Goal: Task Accomplishment & Management: Complete application form

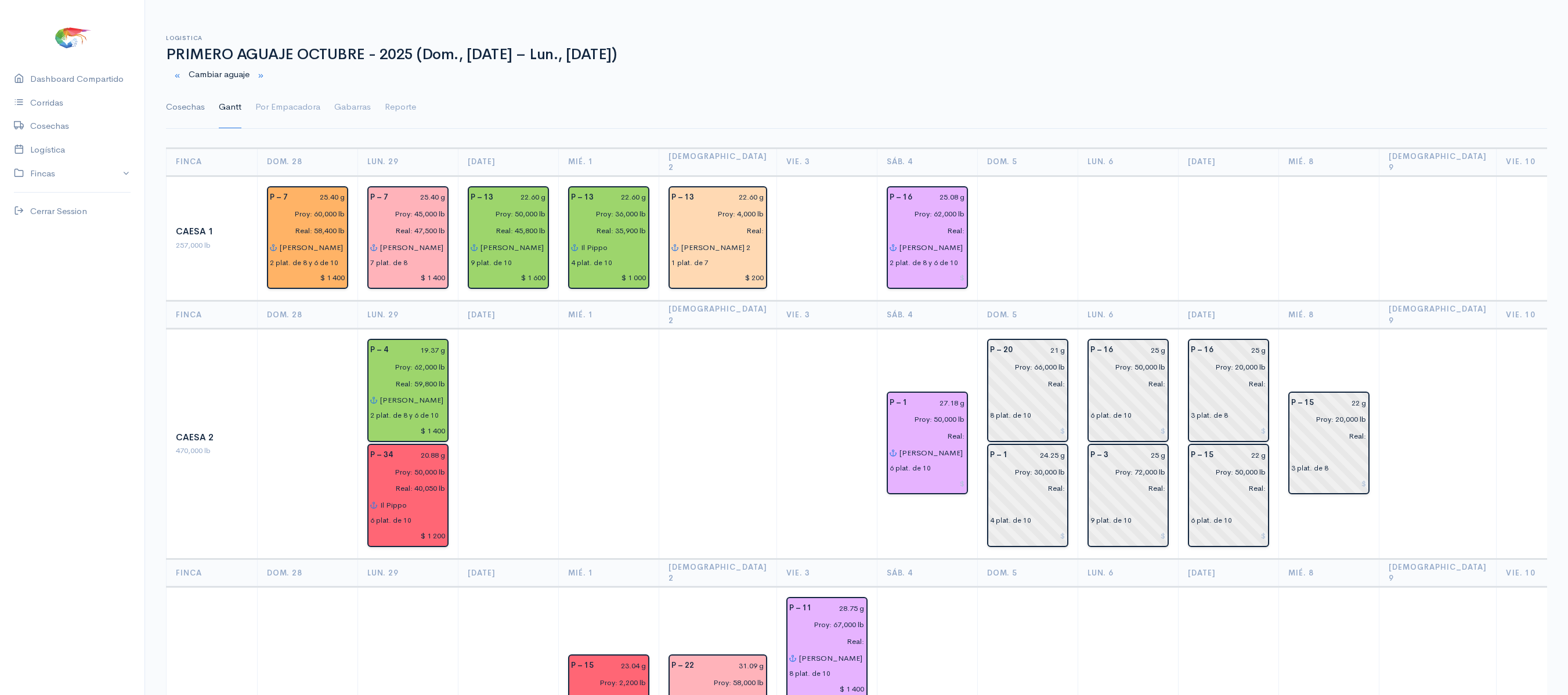
click at [173, 106] on link "Cosechas" at bounding box center [186, 107] width 39 height 42
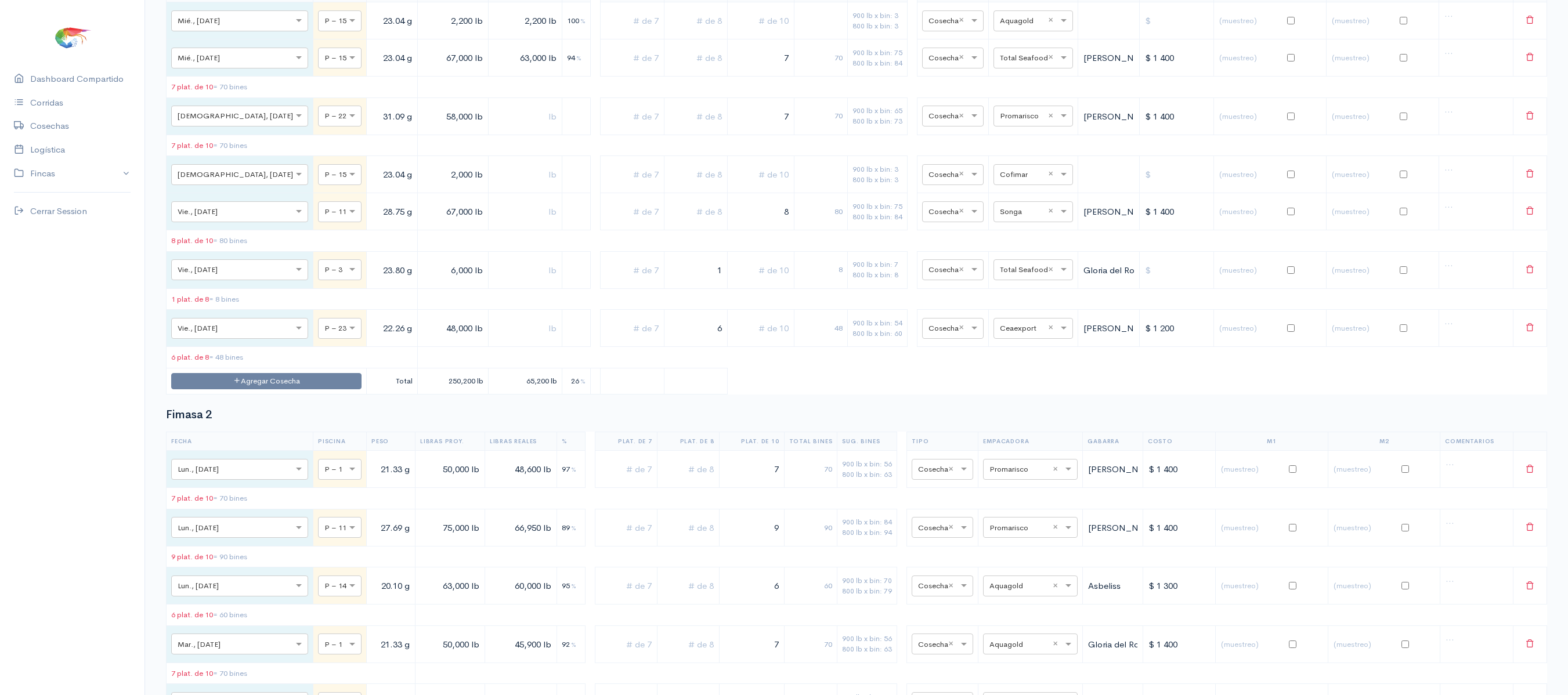
scroll to position [1287, 0]
click at [261, 389] on button "Agregar Cosecha" at bounding box center [266, 380] width 191 height 17
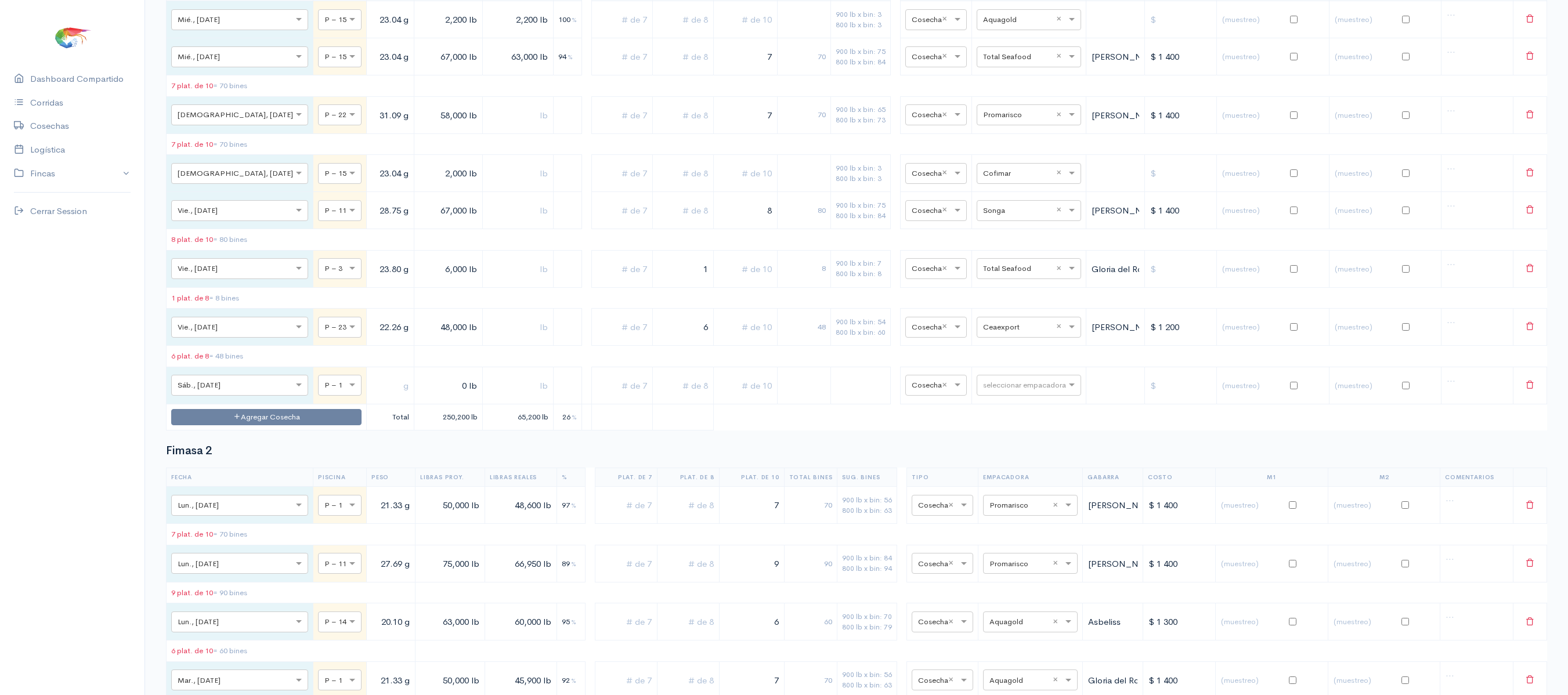
click at [264, 430] on td "Agregar Cosecha" at bounding box center [267, 417] width 200 height 26
click at [273, 426] on button "Agregar Cosecha" at bounding box center [266, 417] width 191 height 17
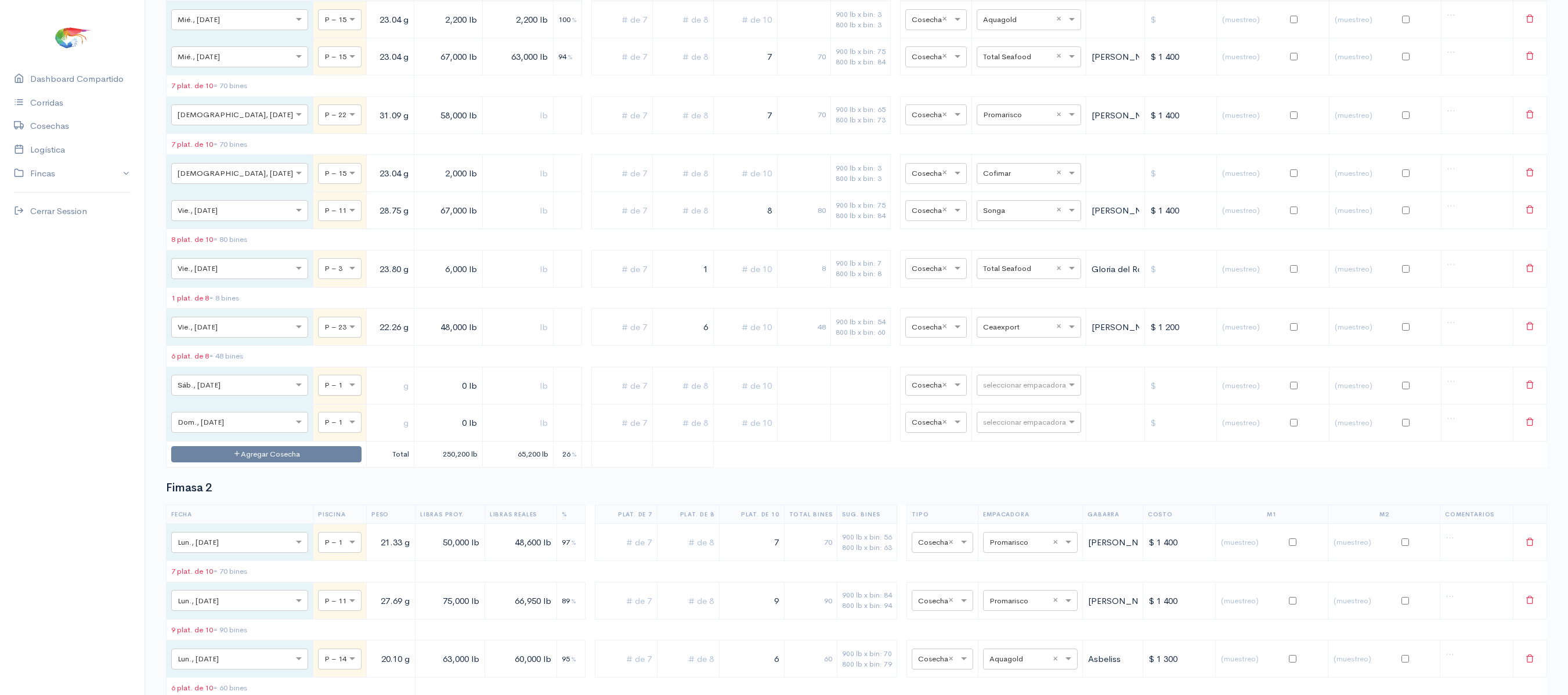
click at [318, 391] on div at bounding box center [339, 384] width 42 height 13
type input "20"
click at [347, 428] on span at bounding box center [354, 422] width 14 height 11
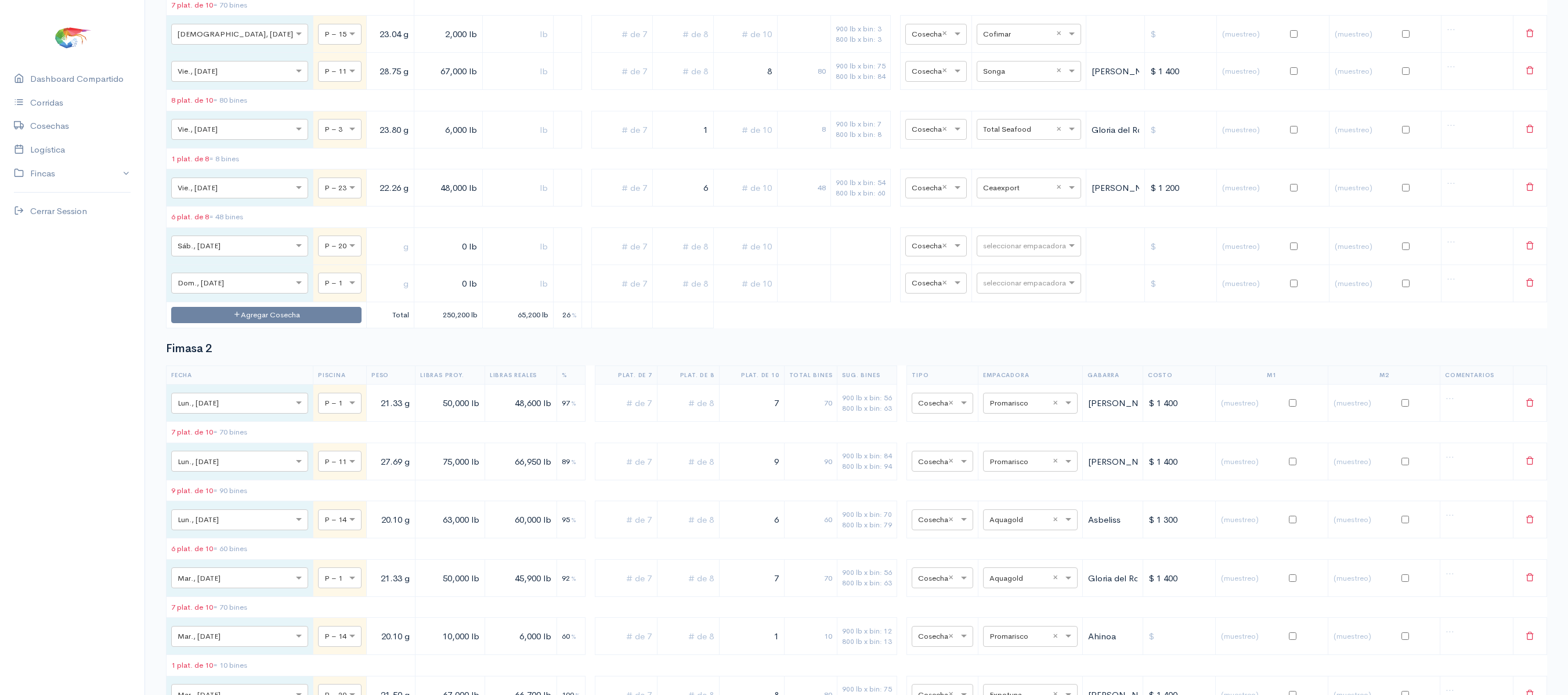
scroll to position [1421, 0]
click at [325, 294] on input "text" at bounding box center [330, 287] width 10 height 13
type input "10"
click at [264, 397] on span "Pre – 10" at bounding box center [272, 396] width 33 height 11
click at [378, 263] on input "text" at bounding box center [396, 251] width 36 height 24
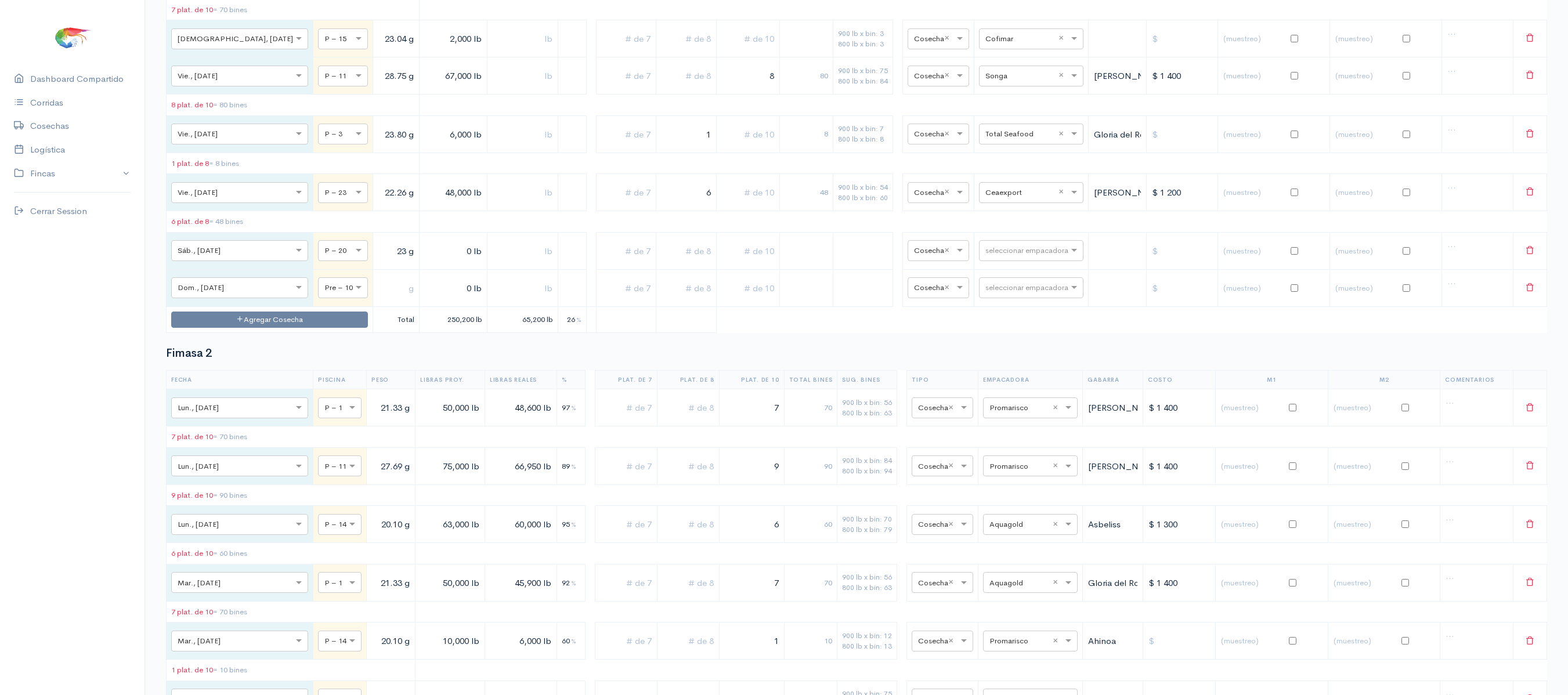
type input "23 g"
click at [373, 269] on td "23 g" at bounding box center [396, 250] width 47 height 37
click at [378, 300] on input "text" at bounding box center [396, 288] width 36 height 24
type input "22.5 g"
click at [424, 263] on input "0 lb" at bounding box center [453, 251] width 58 height 24
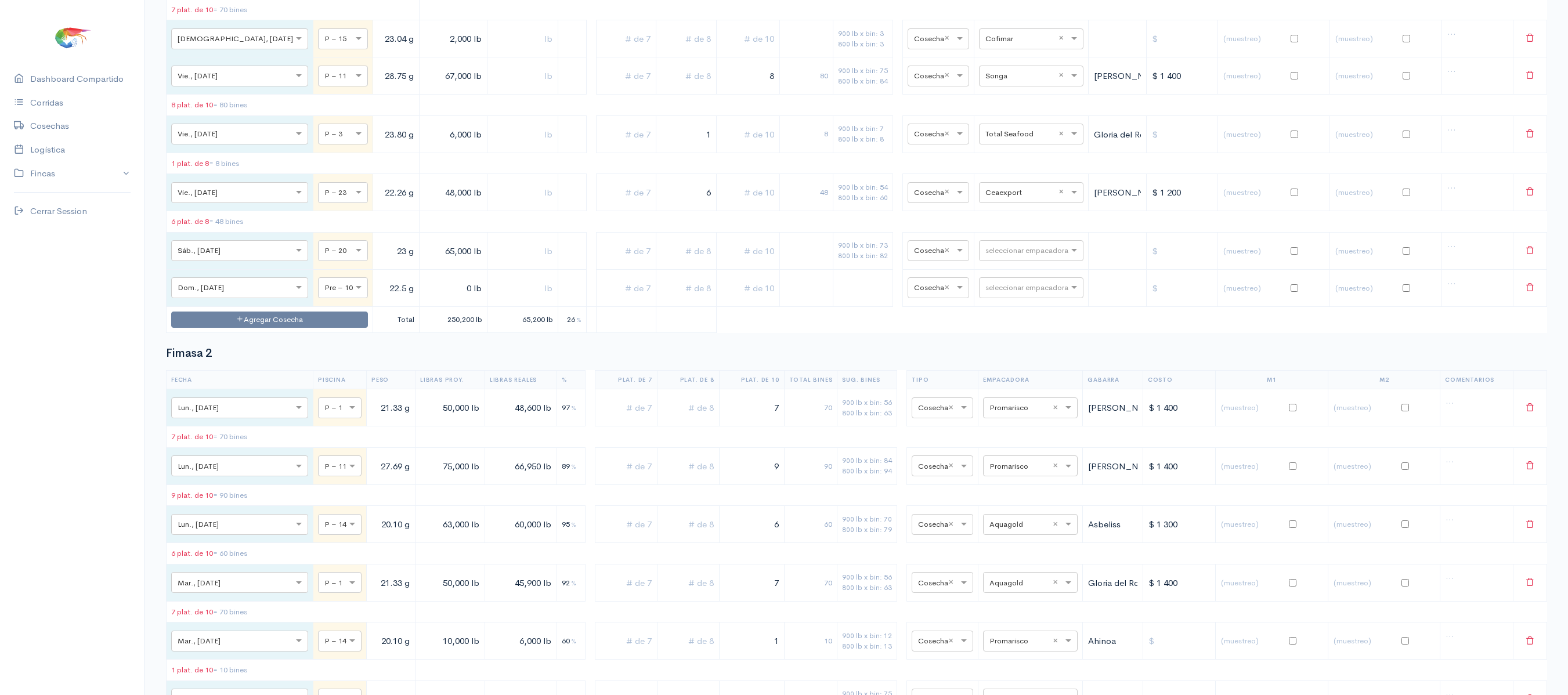
type input "65,000 lb"
click at [424, 300] on input "0 lb" at bounding box center [453, 288] width 58 height 24
type input "54,000 lb"
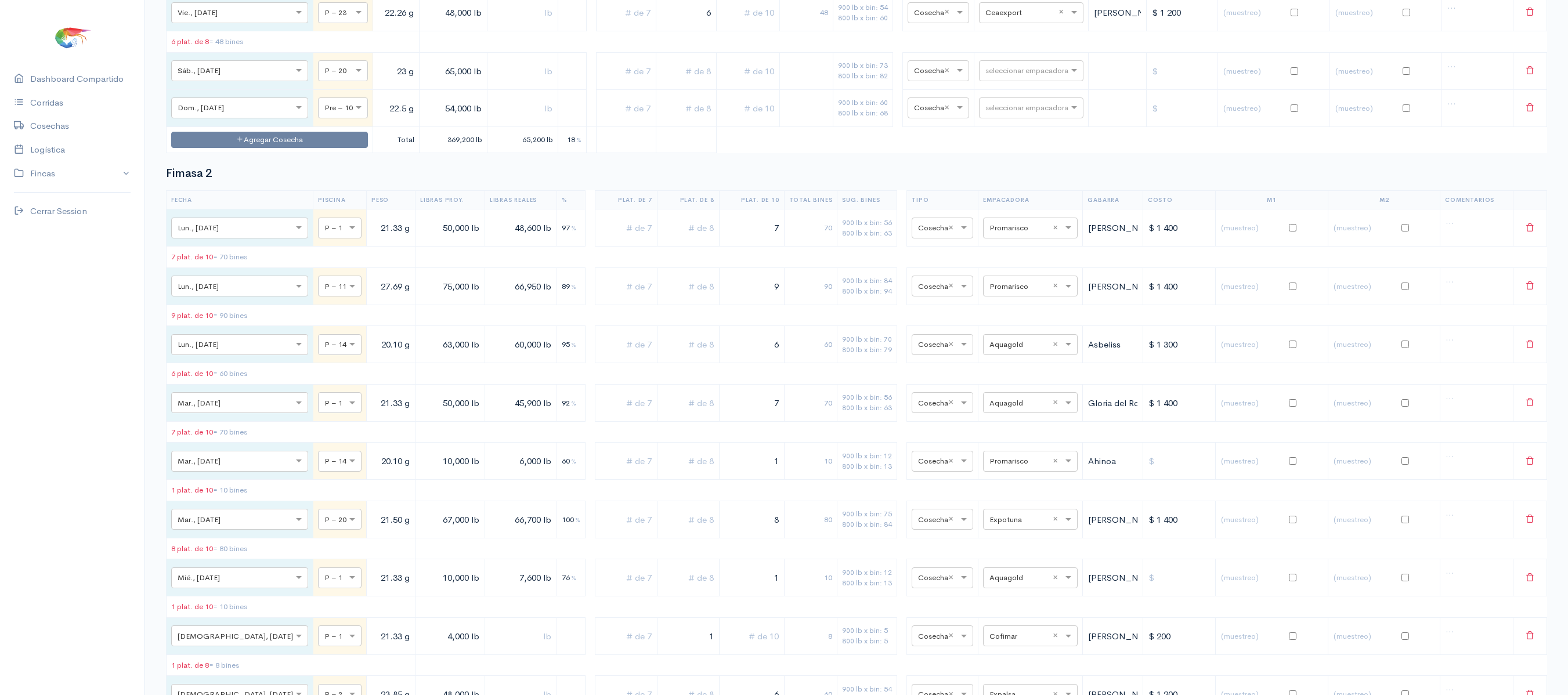
scroll to position [1598, 0]
click at [731, 86] on input "text" at bounding box center [748, 75] width 53 height 24
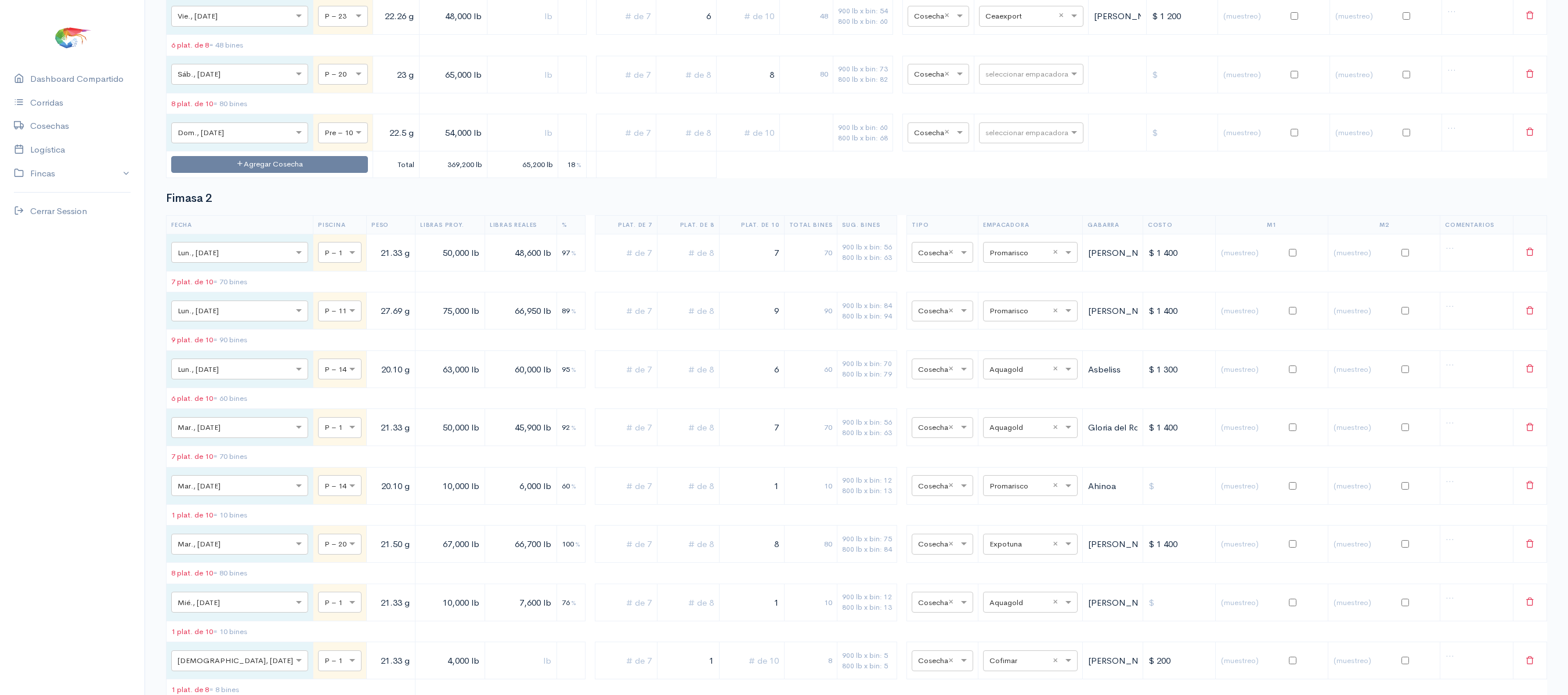
type input "8"
click at [734, 145] on input "text" at bounding box center [748, 133] width 53 height 24
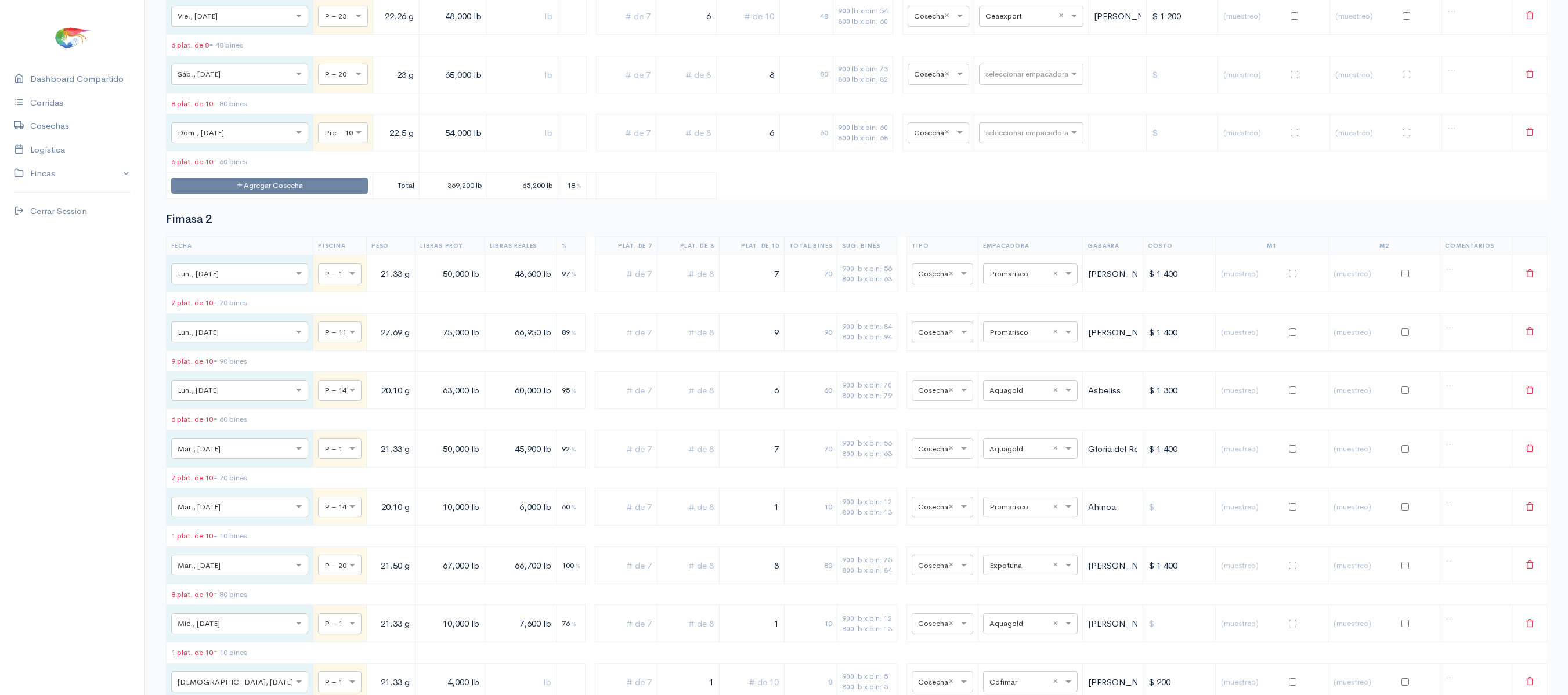
type input "6"
click at [664, 145] on input "text" at bounding box center [686, 133] width 50 height 24
type input "1"
drag, startPoint x: 670, startPoint y: 194, endPoint x: 771, endPoint y: 189, distance: 101.1
click at [771, 152] on tr "× Dom., [DATE] × Pre – 10 22.5 g 54,000 lb 1 6 68 900 lb x bin: 60 800 lb x bin…" at bounding box center [857, 133] width 1381 height 37
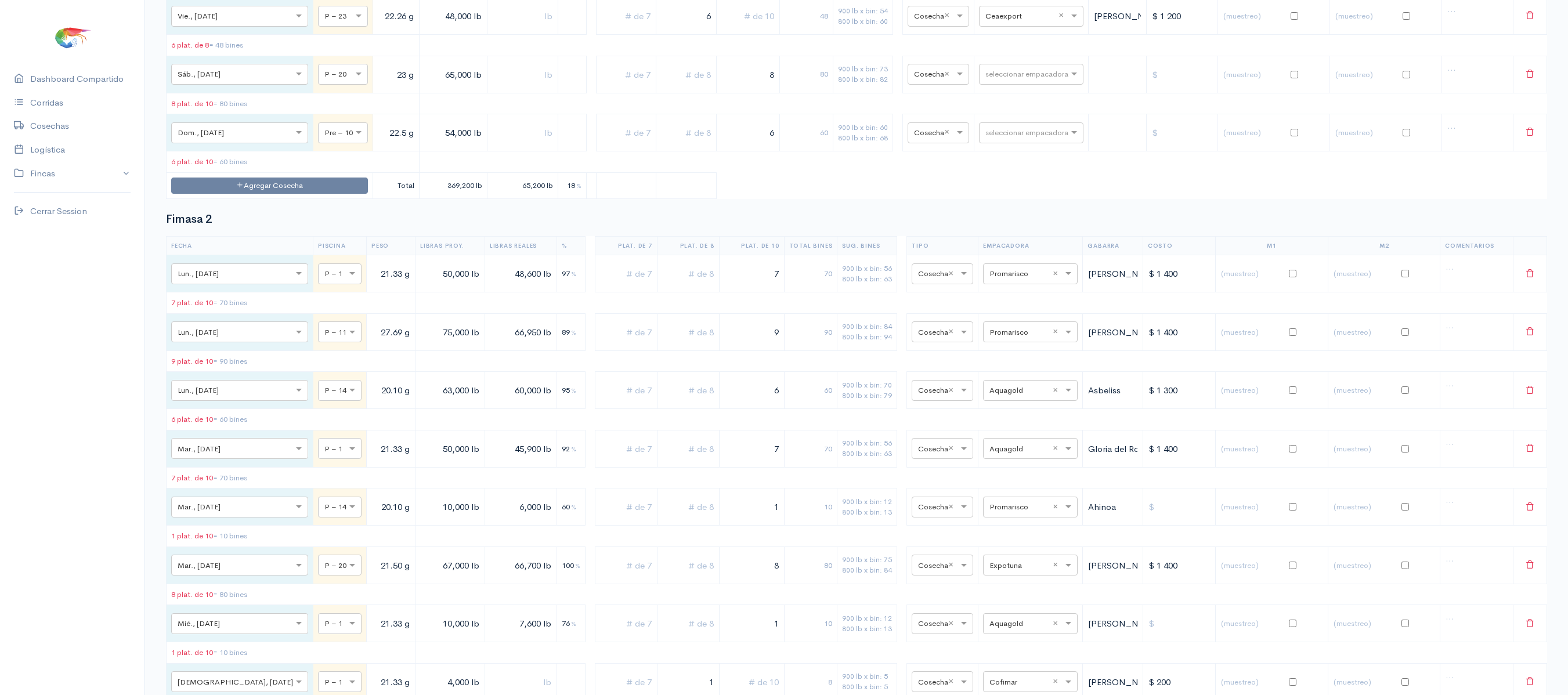
drag, startPoint x: 721, startPoint y: 195, endPoint x: 790, endPoint y: 195, distance: 69.0
click at [790, 152] on tr "× Dom., [DATE] × Pre – 10 22.5 g 54,000 lb 6 60 900 lb x bin: 60 800 lb x bin: …" at bounding box center [857, 133] width 1381 height 37
type input "7"
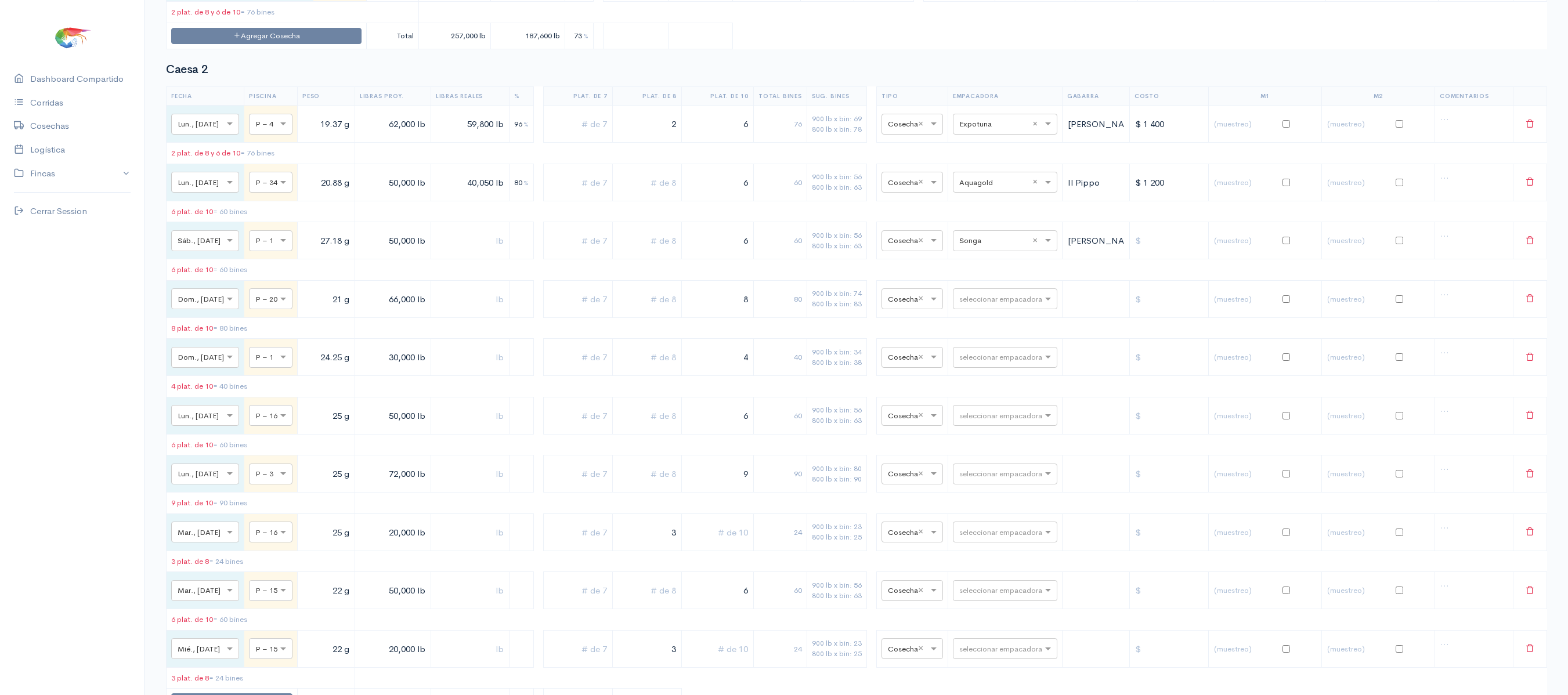
drag, startPoint x: 573, startPoint y: 228, endPoint x: 651, endPoint y: -140, distance: 376.2
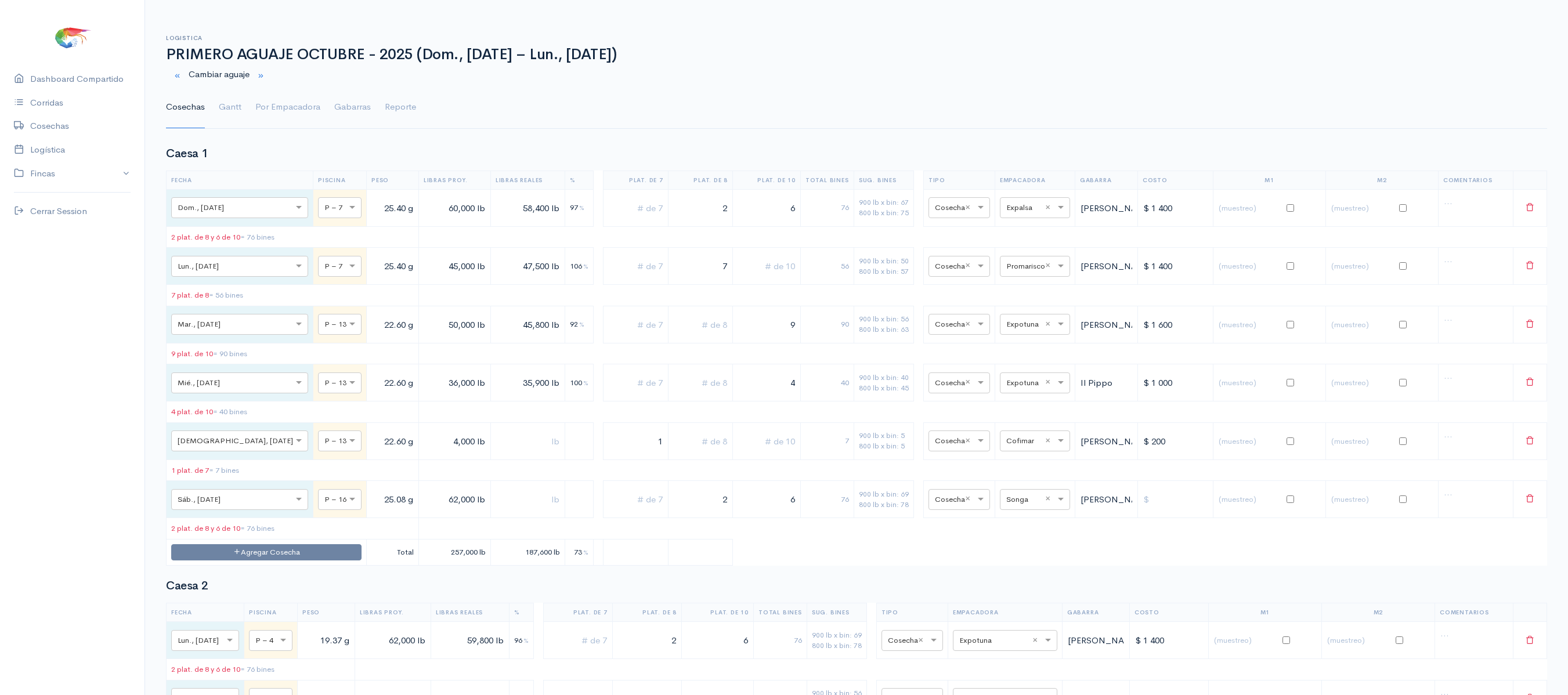
click at [642, 29] on div "Logistica PRIMERO AGUAJE OCTUBRE - 2025 ([GEOGRAPHIC_DATA], [DATE] – Lun., [DAT…" at bounding box center [856, 75] width 1381 height 108
drag, startPoint x: 671, startPoint y: 115, endPoint x: 717, endPoint y: -140, distance: 259.1
click at [717, 0] on html "Caesa 1 Caesa 2 Fimasa 1 Fimasa 2 Fimasa 3 Pantrusko Pantrusko 2 Recorcholis Re…" at bounding box center [784, 347] width 1568 height 695
click at [521, 180] on th "Libras Reales" at bounding box center [527, 180] width 74 height 19
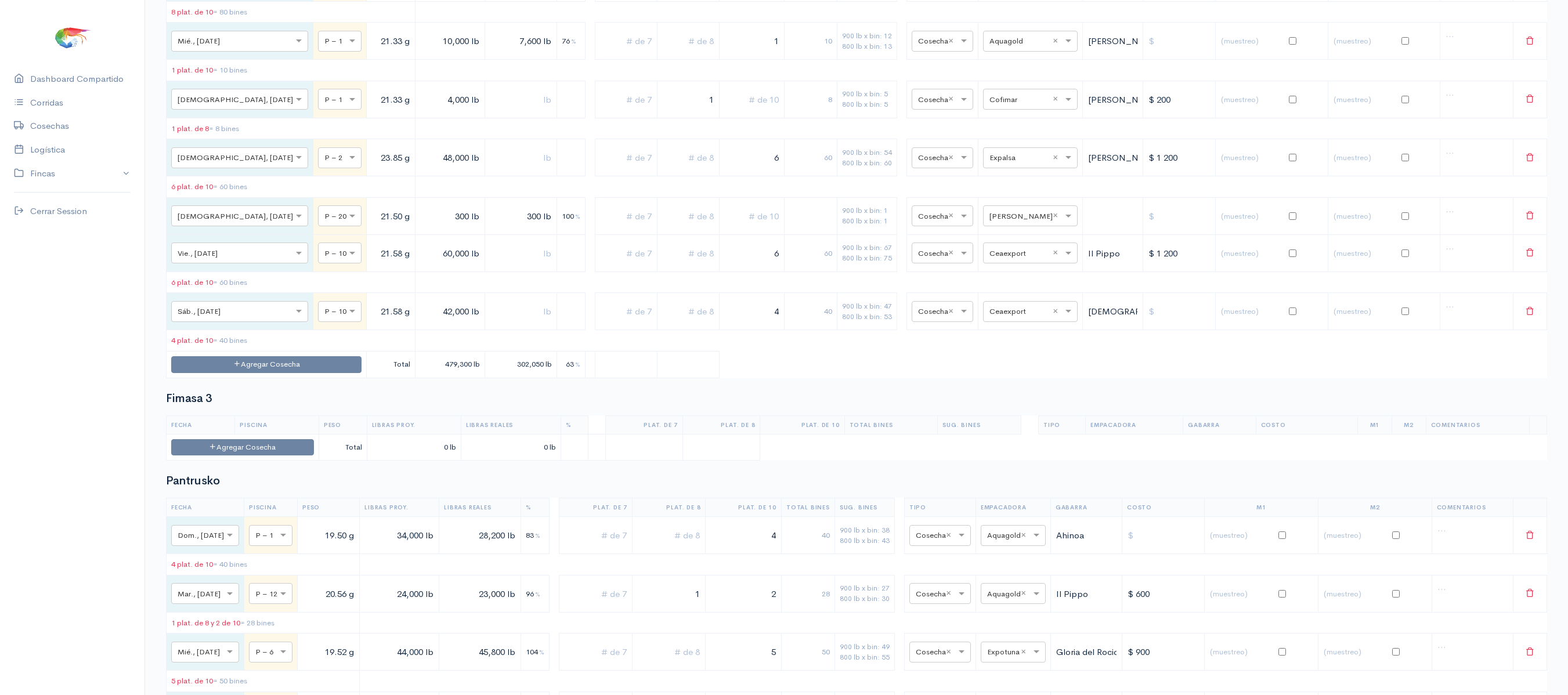
scroll to position [2181, 0]
click at [281, 377] on td "Agregar Cosecha" at bounding box center [267, 363] width 200 height 26
click at [266, 372] on button "Agregar Cosecha" at bounding box center [266, 364] width 191 height 17
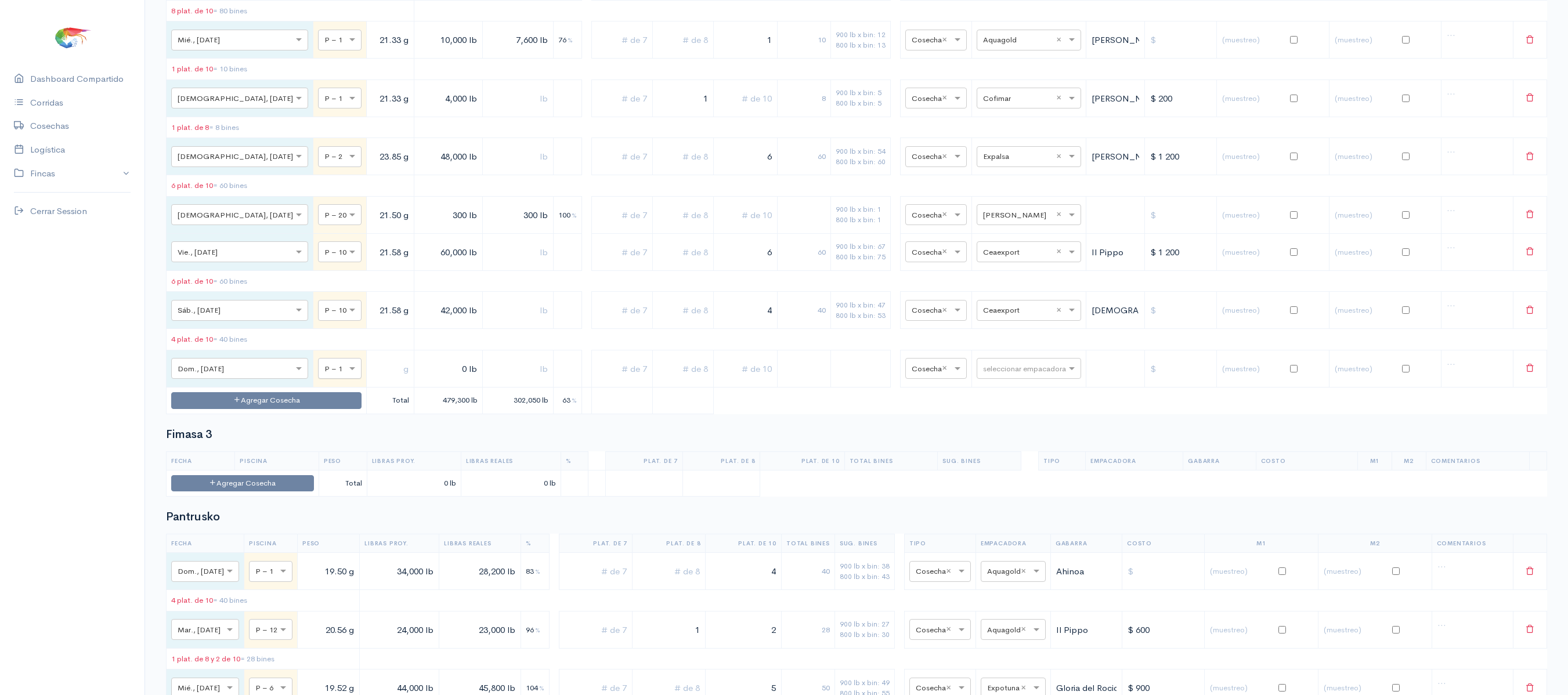
click at [325, 374] on input "text" at bounding box center [330, 368] width 10 height 13
type input "16"
click at [371, 381] on input "text" at bounding box center [390, 369] width 38 height 24
type input "20.04 g"
click at [419, 381] on input "0 lb" at bounding box center [448, 369] width 59 height 24
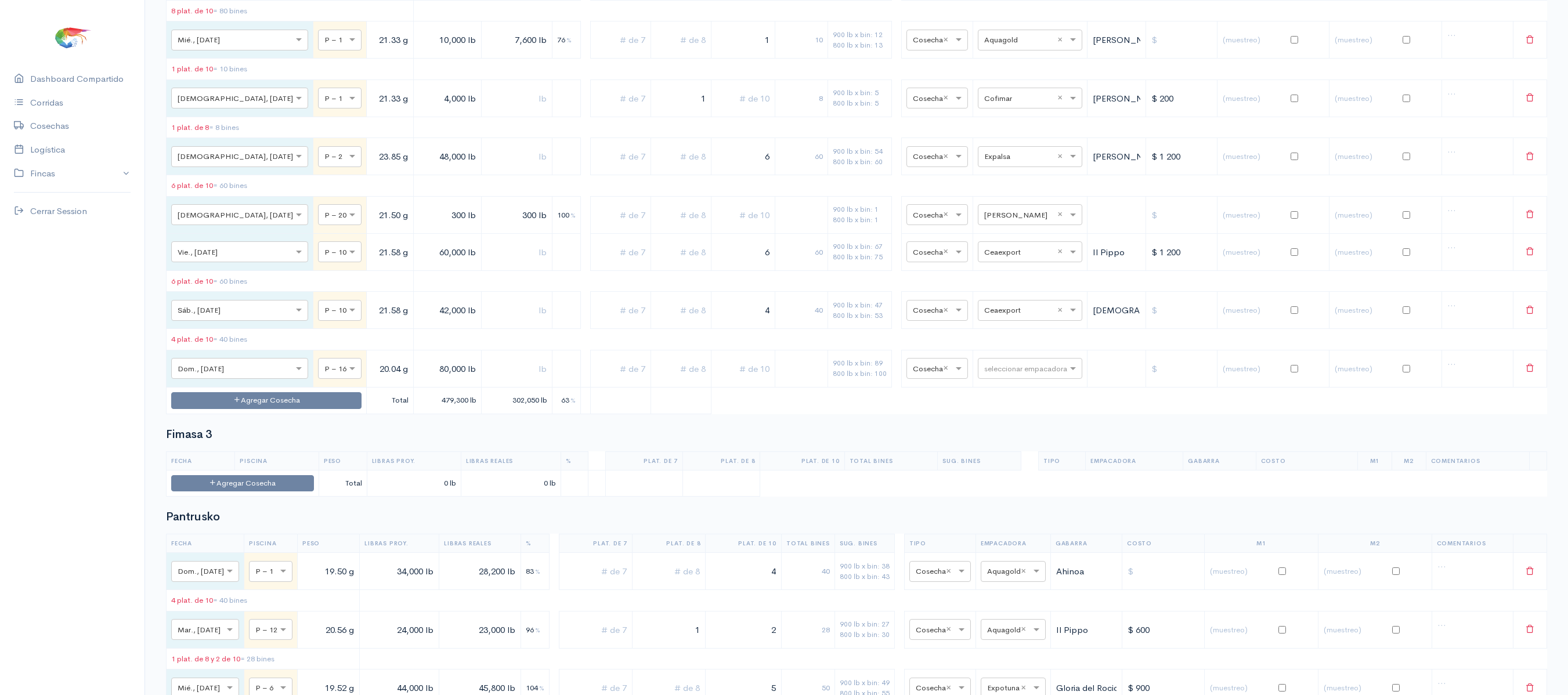
type input "80,000 lb"
click at [730, 381] on input "text" at bounding box center [742, 369] width 53 height 24
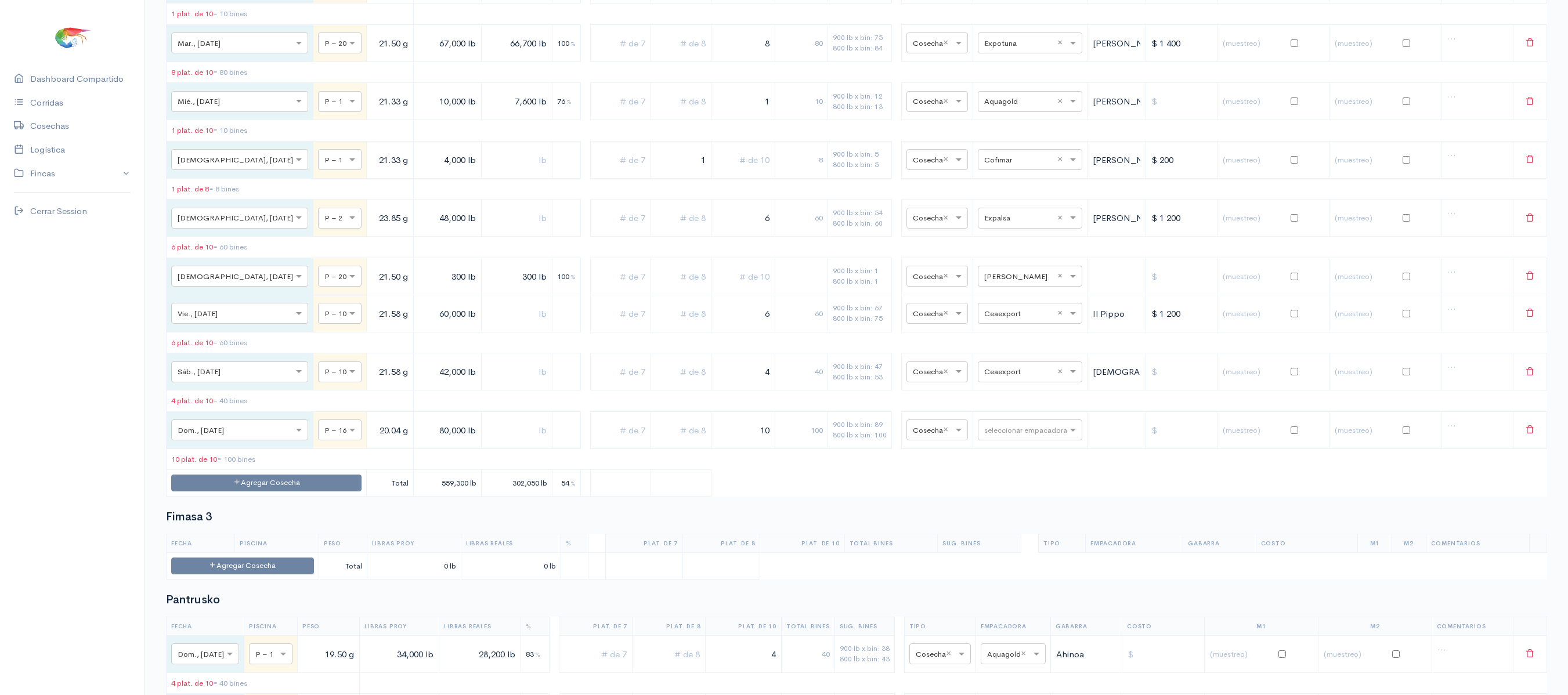
scroll to position [2119, 0]
type input "10"
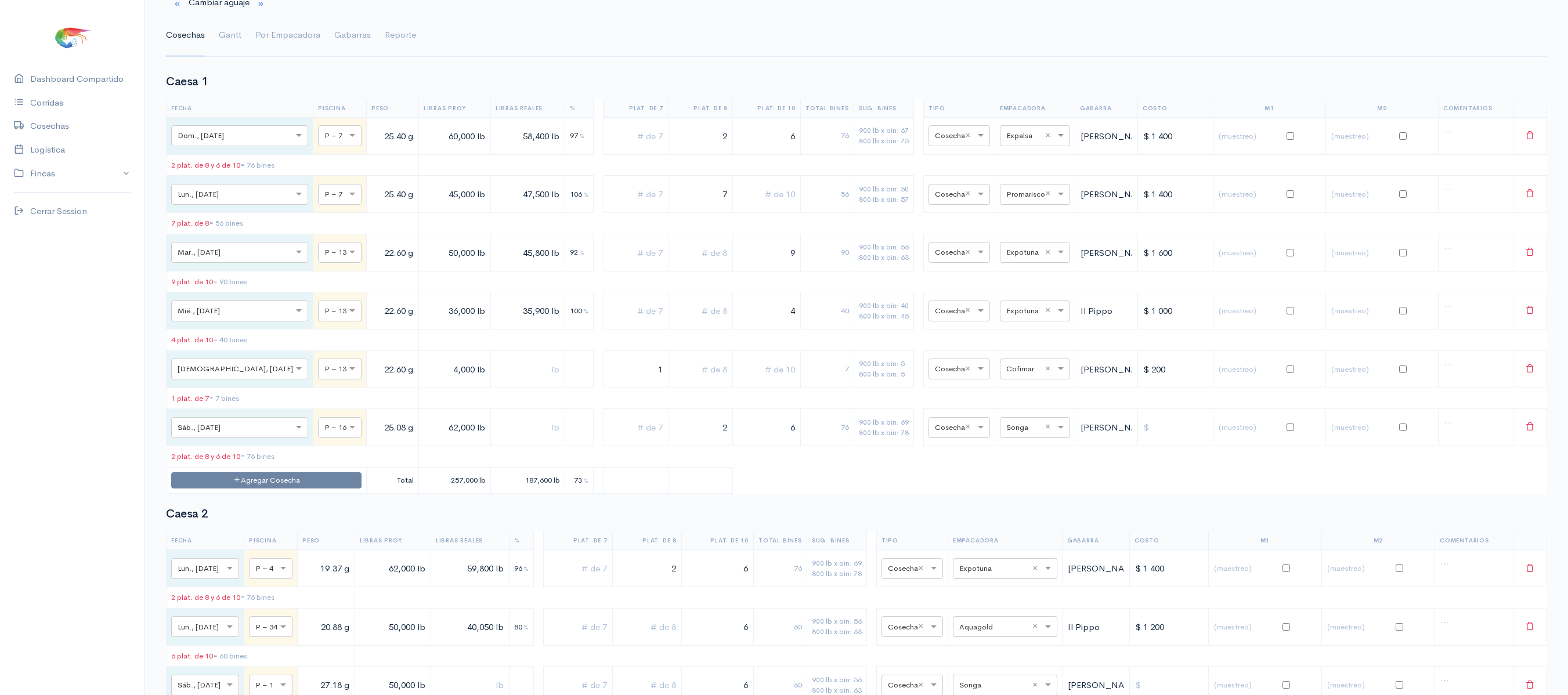
scroll to position [0, 0]
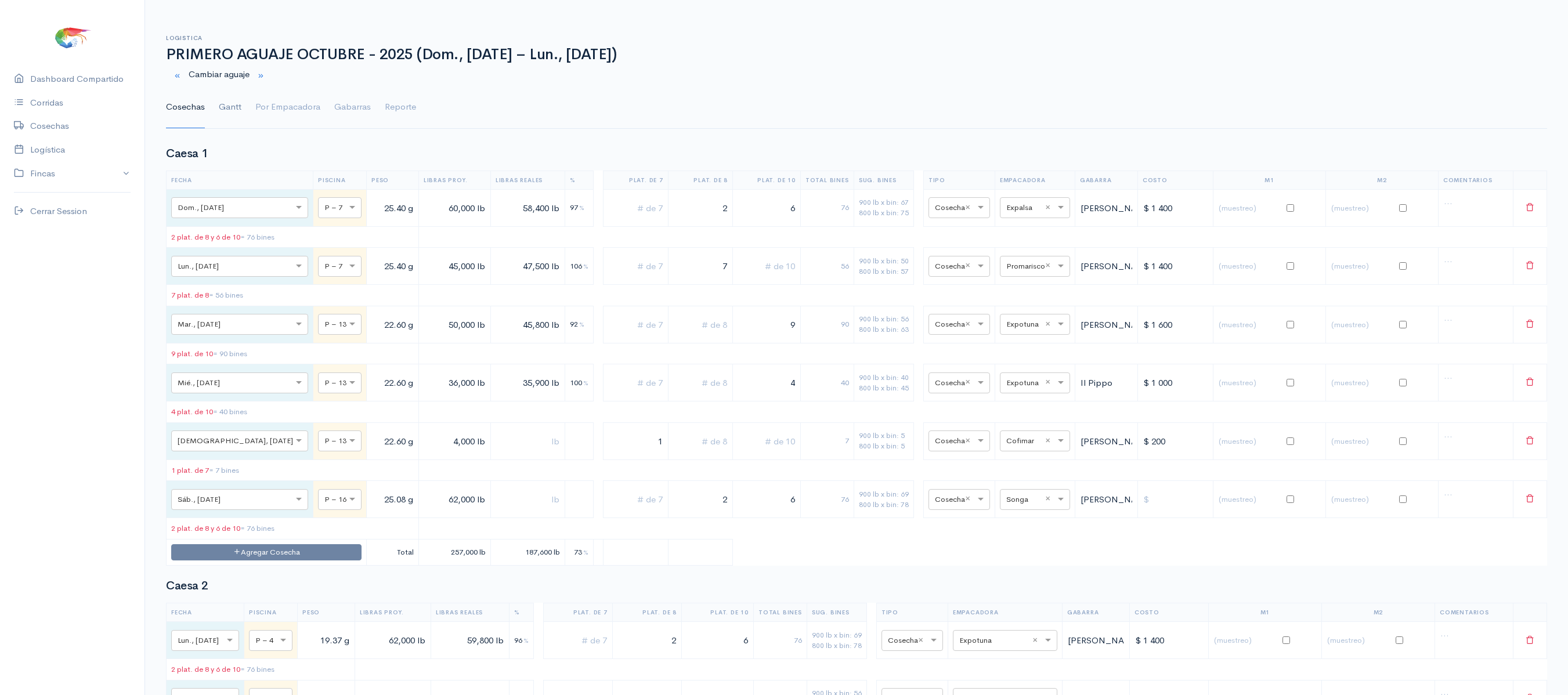
click at [233, 113] on link "Gantt" at bounding box center [230, 107] width 23 height 42
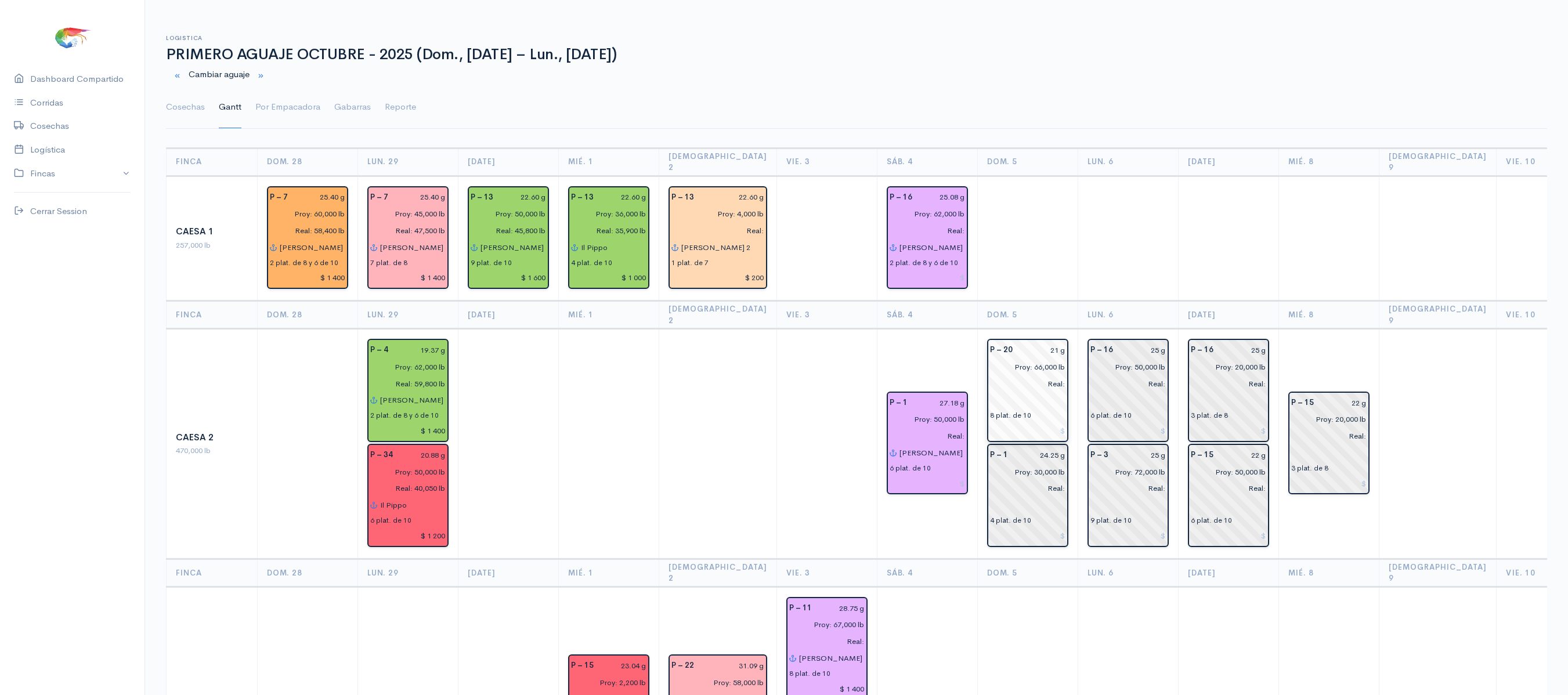
drag, startPoint x: 1242, startPoint y: 503, endPoint x: 1010, endPoint y: 378, distance: 263.5
drag, startPoint x: 1010, startPoint y: 378, endPoint x: 1409, endPoint y: 109, distance: 481.2
click at [1409, 109] on ul "Cosechas Gantt Por Empacadora Gabarras Reporte" at bounding box center [856, 107] width 1381 height 42
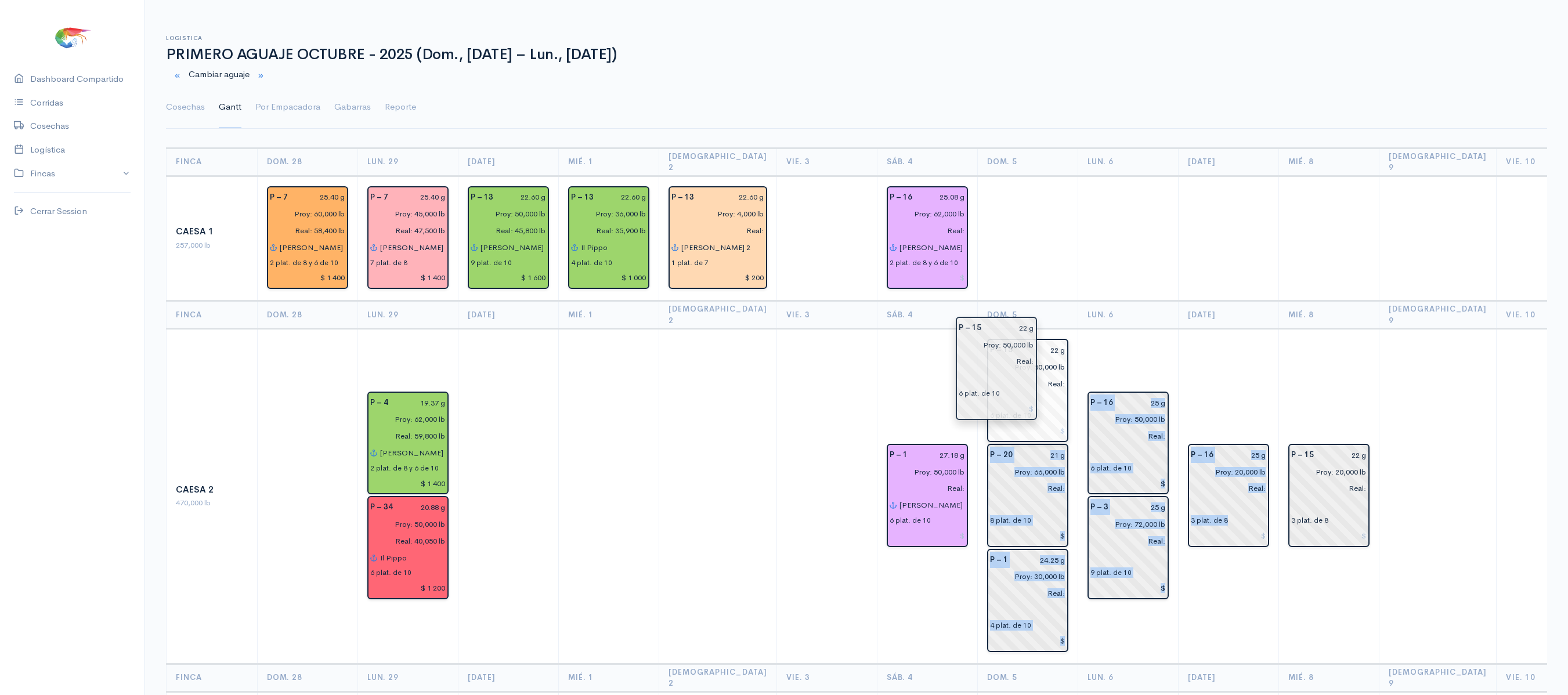
drag, startPoint x: 1199, startPoint y: 452, endPoint x: 995, endPoint y: 345, distance: 230.4
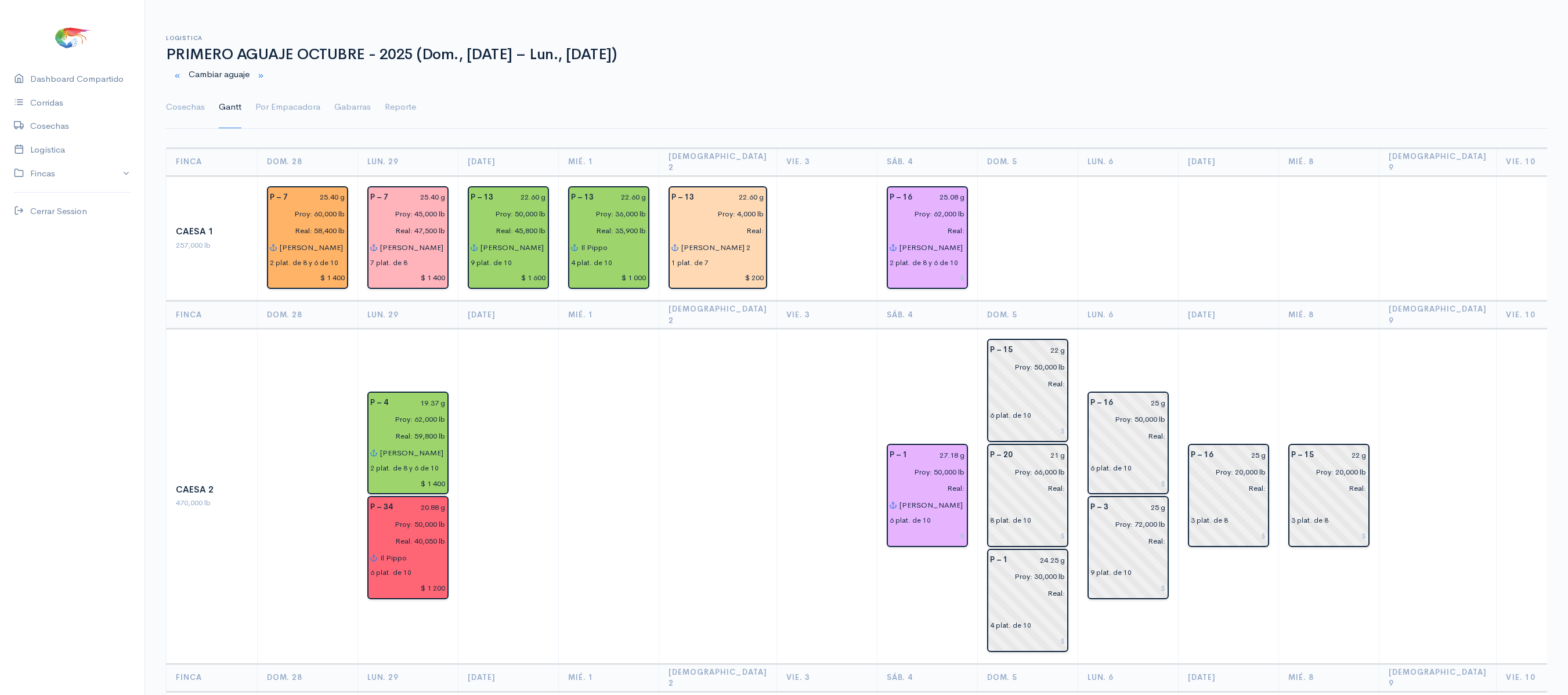
click at [1235, 223] on td at bounding box center [1229, 238] width 101 height 125
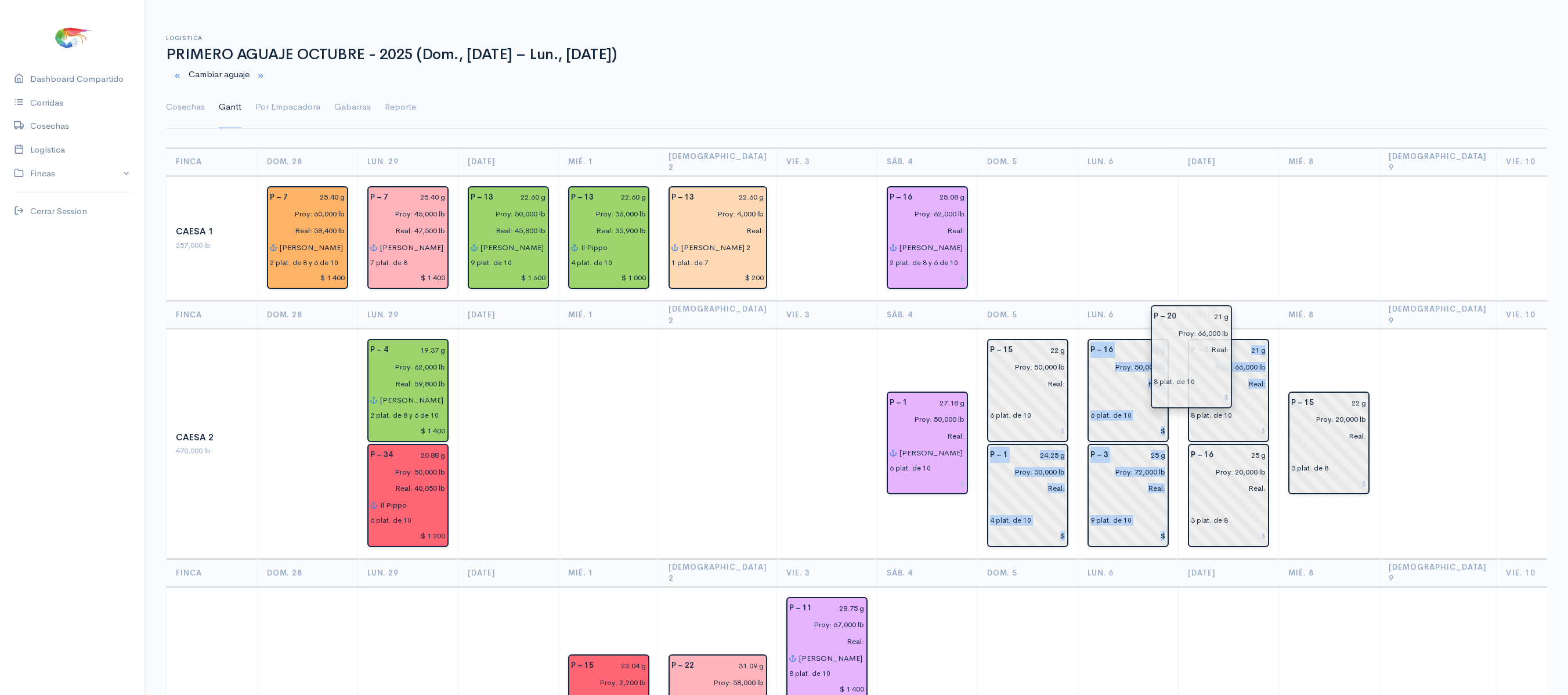
drag, startPoint x: 1007, startPoint y: 430, endPoint x: 1192, endPoint y: 313, distance: 218.9
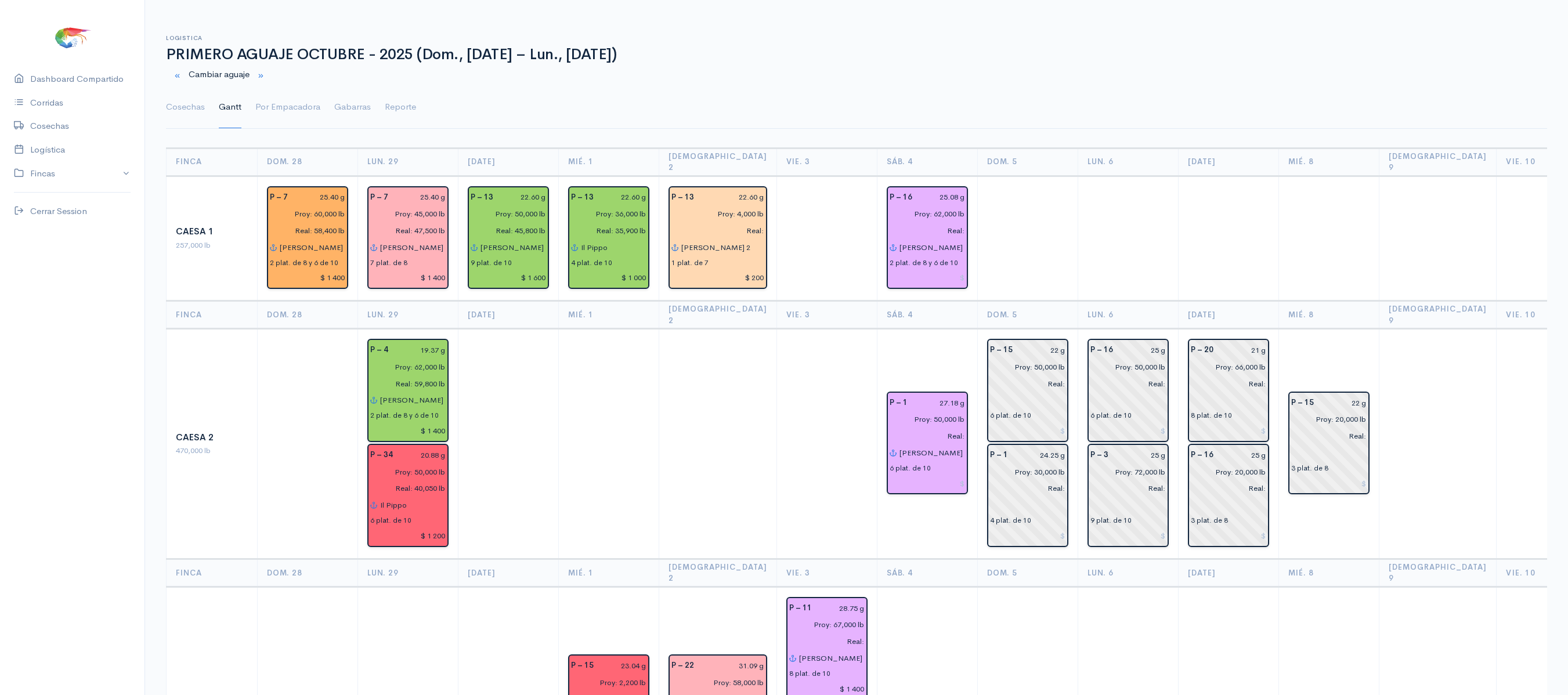
click at [1214, 261] on td at bounding box center [1229, 238] width 101 height 125
click at [1034, 342] on input "22 g" at bounding box center [1043, 350] width 46 height 17
type input "21.26 g"
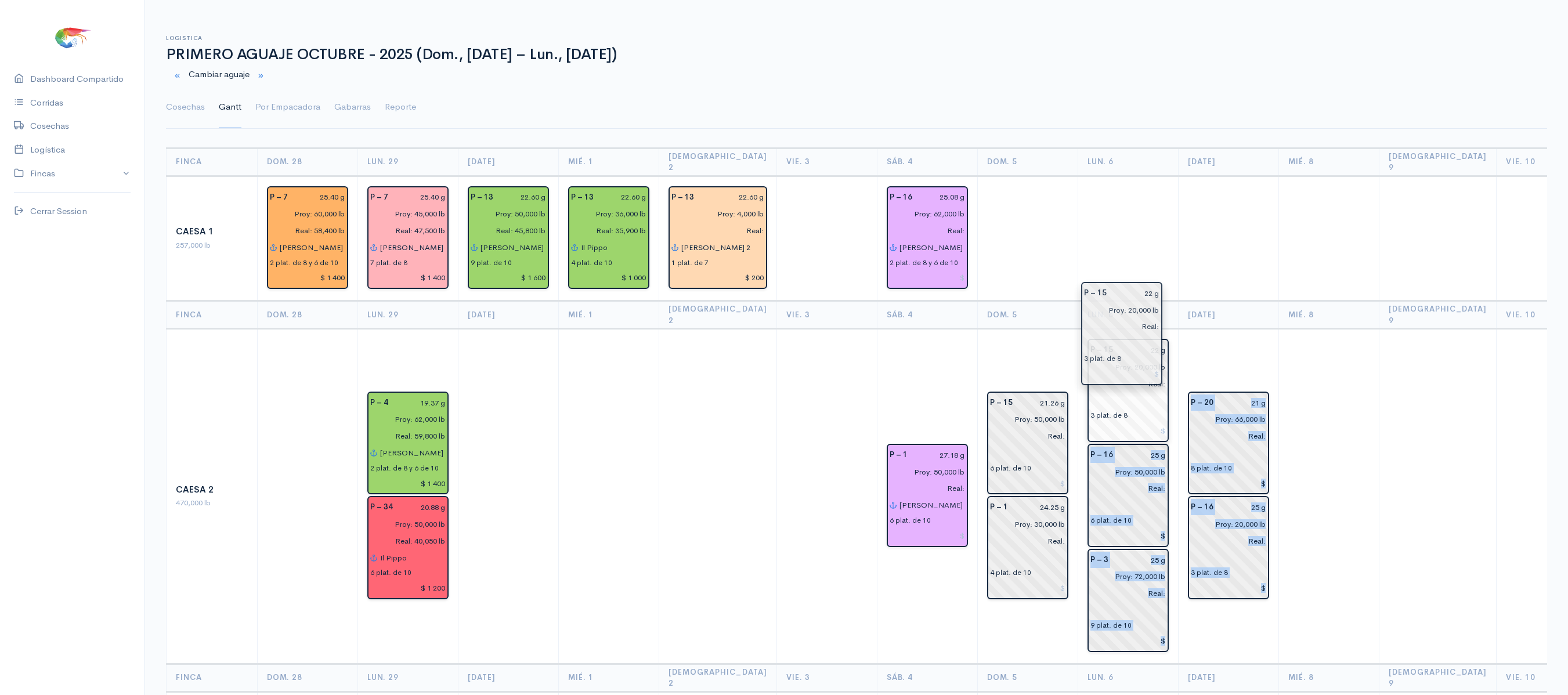
drag, startPoint x: 1289, startPoint y: 389, endPoint x: 1116, endPoint y: 325, distance: 184.5
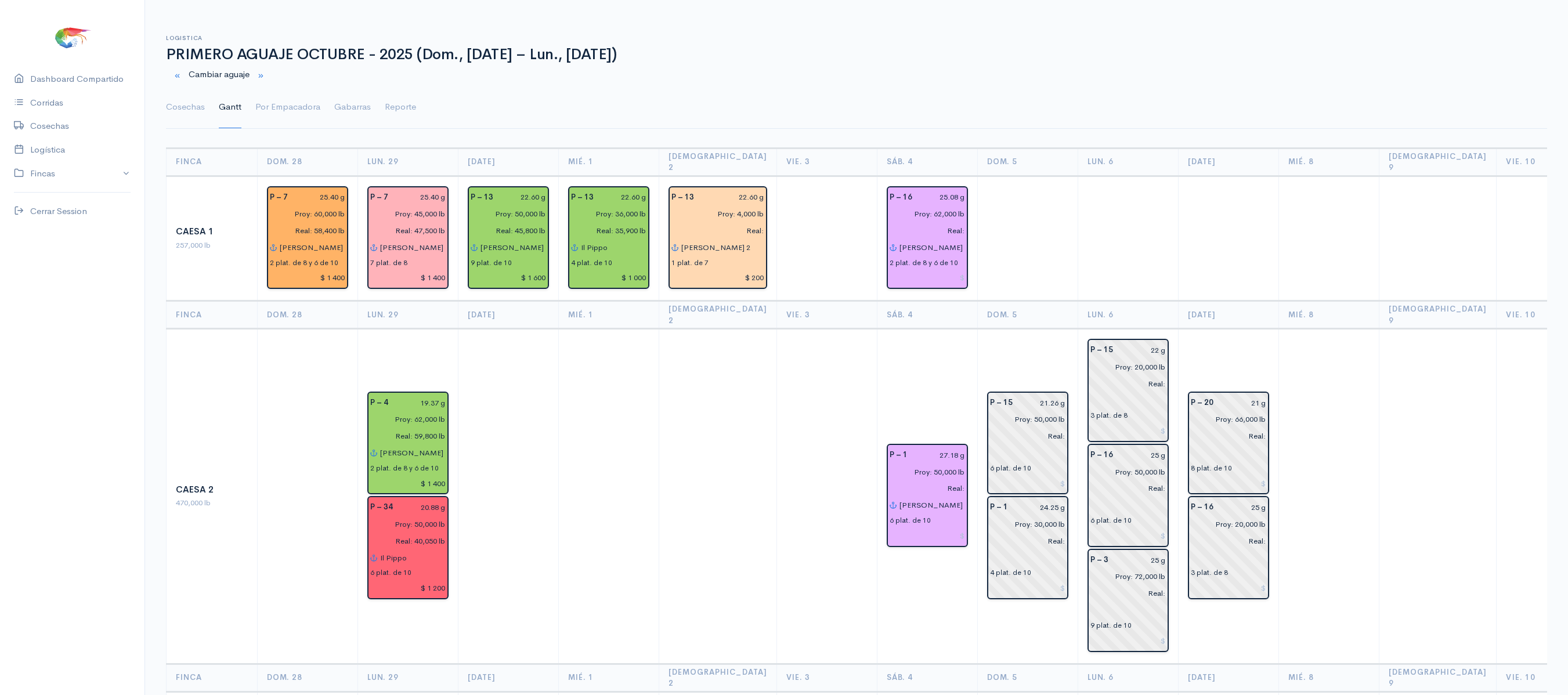
click at [1212, 269] on td at bounding box center [1229, 238] width 101 height 125
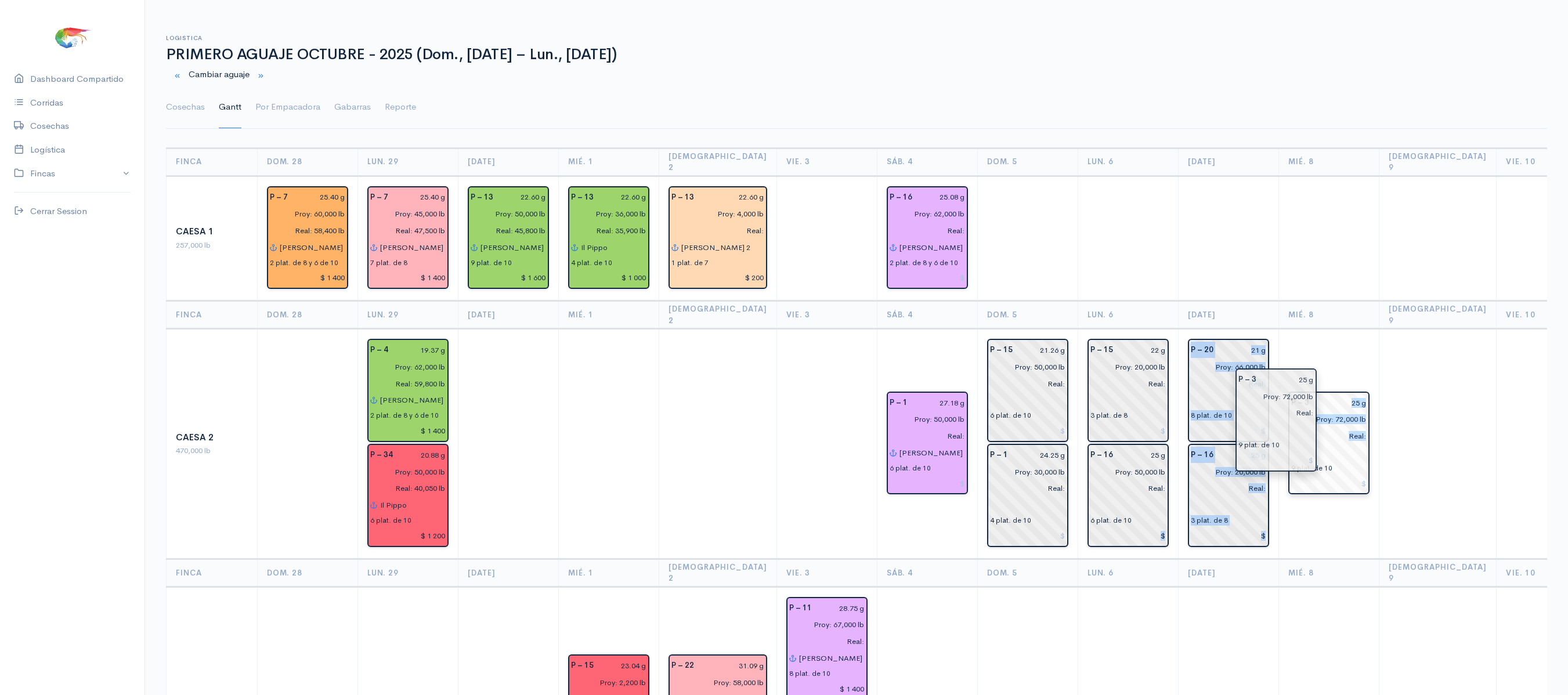
drag, startPoint x: 1116, startPoint y: 604, endPoint x: 1286, endPoint y: 445, distance: 232.8
click at [1179, 404] on td "P – 20 21 g Proy: 66,000 lb Real: 8 plat. de 10 P – 16 25 g Proy: 20,000 lb Rea…" at bounding box center [1229, 444] width 101 height 230
click at [1234, 262] on td at bounding box center [1229, 238] width 101 height 125
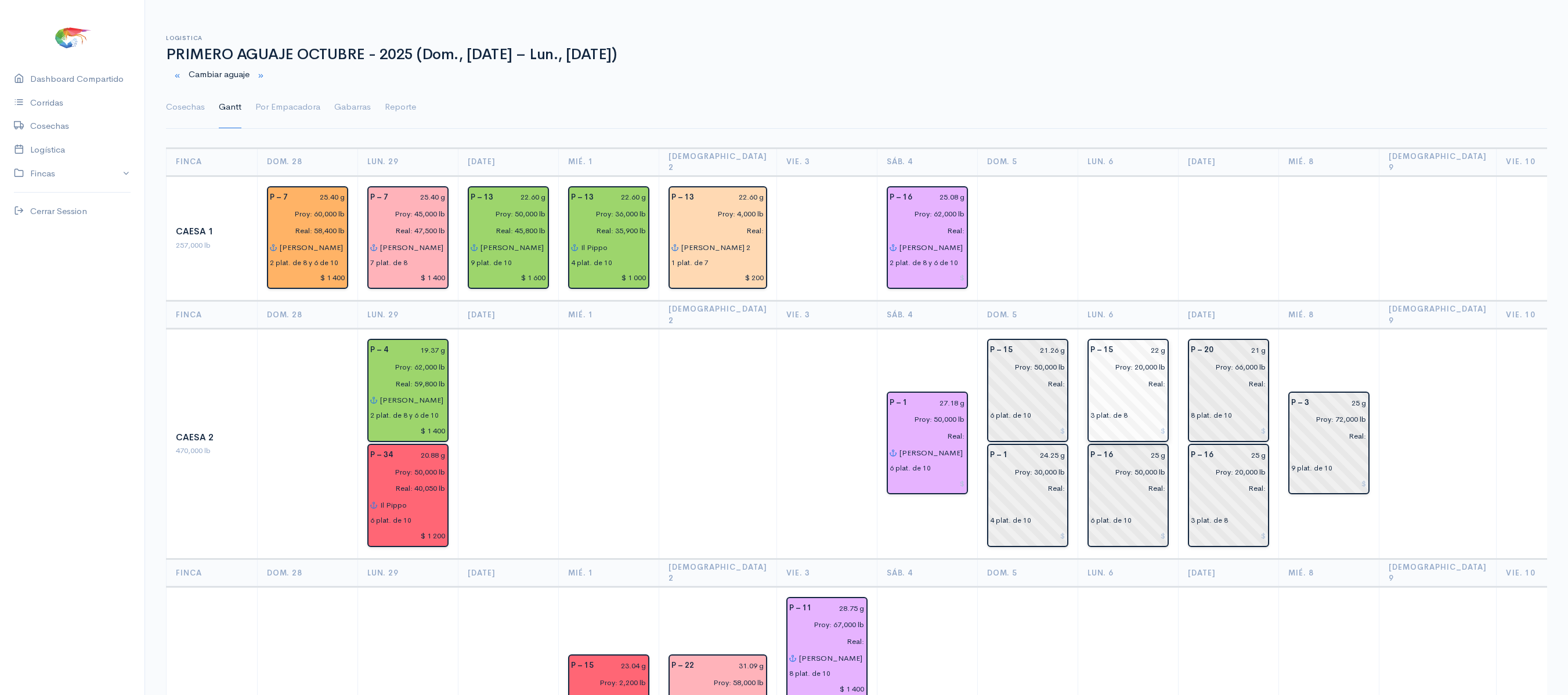
click at [1139, 342] on input "22 g" at bounding box center [1143, 350] width 46 height 17
type input "21.26 g"
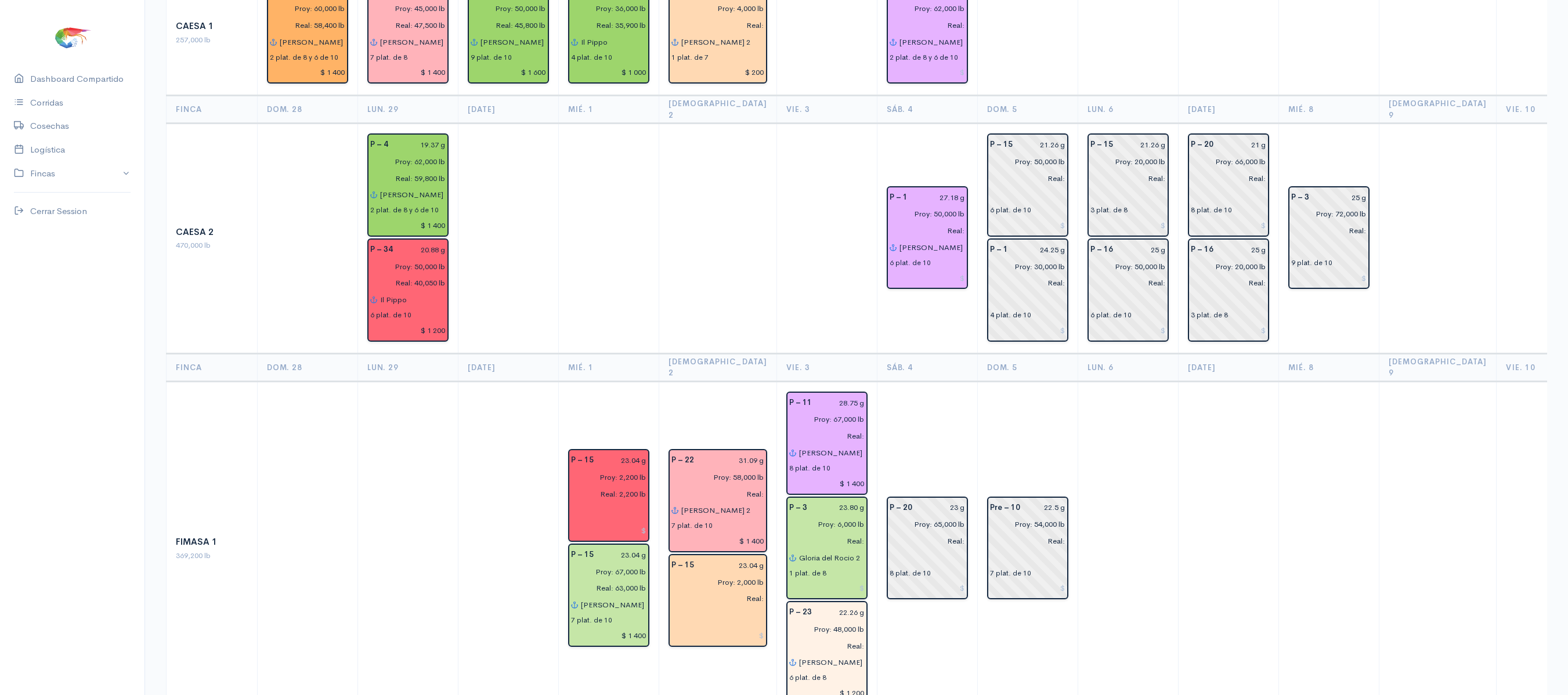
scroll to position [206, 0]
click at [937, 498] on input "23 g" at bounding box center [942, 506] width 46 height 17
type input "22.69 g"
drag, startPoint x: 1044, startPoint y: 326, endPoint x: 914, endPoint y: -140, distance: 483.8
click at [914, 0] on html "Caesa 1 Caesa 2 Fimasa 1 Fimasa 2 Fimasa 3 Pantrusko Pantrusko 2 Recorcholis Re…" at bounding box center [784, 141] width 1568 height 695
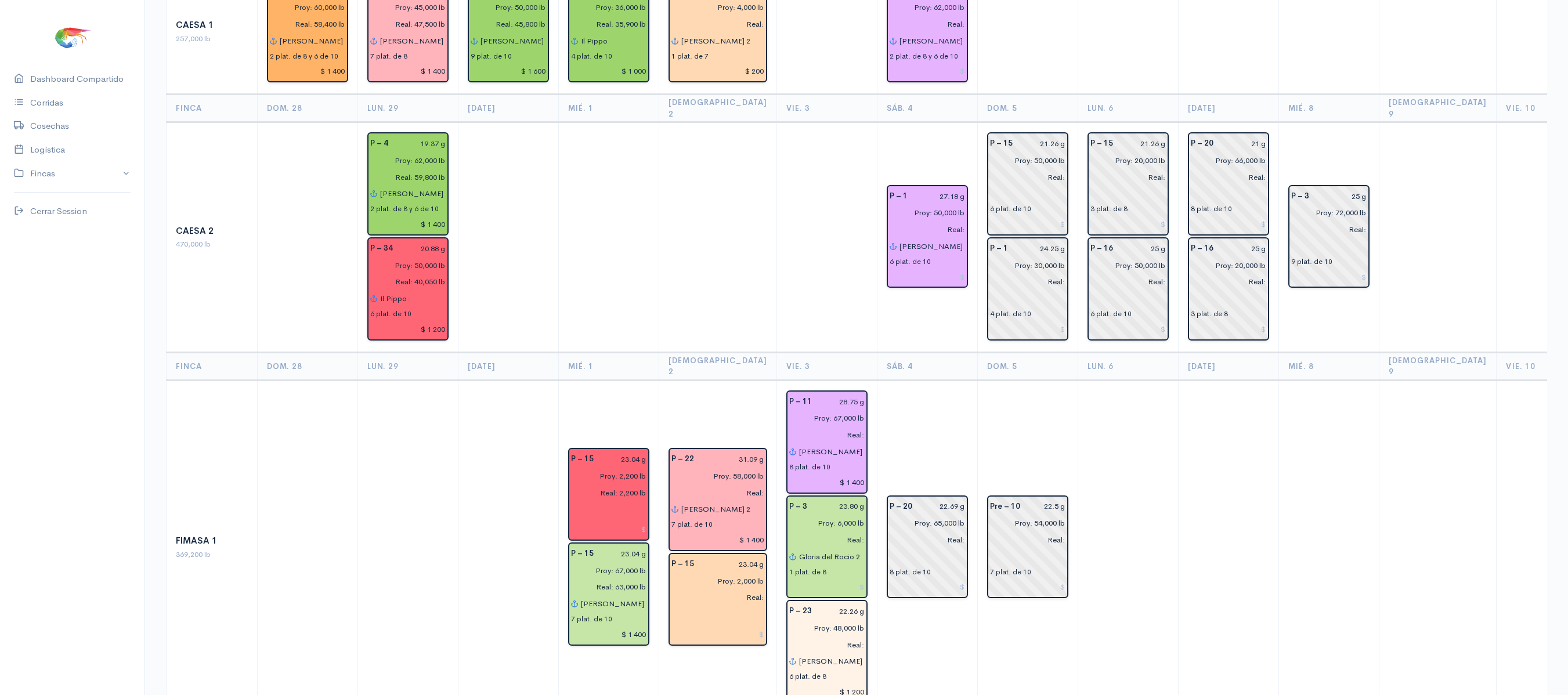
scroll to position [0, 0]
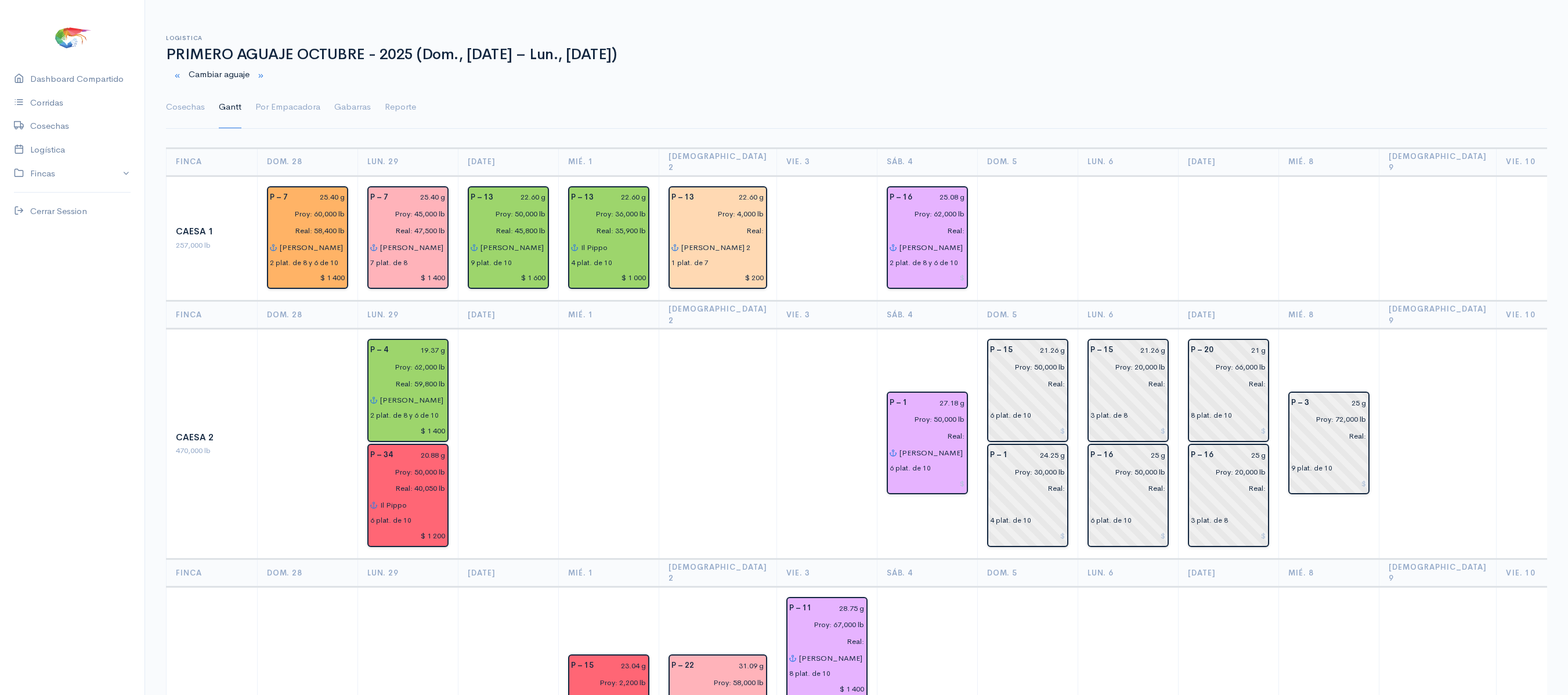
drag, startPoint x: 1056, startPoint y: 181, endPoint x: 1135, endPoint y: 150, distance: 84.9
click at [1135, 150] on th "Lun. 6" at bounding box center [1128, 162] width 101 height 28
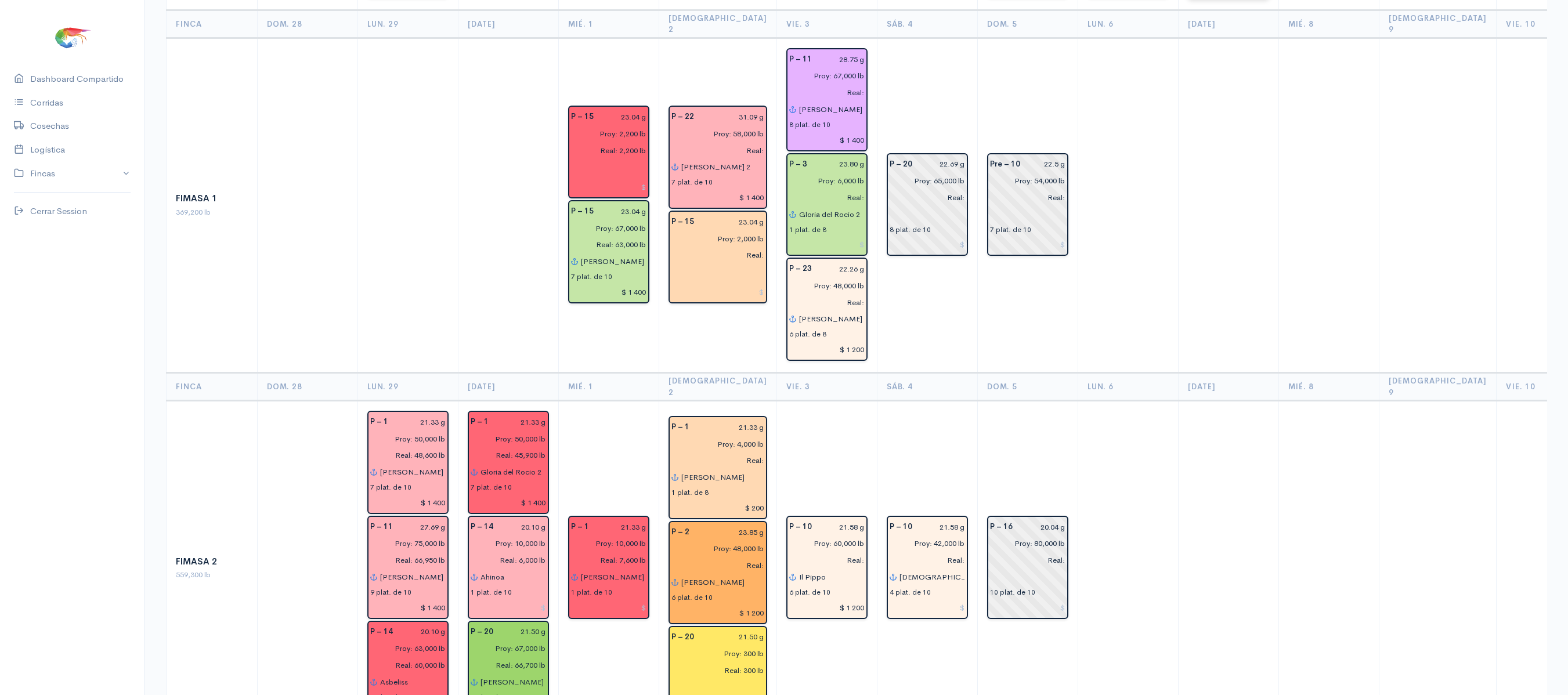
scroll to position [553, 0]
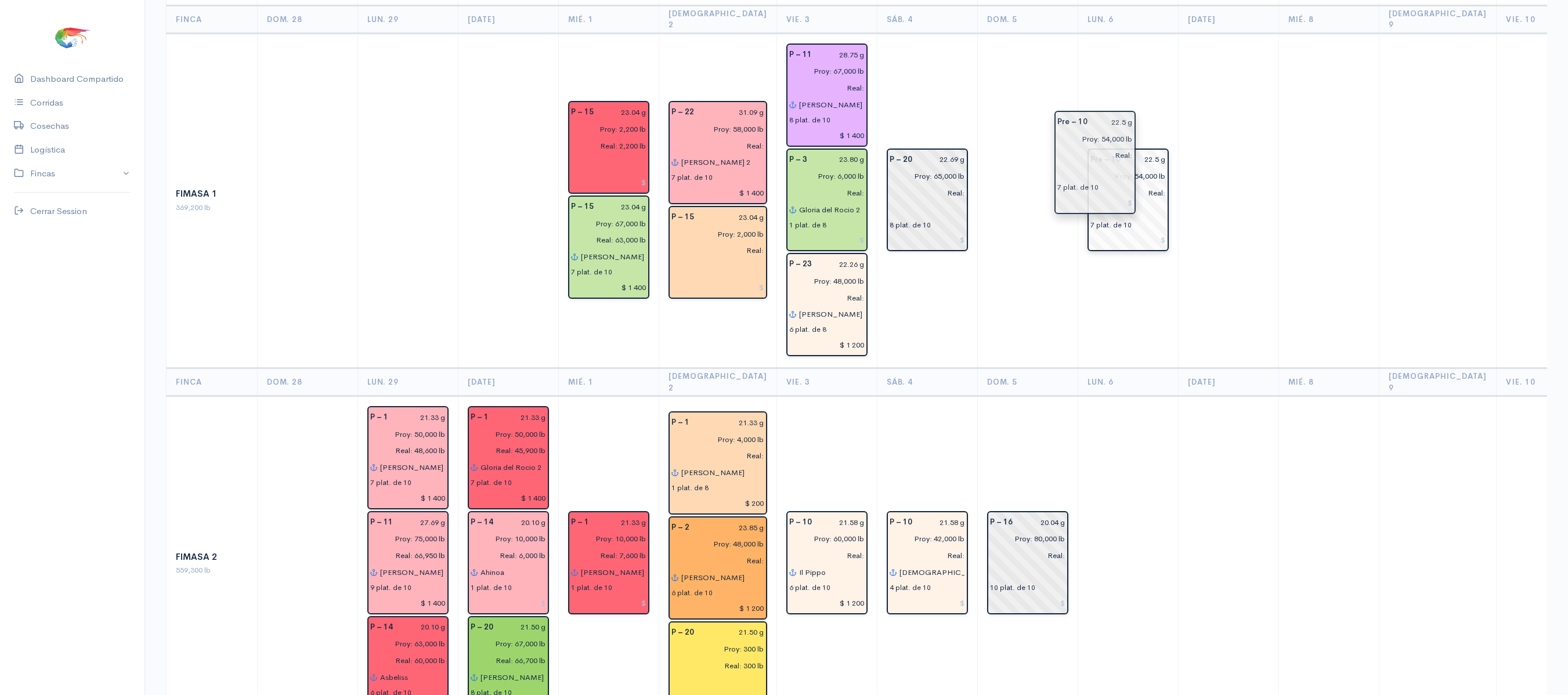
drag, startPoint x: 1010, startPoint y: 162, endPoint x: 1099, endPoint y: 160, distance: 89.0
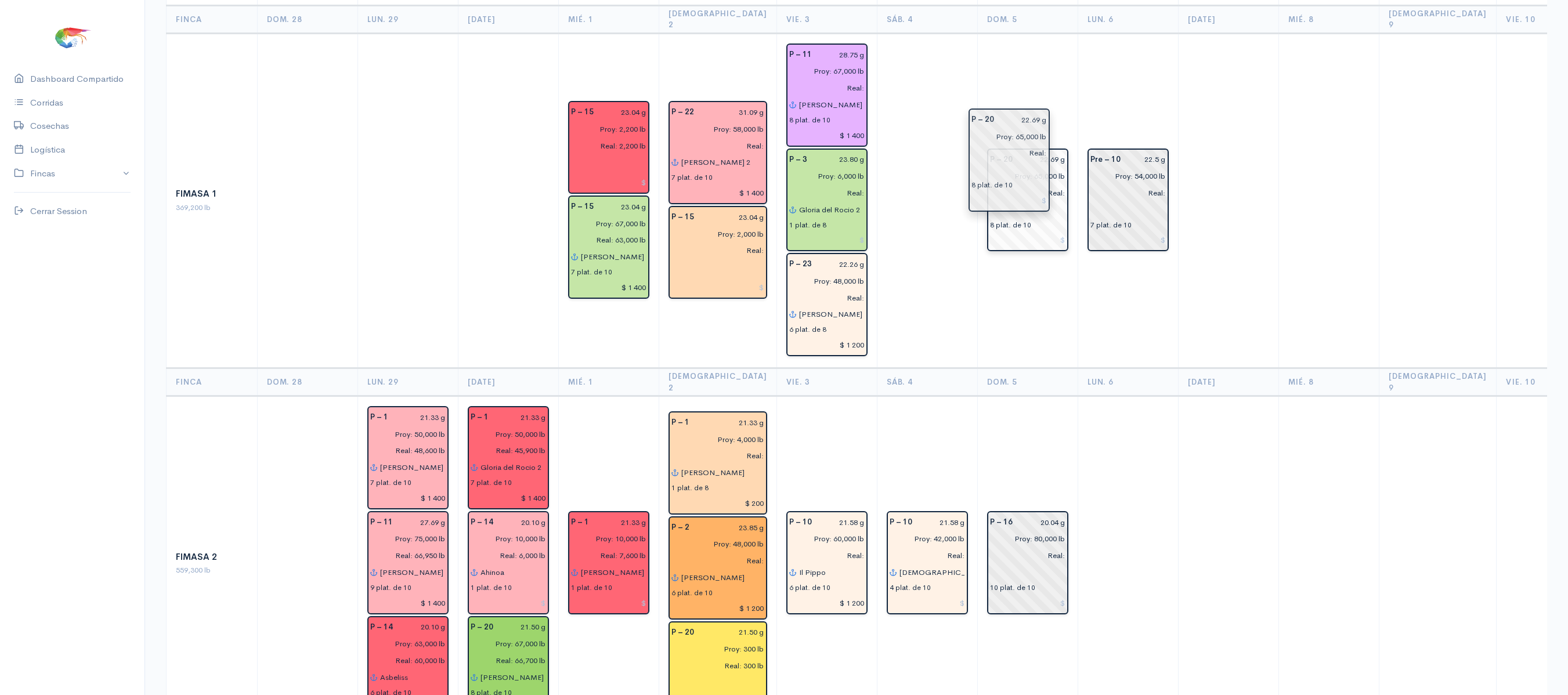
drag, startPoint x: 910, startPoint y: 155, endPoint x: 1014, endPoint y: 151, distance: 104.1
click at [1004, 291] on td "P – 20 22.69 g Proy: 65,000 lb Real: 8 plat. de 10" at bounding box center [1028, 201] width 101 height 335
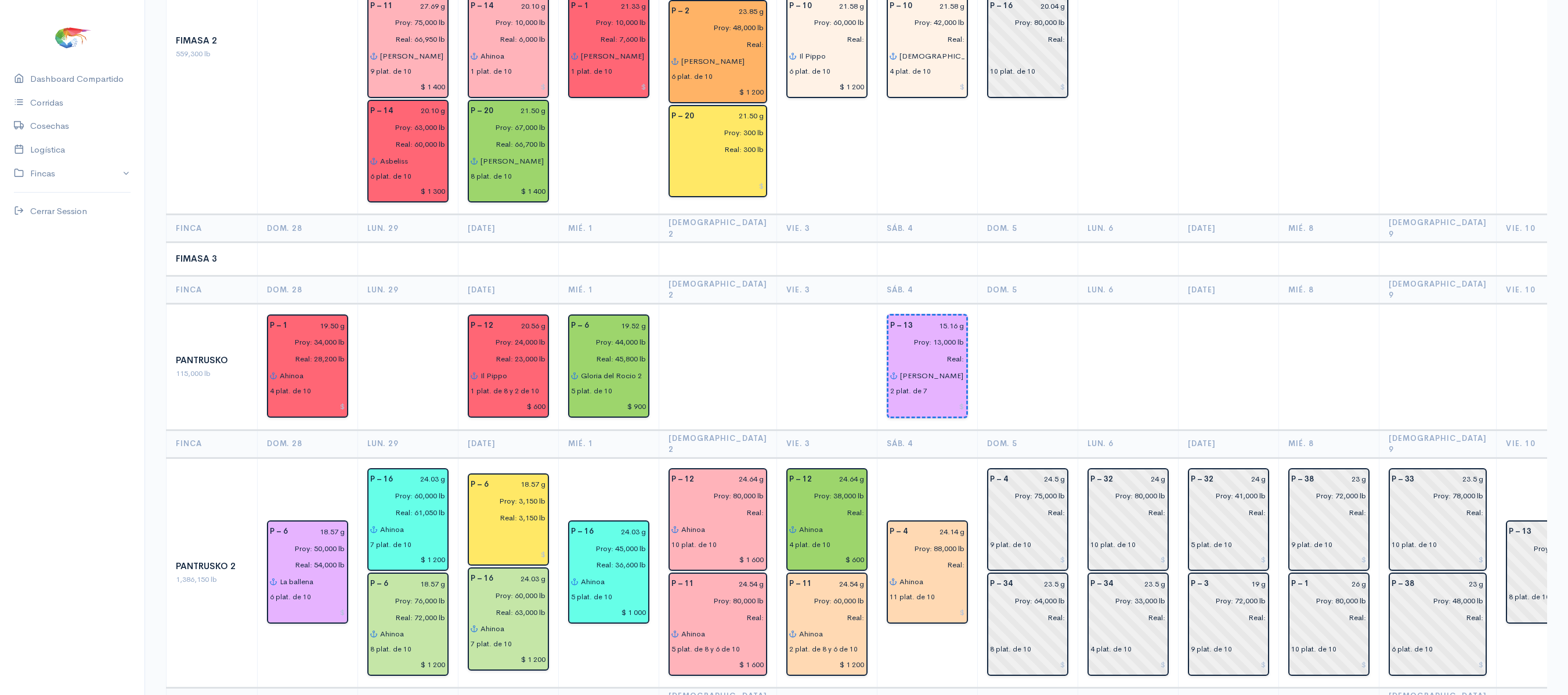
scroll to position [1086, 0]
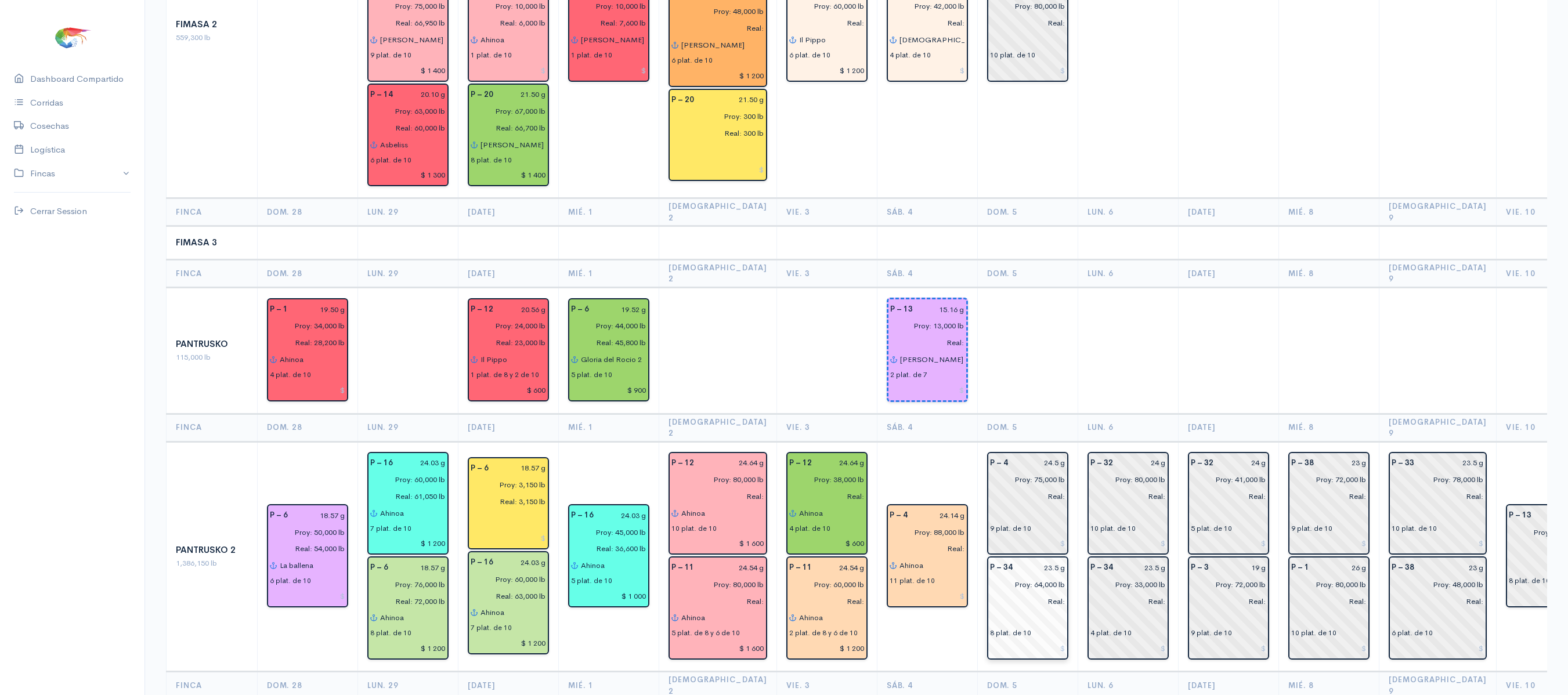
click at [1036, 559] on input "23.5 g" at bounding box center [1043, 567] width 46 height 17
type input "20.87 g"
click at [1033, 287] on td at bounding box center [1028, 350] width 101 height 126
click at [1043, 455] on input "24.5 g" at bounding box center [1040, 463] width 50 height 17
drag, startPoint x: 1043, startPoint y: 372, endPoint x: 1014, endPoint y: 287, distance: 89.8
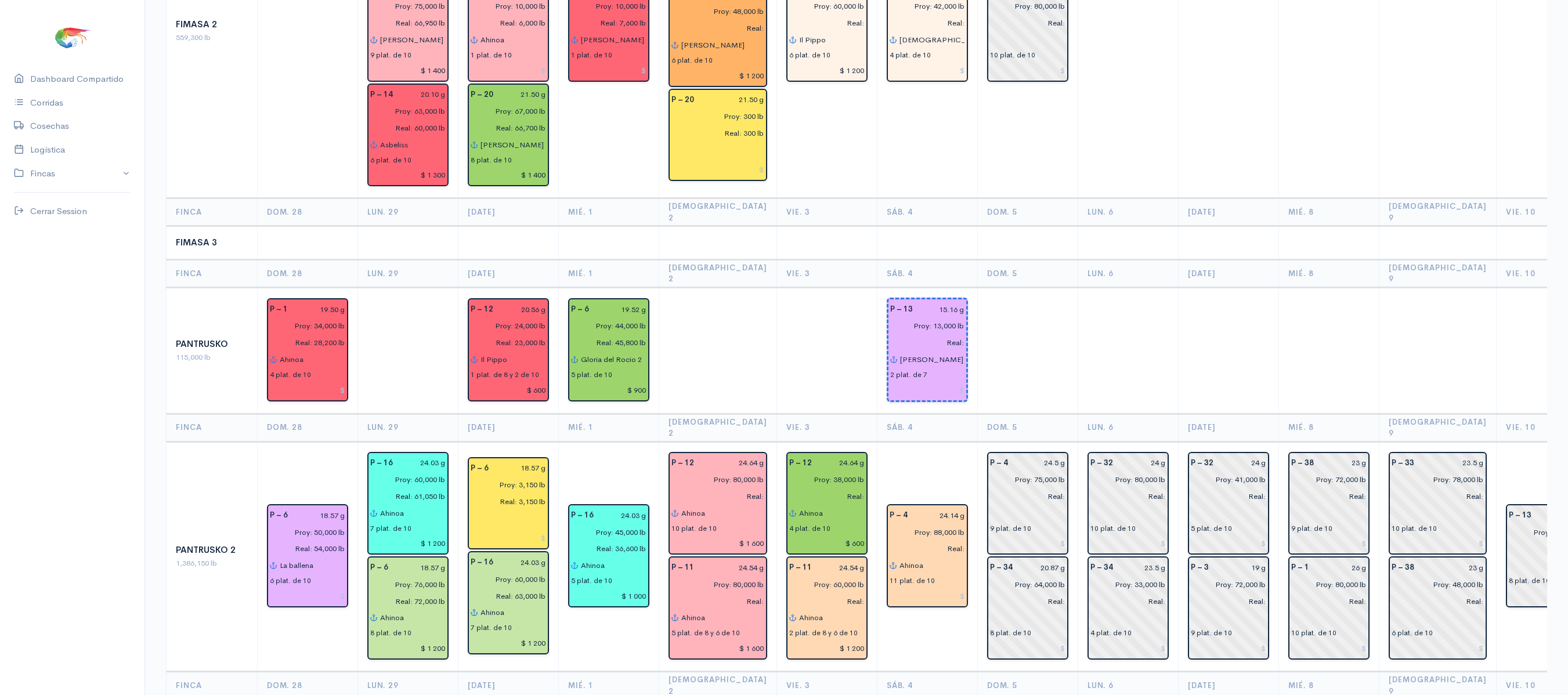
click at [1014, 287] on td at bounding box center [1028, 350] width 101 height 126
click at [1039, 455] on input "24.5 g" at bounding box center [1040, 463] width 50 height 17
drag, startPoint x: 1039, startPoint y: 374, endPoint x: 1063, endPoint y: 236, distance: 140.1
type input "24.14 g"
drag, startPoint x: 1063, startPoint y: 236, endPoint x: 963, endPoint y: 243, distance: 100.2
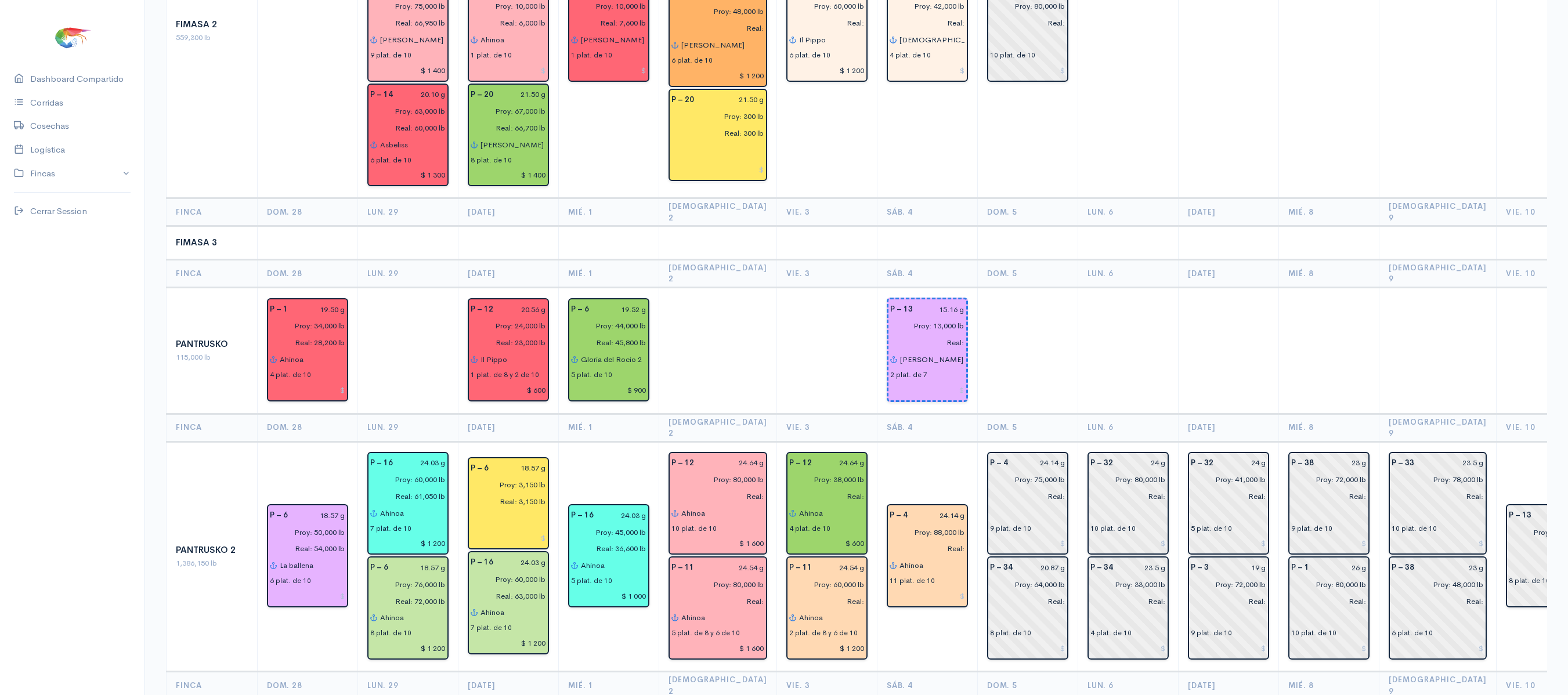
click at [977, 287] on td at bounding box center [1028, 350] width 101 height 126
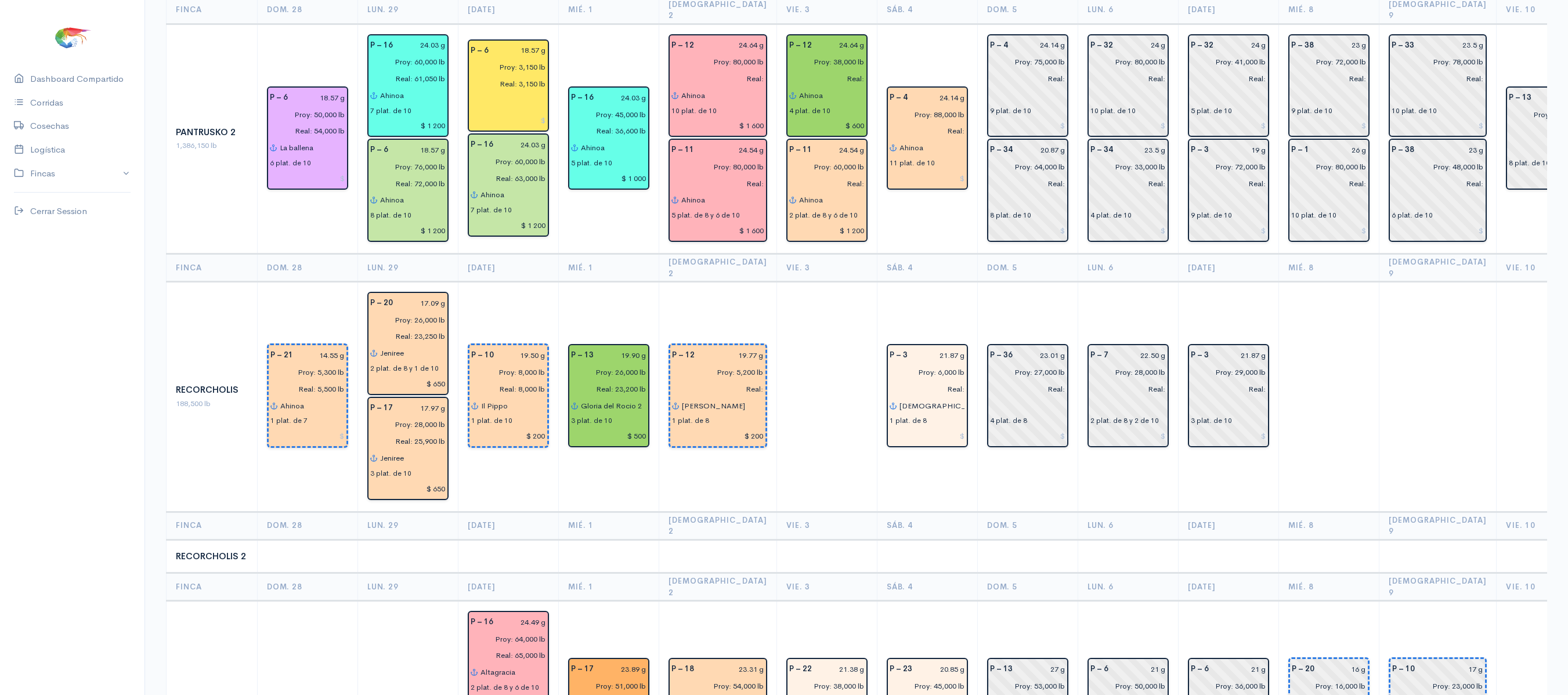
scroll to position [1505, 0]
click at [1036, 346] on input "23.01 g" at bounding box center [1043, 354] width 46 height 17
type input "23.30 g"
click at [1004, 538] on td at bounding box center [1028, 555] width 101 height 34
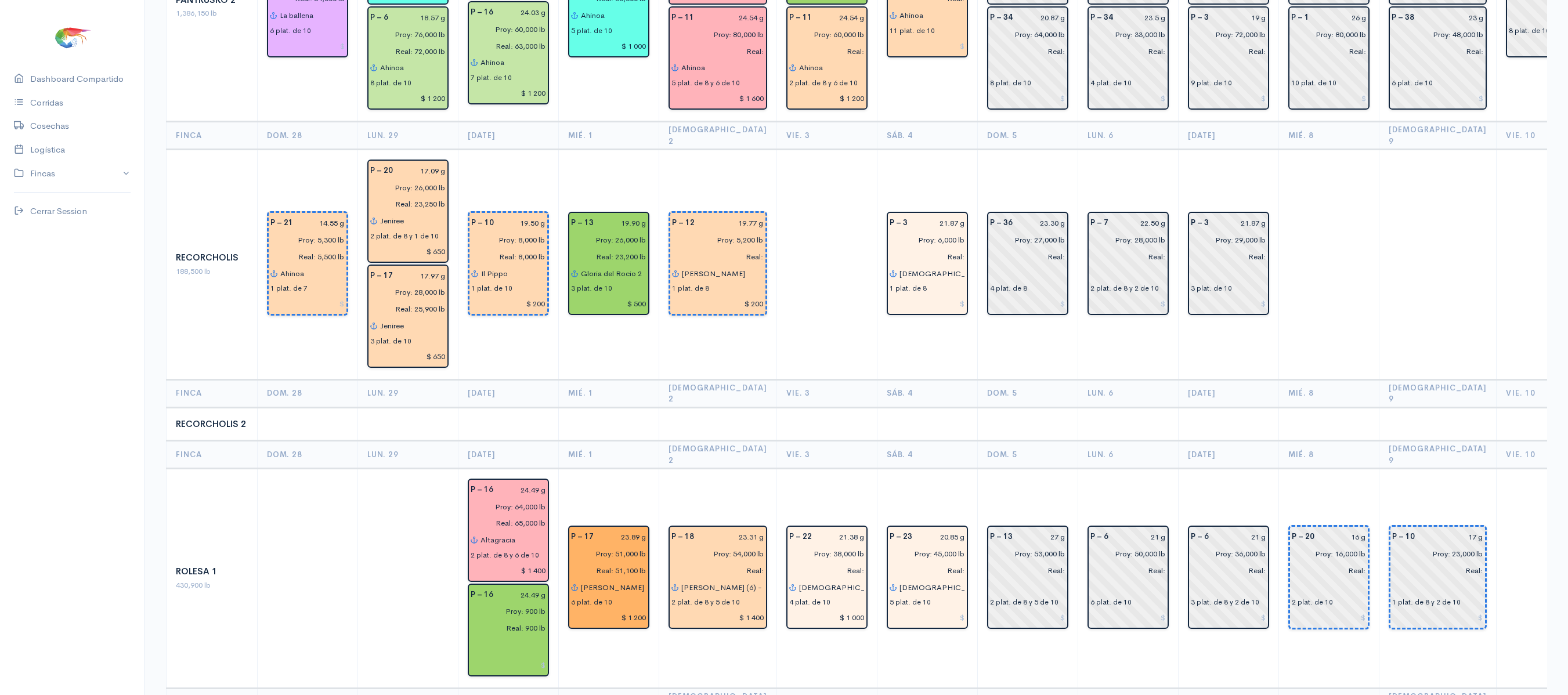
scroll to position [1640, 0]
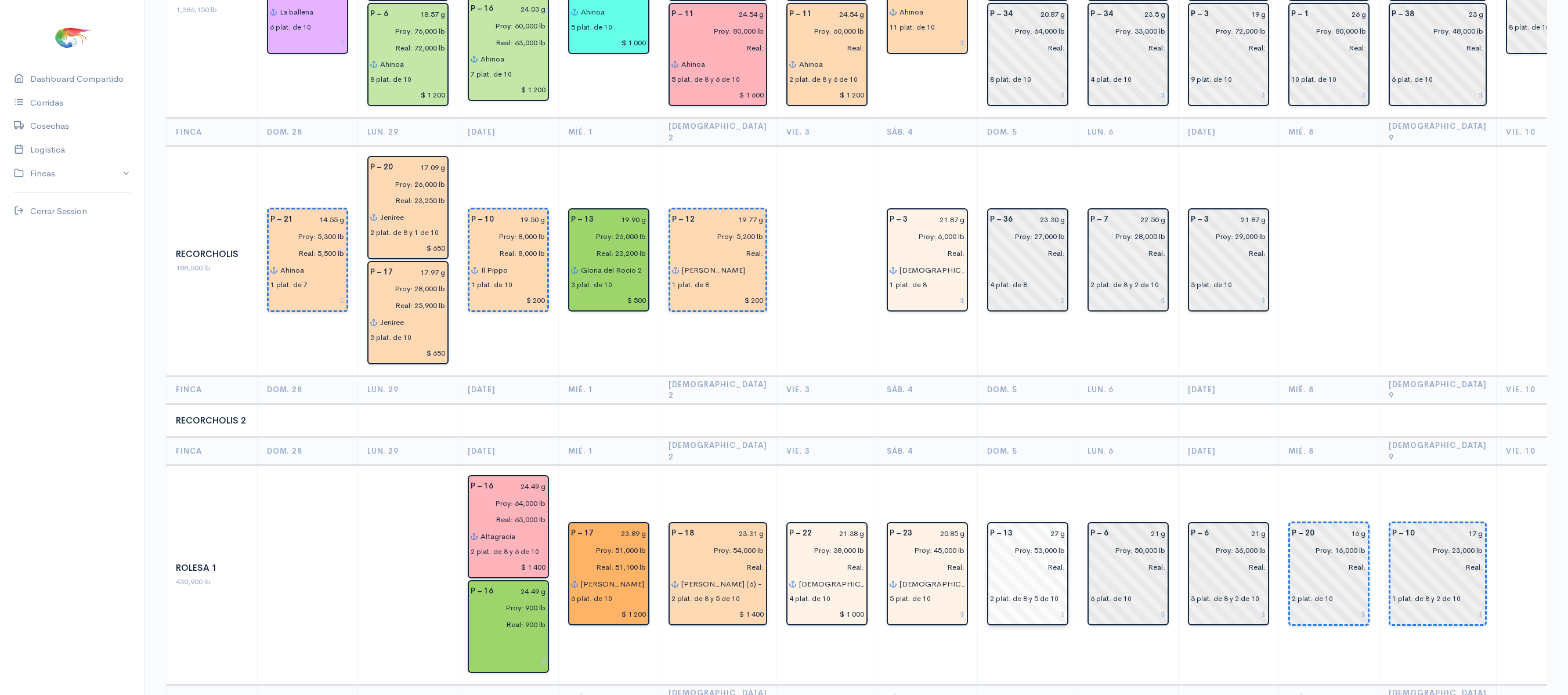
click at [1036, 525] on input "27 g" at bounding box center [1043, 533] width 46 height 17
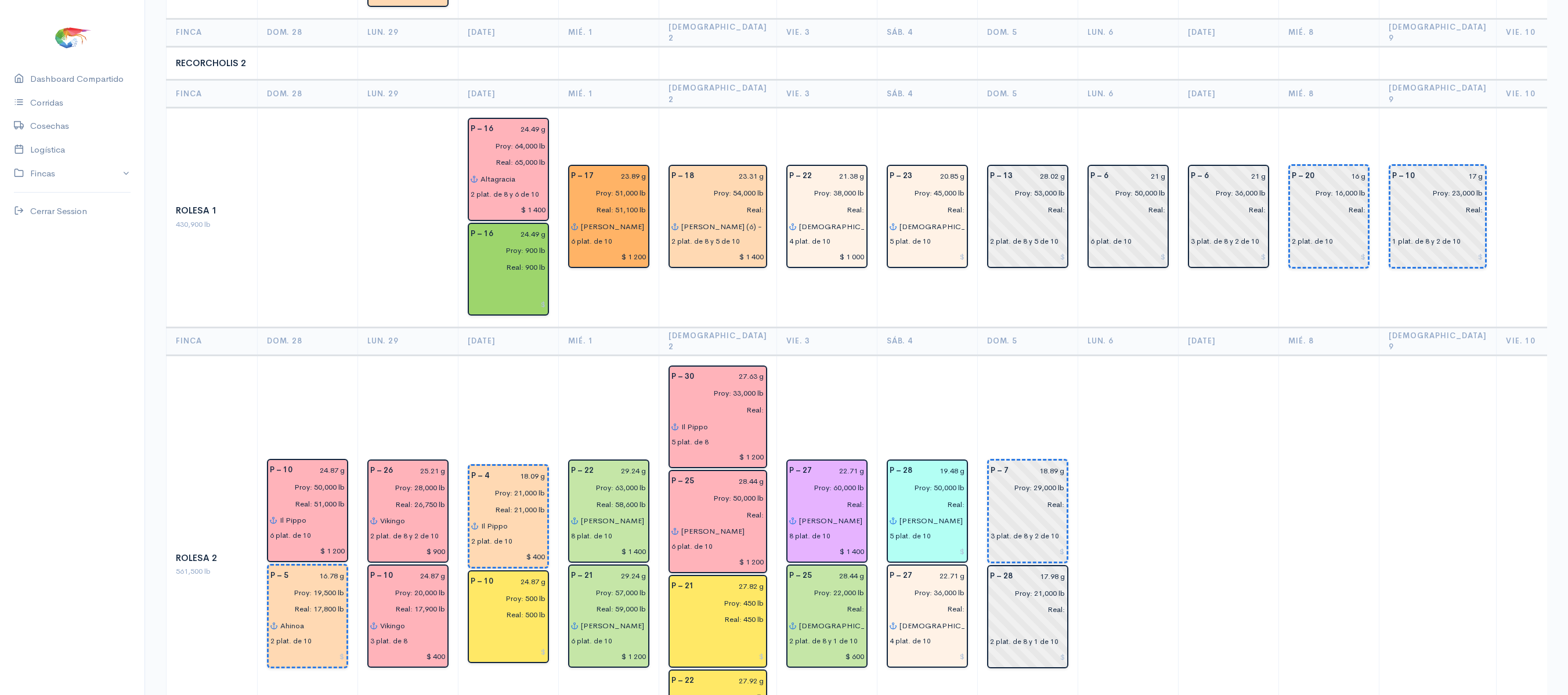
scroll to position [1998, 0]
type input "28.02 g"
drag, startPoint x: 1029, startPoint y: 384, endPoint x: 1138, endPoint y: 409, distance: 111.8
drag, startPoint x: 1138, startPoint y: 409, endPoint x: 1072, endPoint y: 386, distance: 69.9
click at [1078, 386] on td at bounding box center [1128, 564] width 101 height 419
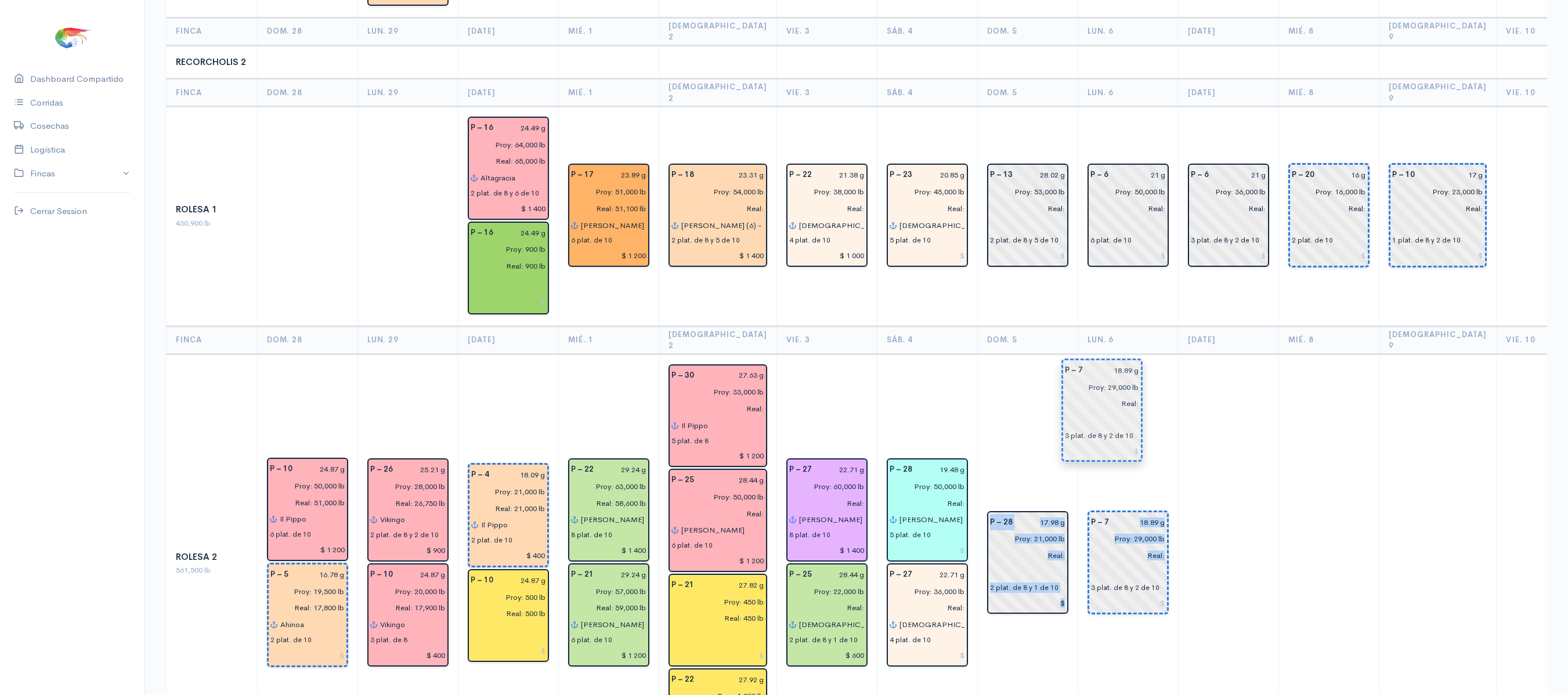
drag, startPoint x: 996, startPoint y: 392, endPoint x: 1090, endPoint y: 415, distance: 96.8
click at [1098, 354] on td "P – 7 18.89 g Proy: 29,000 lb Real: 3 plat. de 8 y 2 de 10" at bounding box center [1128, 564] width 101 height 419
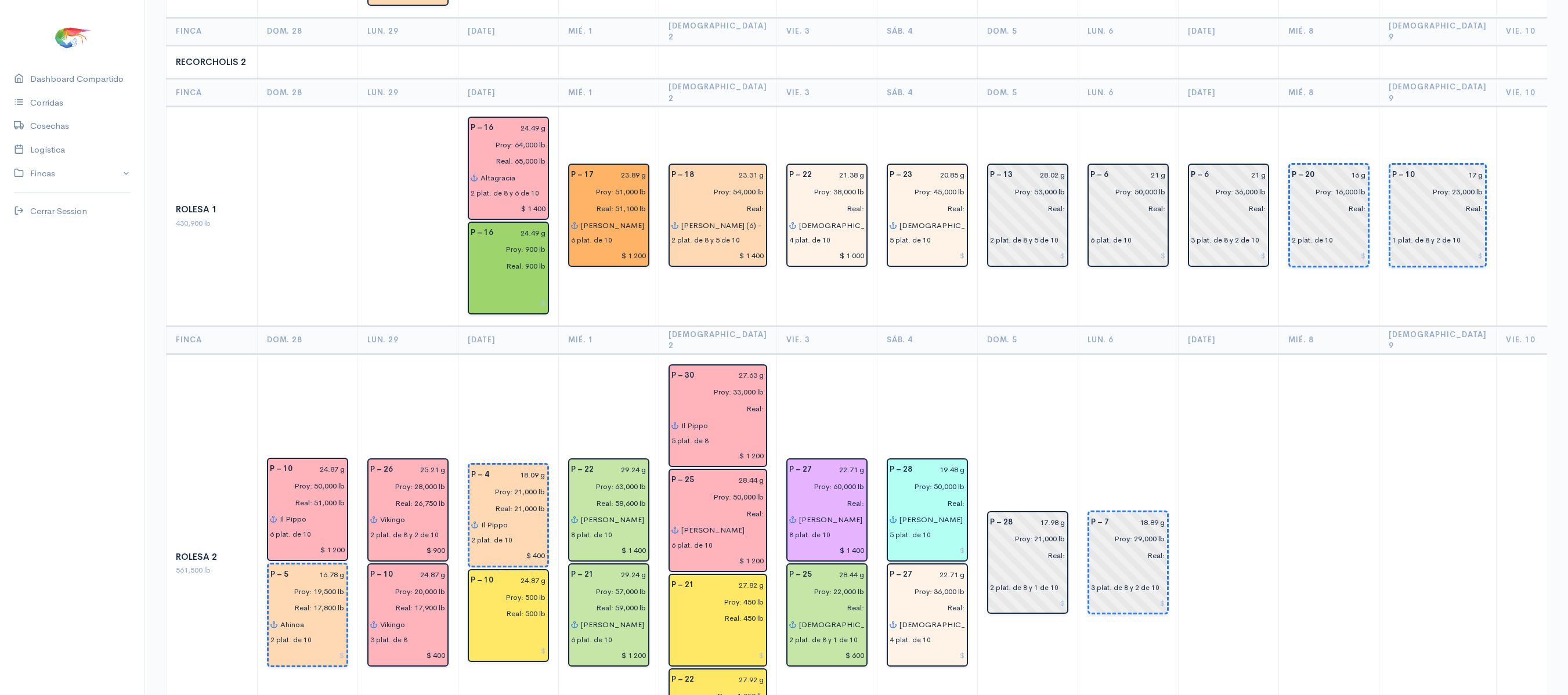
scroll to position [1991, 0]
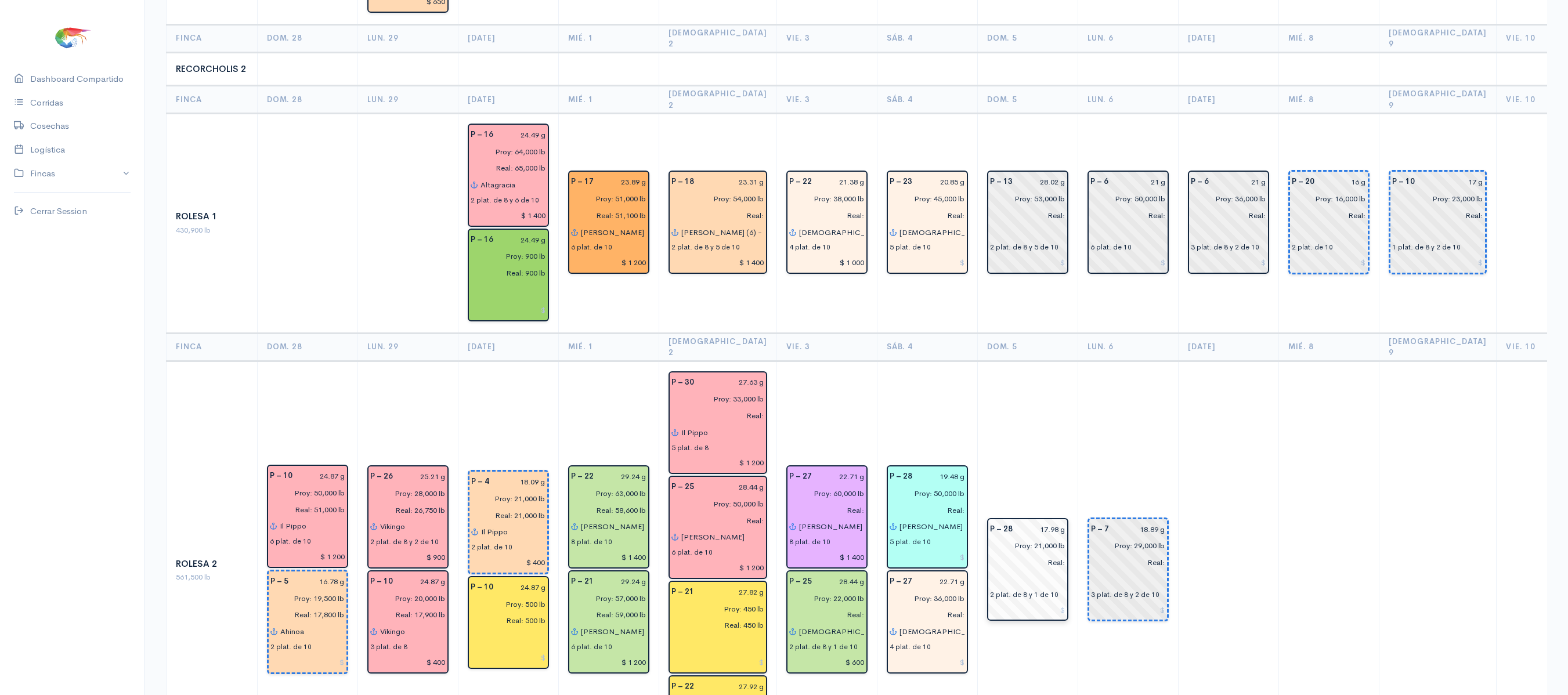
click at [1036, 521] on input "17.98 g" at bounding box center [1043, 529] width 46 height 17
type input "19.48 g"
click at [1078, 361] on td "P – 7 18.89 g Proy: 29,000 lb Real: 3 plat. de 8 y 2 de 10" at bounding box center [1128, 570] width 101 height 419
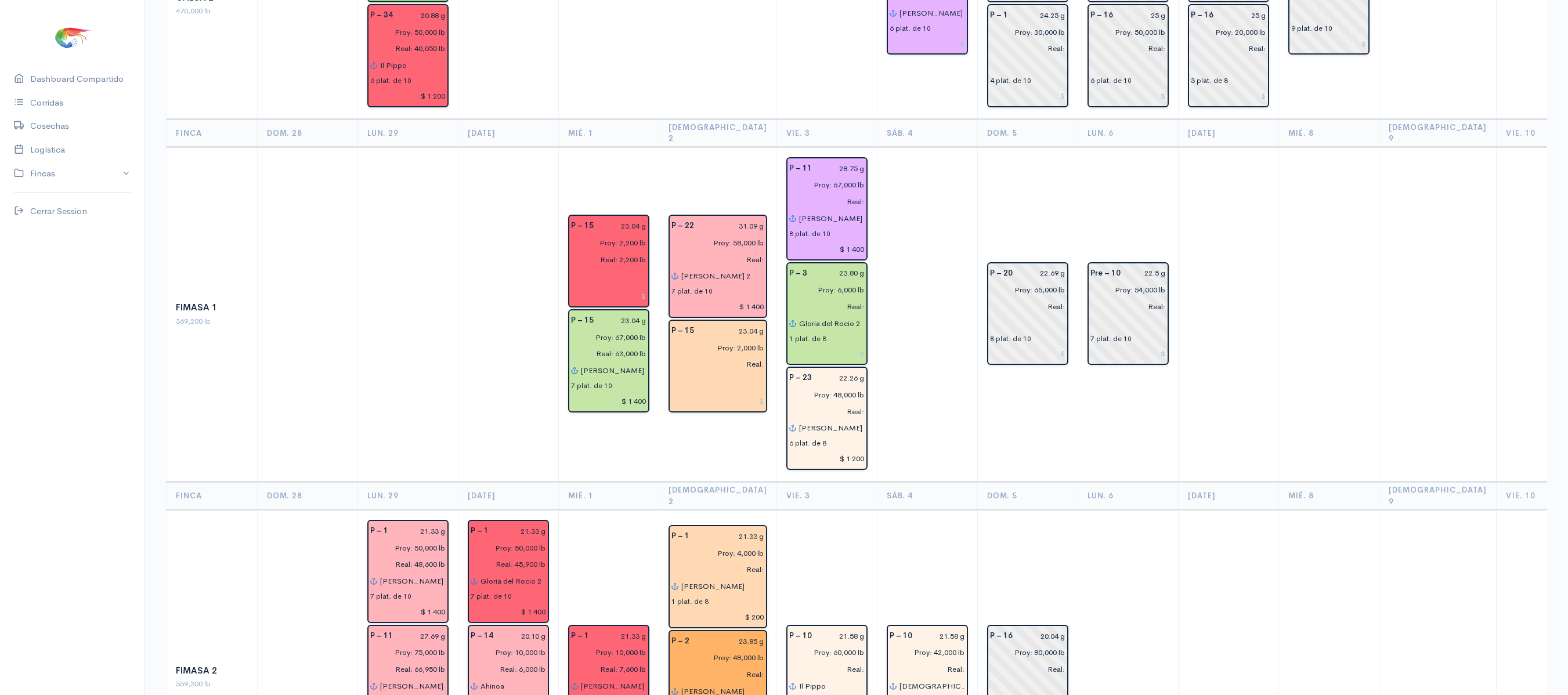
scroll to position [0, 0]
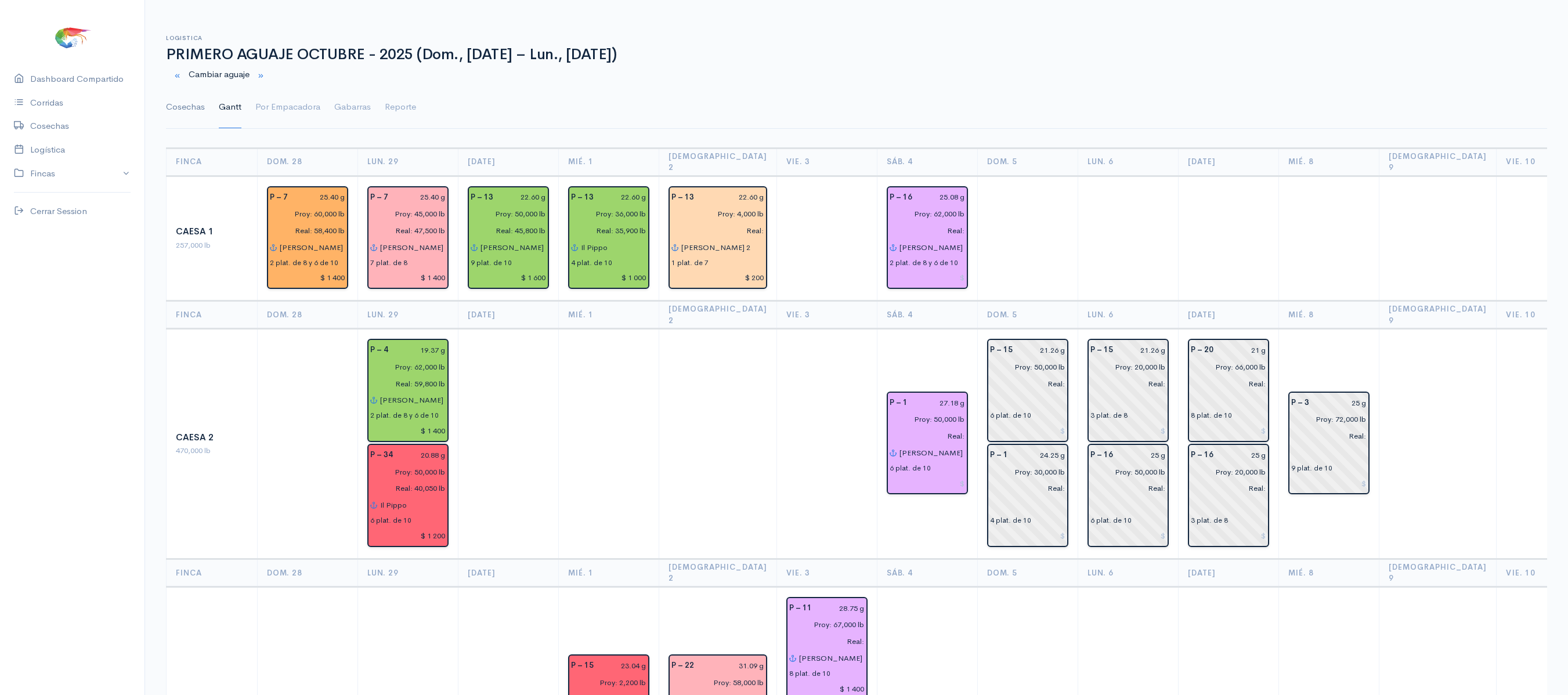
click at [184, 107] on link "Cosechas" at bounding box center [186, 107] width 39 height 42
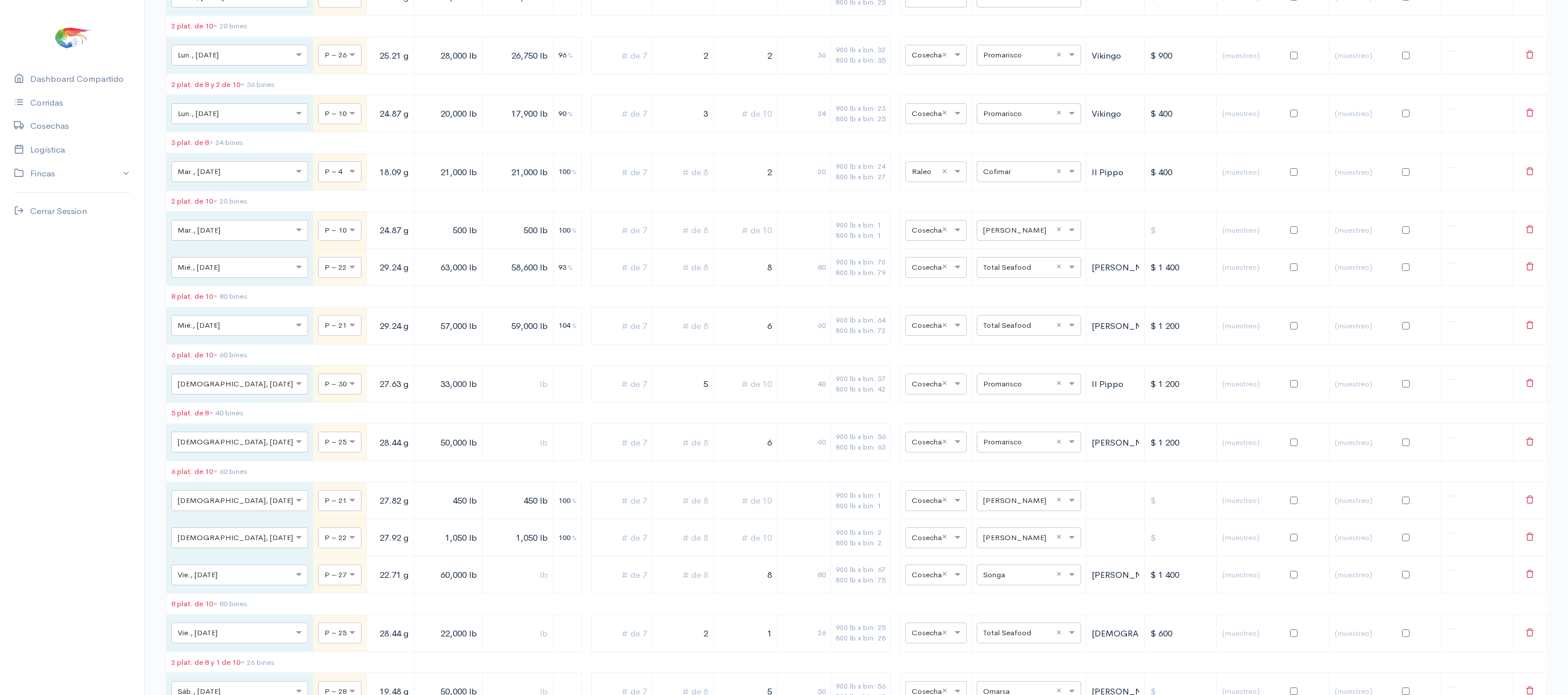
scroll to position [6612, 0]
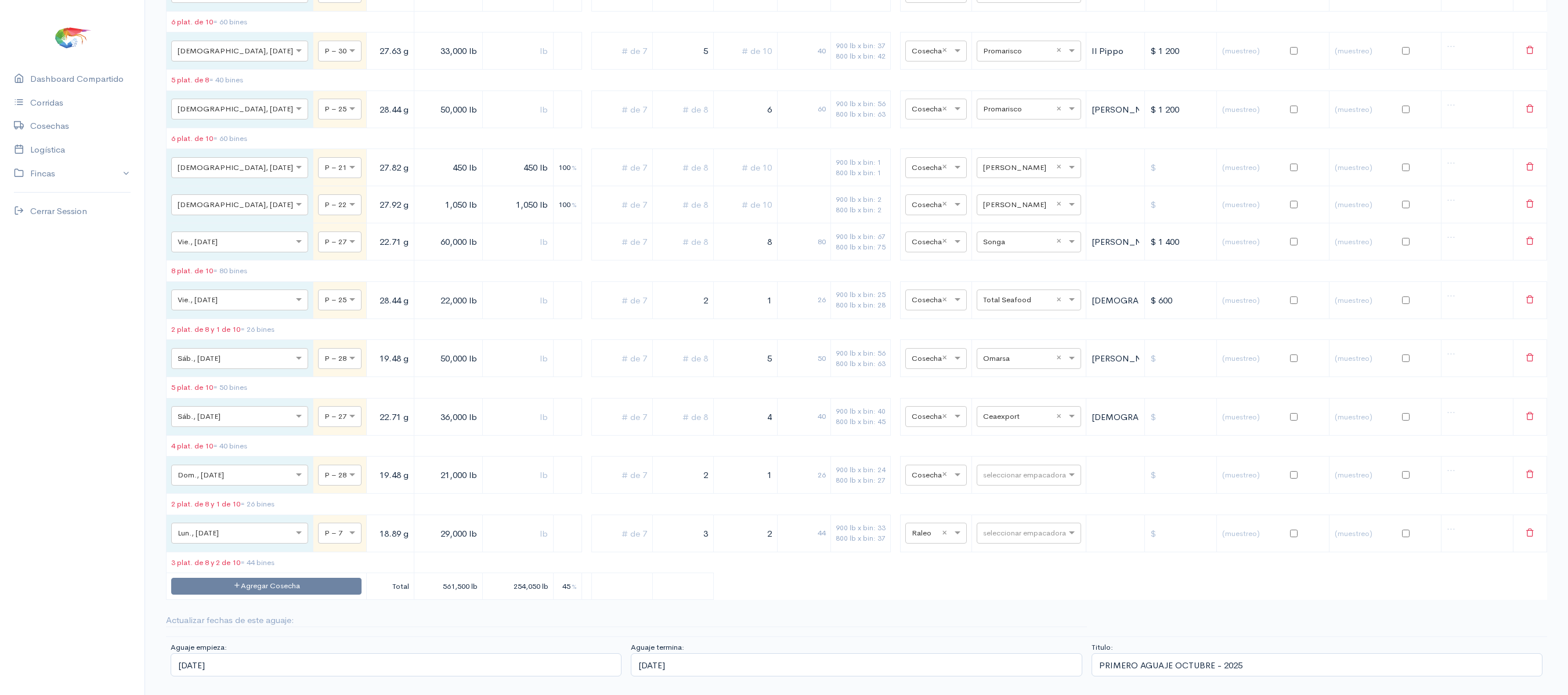
drag, startPoint x: 1537, startPoint y: 525, endPoint x: 1408, endPoint y: 601, distance: 149.7
drag, startPoint x: 1408, startPoint y: 601, endPoint x: 873, endPoint y: 66, distance: 756.6
click at [1531, 521] on button at bounding box center [1530, 533] width 24 height 24
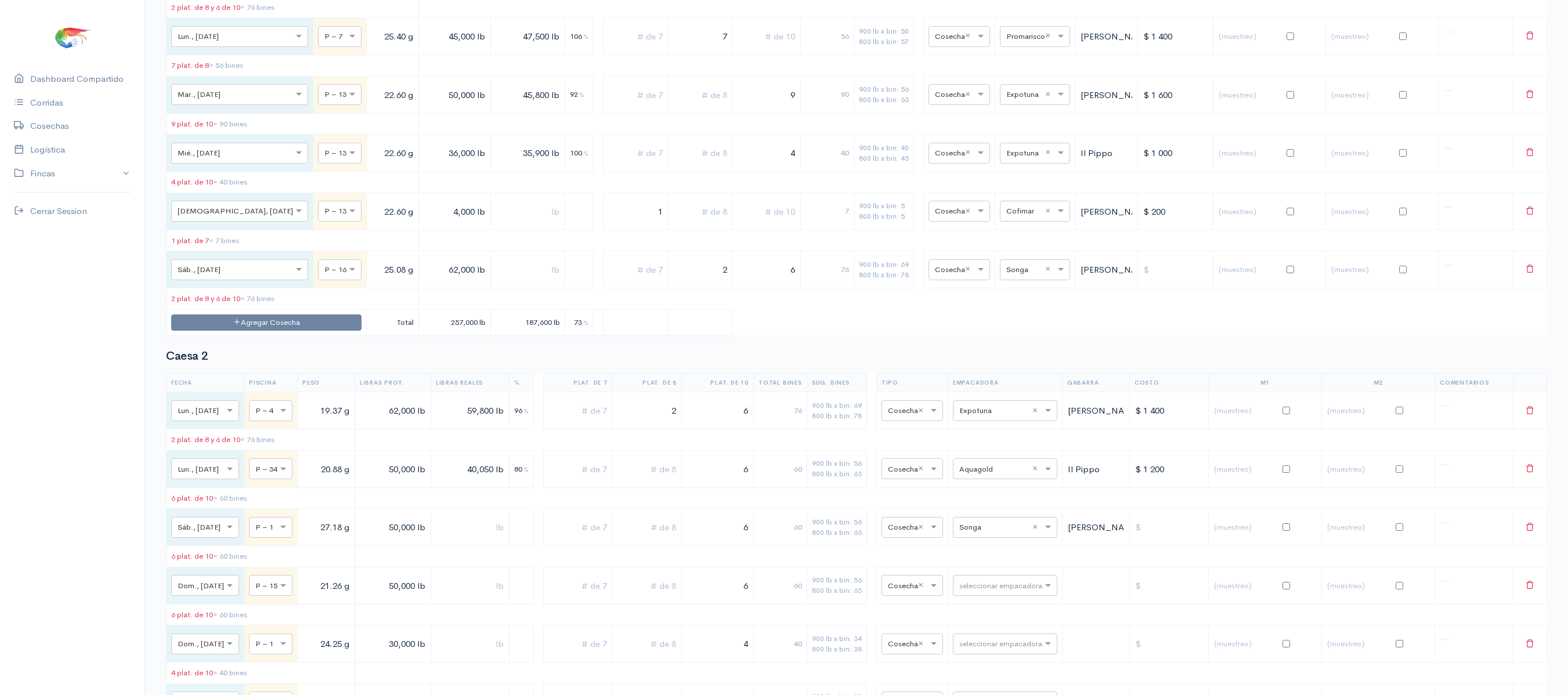
scroll to position [0, 0]
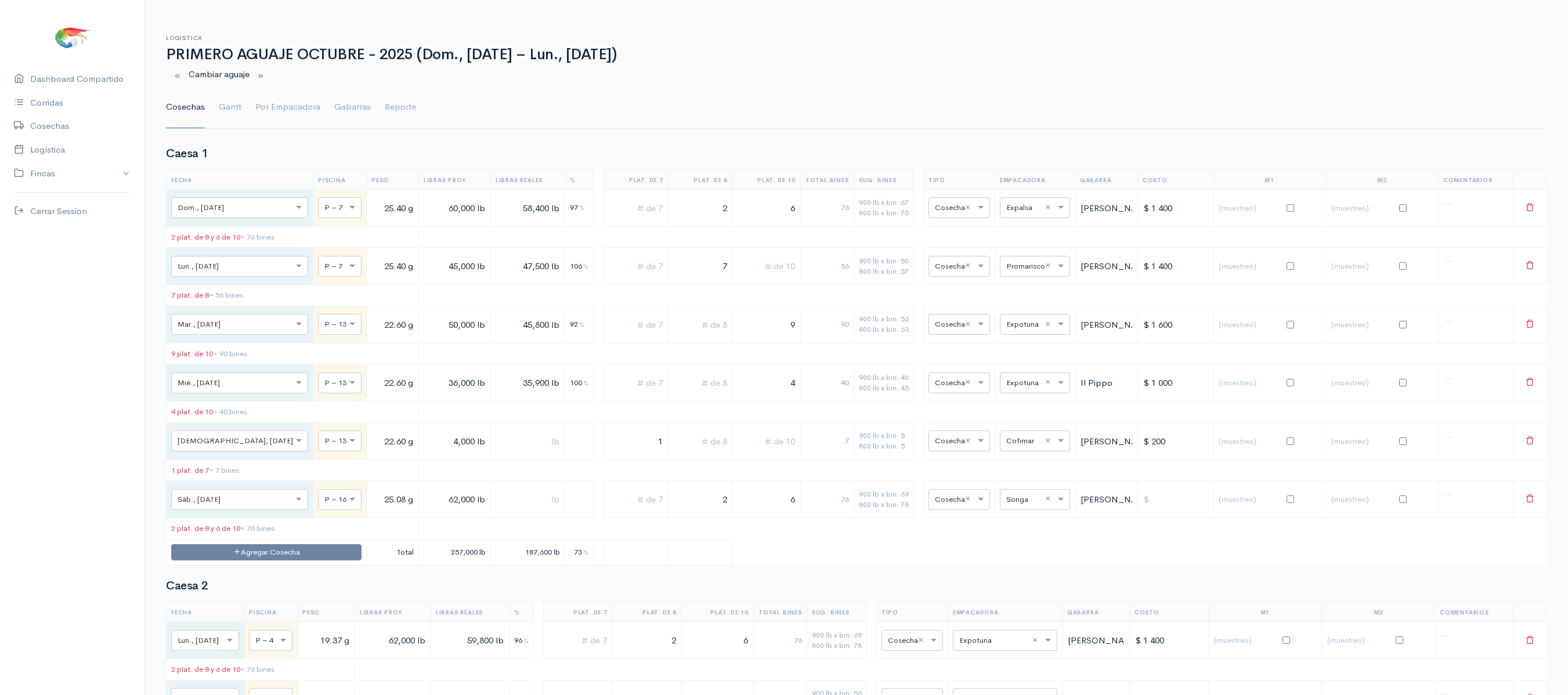
click at [243, 113] on ul "Cosechas Gantt Por Empacadora Gabarras Reporte" at bounding box center [856, 107] width 1381 height 42
click at [221, 107] on link "Gantt" at bounding box center [230, 107] width 23 height 42
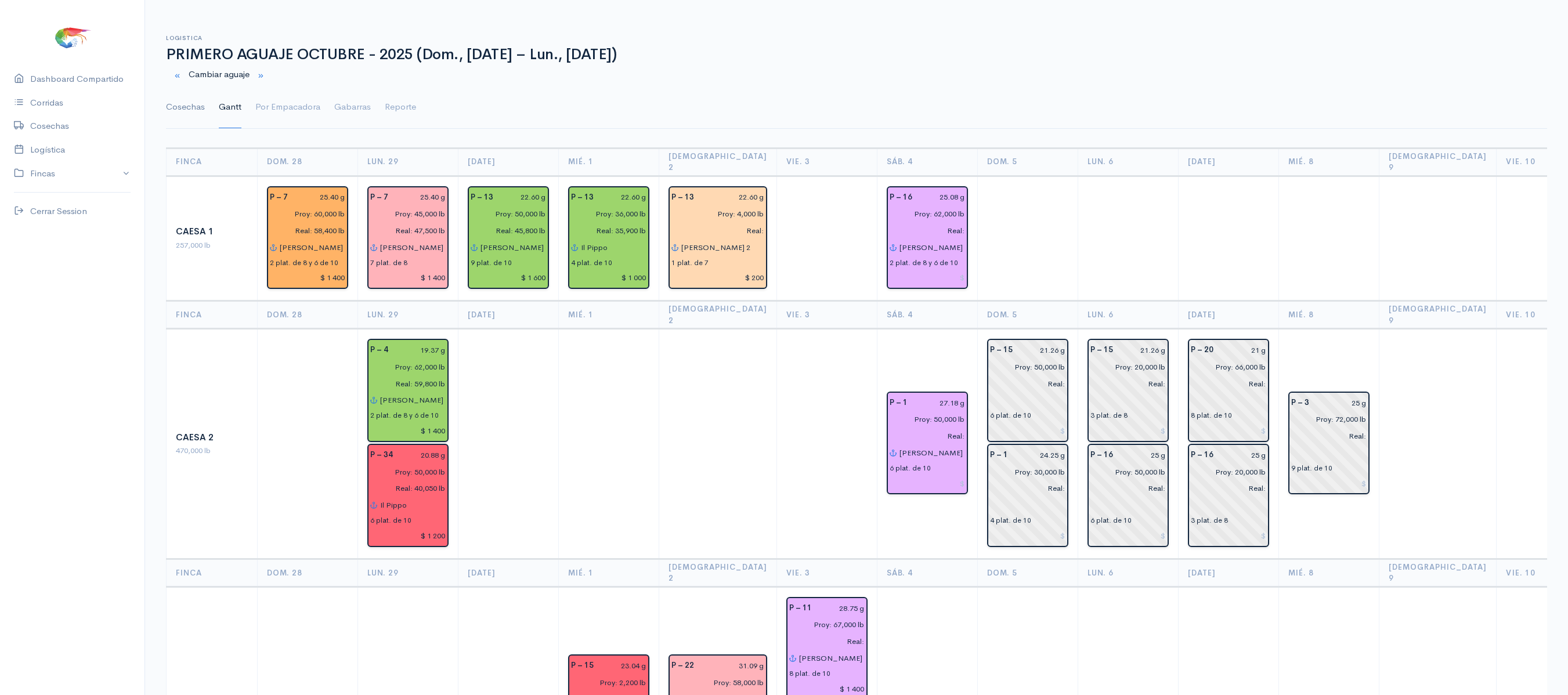
click at [193, 110] on link "Cosechas" at bounding box center [186, 107] width 39 height 42
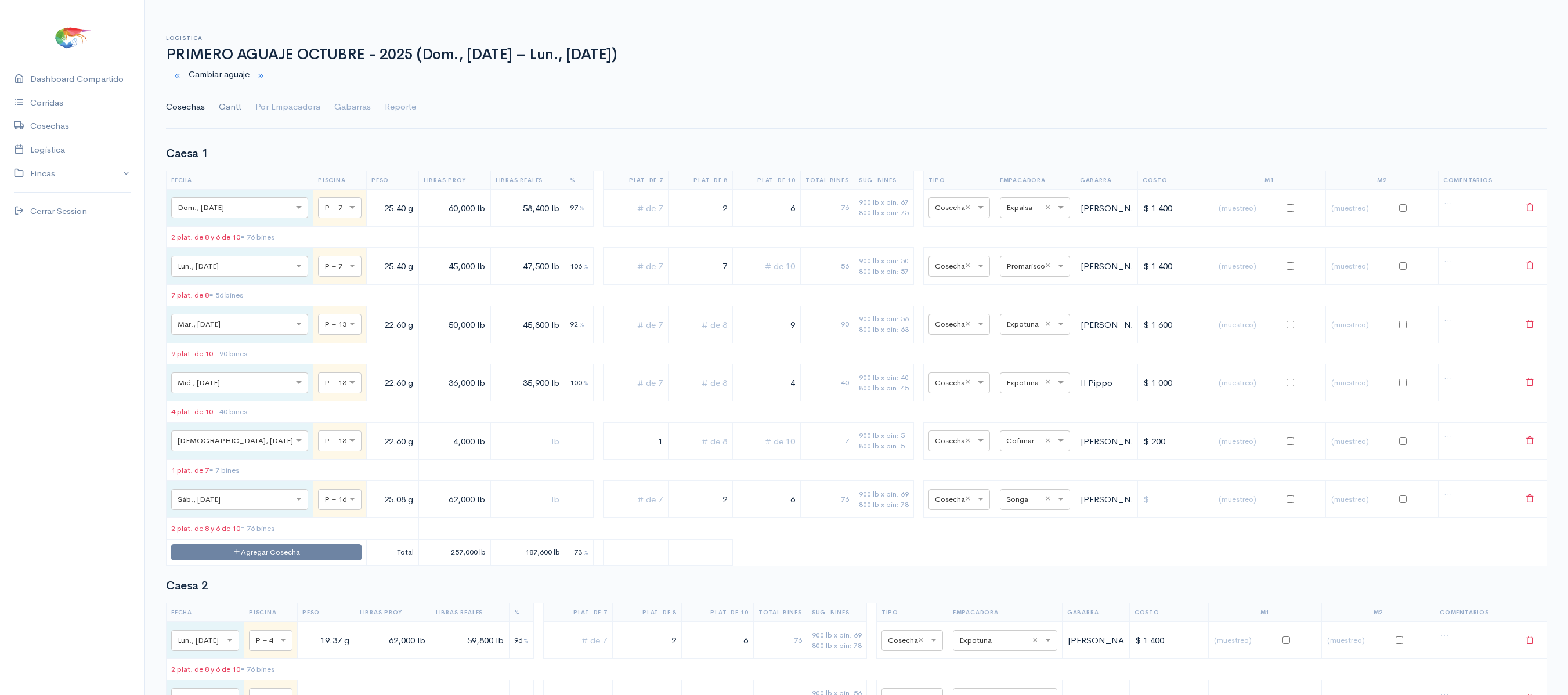
click at [233, 102] on link "Gantt" at bounding box center [230, 107] width 23 height 42
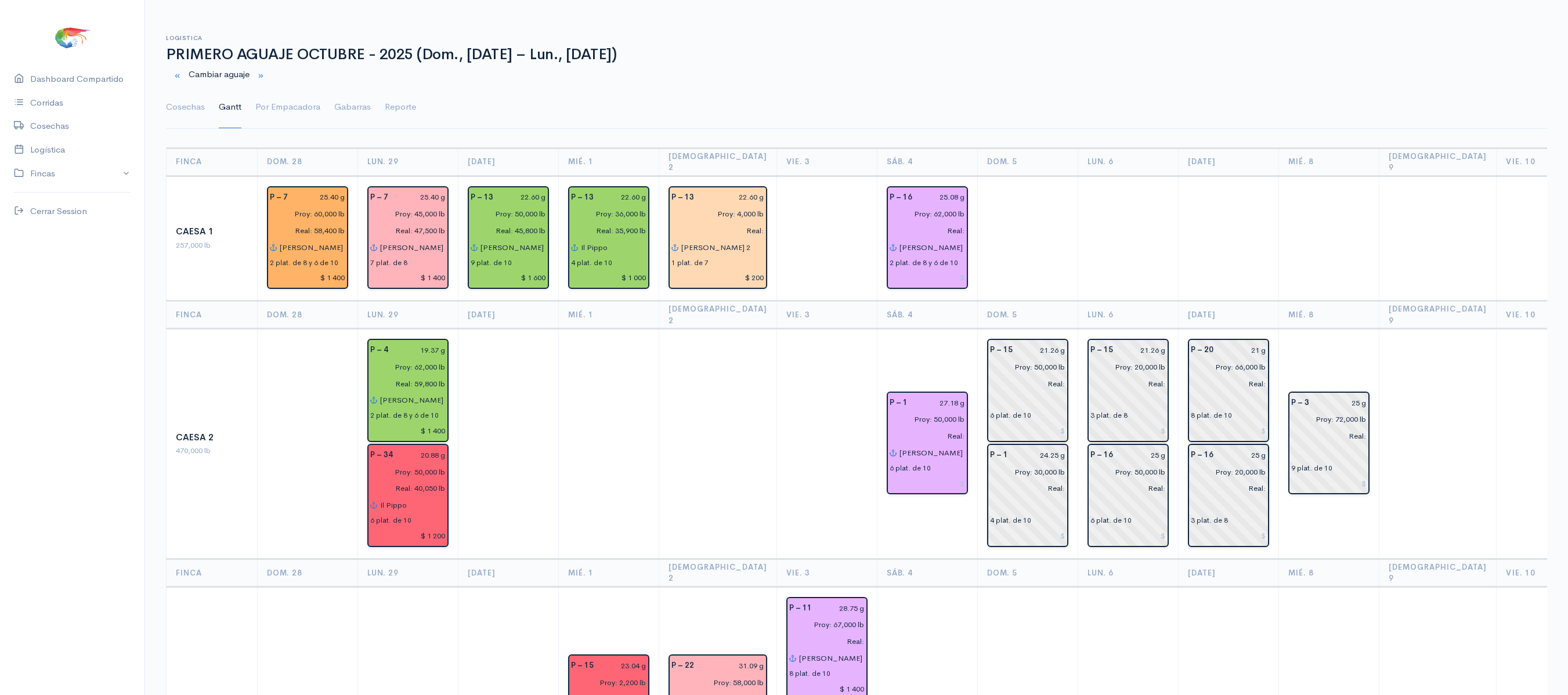
click at [169, 113] on link "Cosechas" at bounding box center [186, 107] width 39 height 42
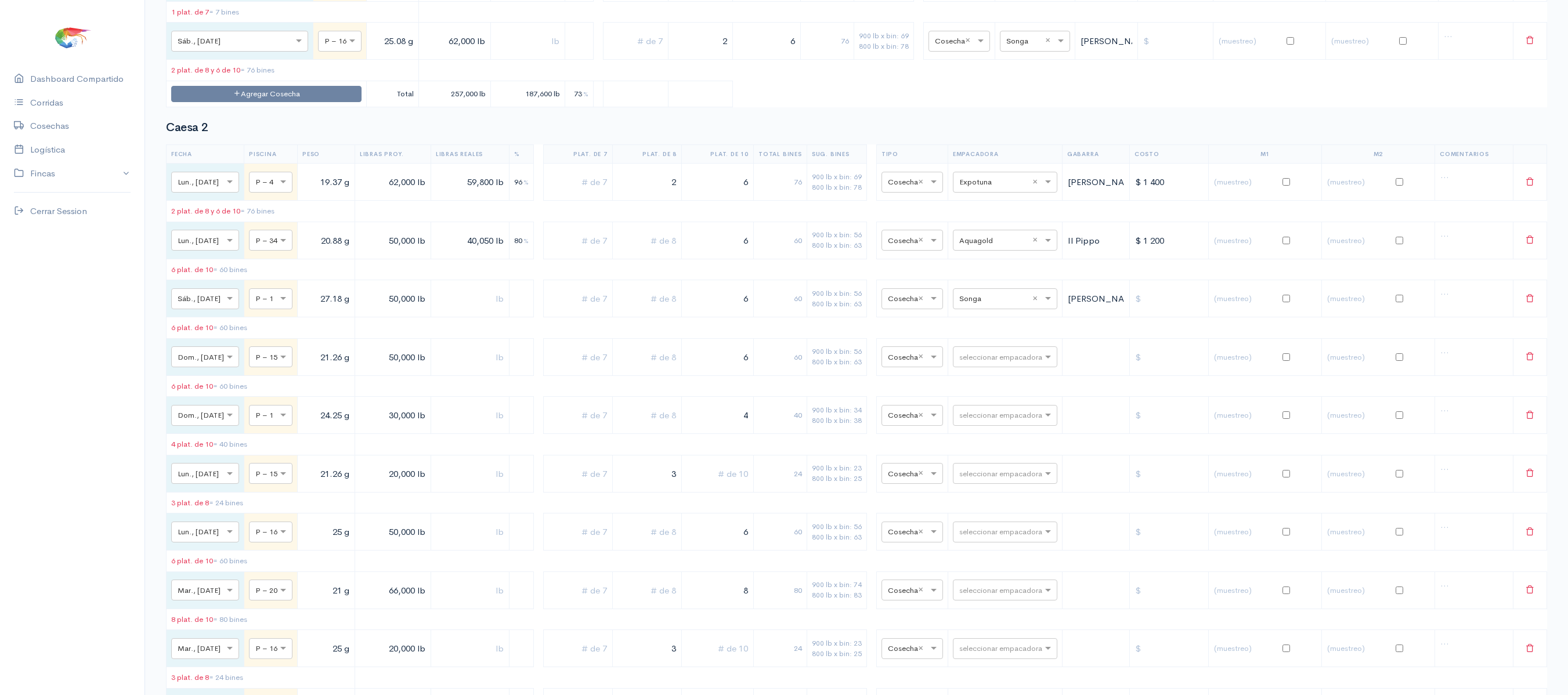
scroll to position [545, 0]
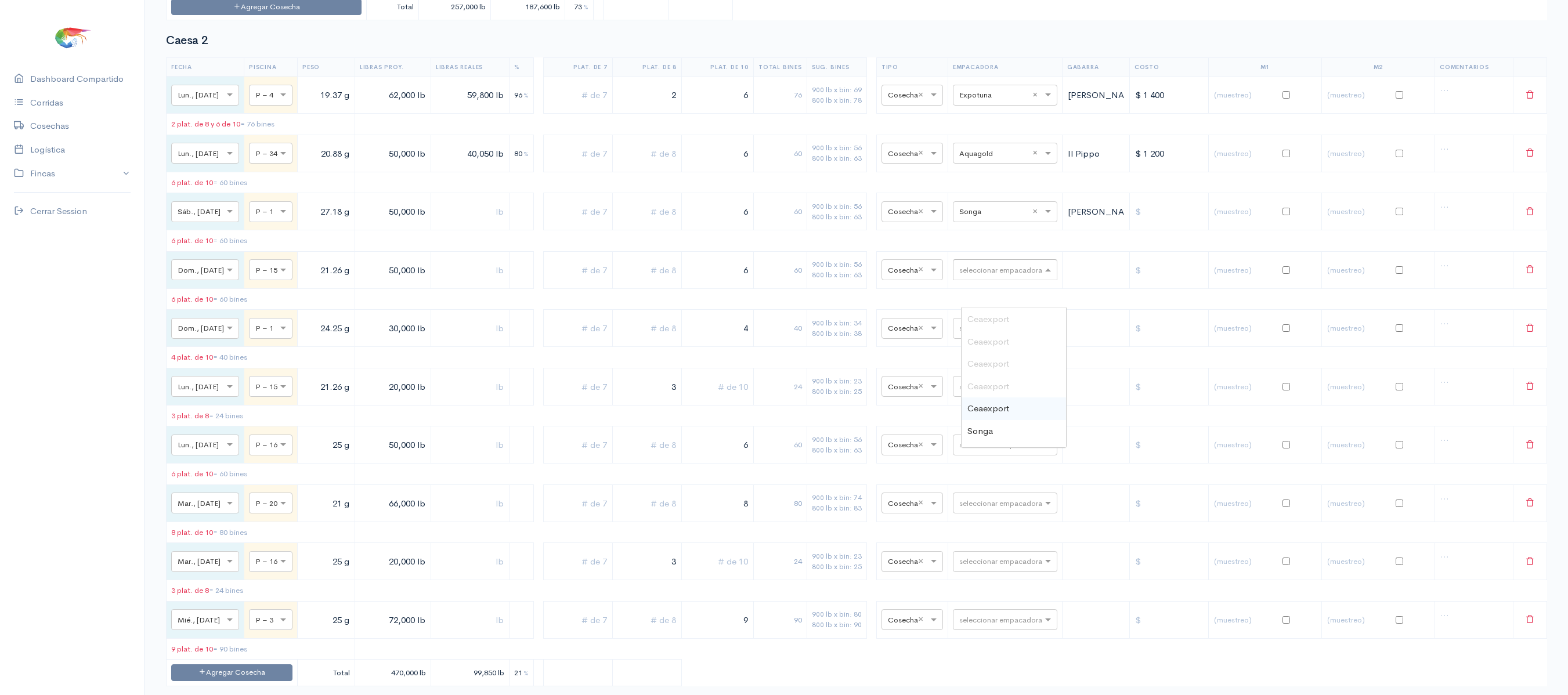
click at [1012, 275] on input "text" at bounding box center [995, 269] width 71 height 13
type input "ce"
click at [1002, 409] on span "Ceaexport" at bounding box center [988, 408] width 42 height 11
click at [1016, 288] on td "seleccionar empacadora × Ceaexport ×" at bounding box center [1005, 269] width 115 height 37
click at [1017, 275] on input "text" at bounding box center [995, 269] width 71 height 13
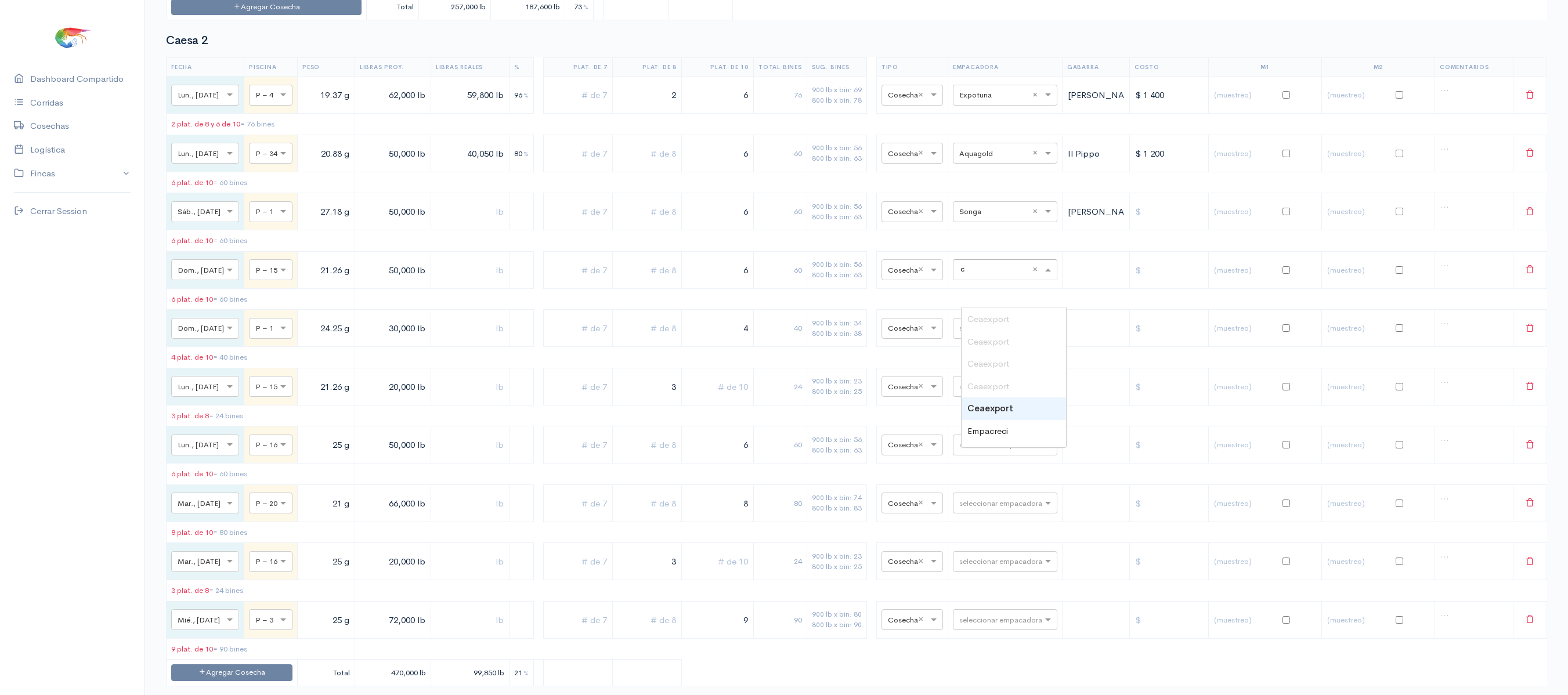
type input "ce"
click at [1011, 406] on div "Ceaexport" at bounding box center [1014, 414] width 104 height 23
click at [1007, 343] on td "seleccionar empacadora" at bounding box center [1005, 328] width 115 height 37
click at [1000, 334] on input "text" at bounding box center [995, 328] width 71 height 13
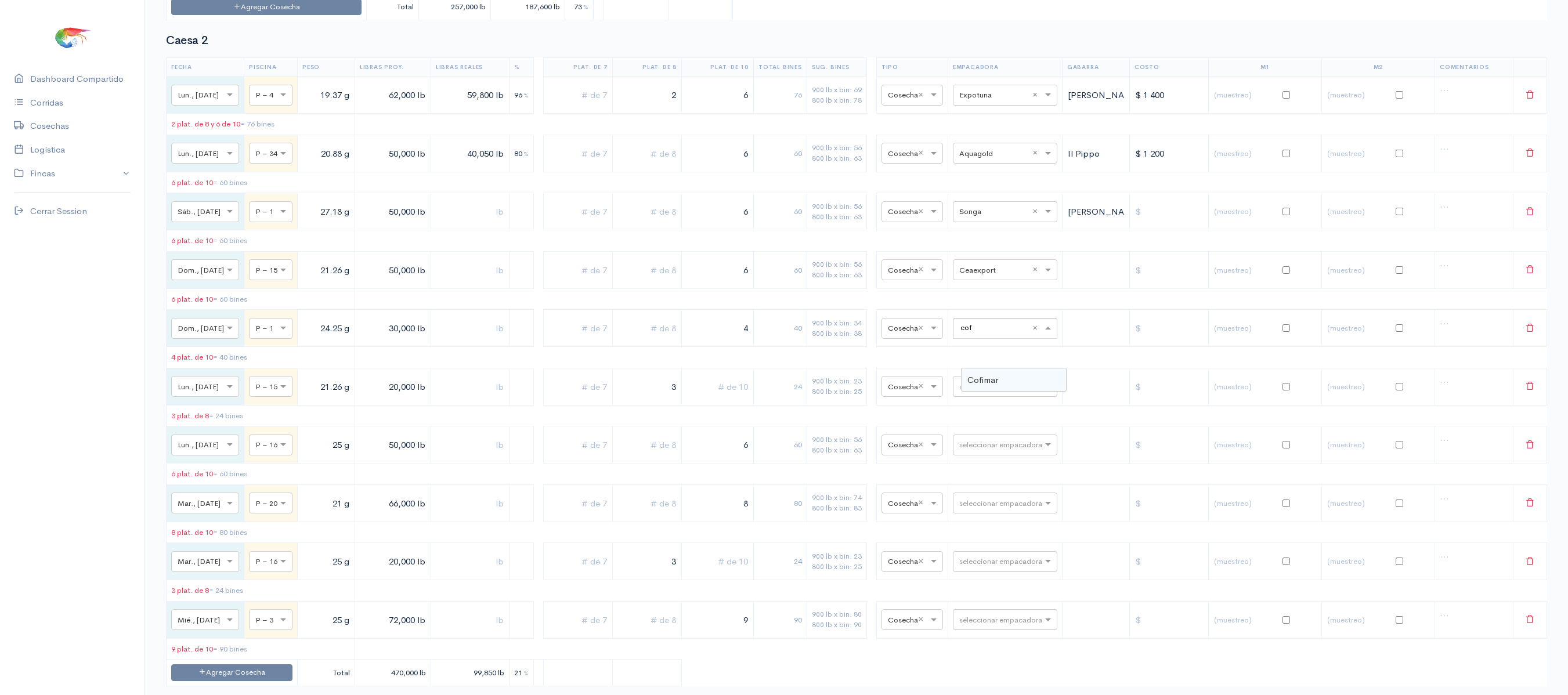
type input "cofi"
click at [992, 378] on span "Cofimar" at bounding box center [983, 380] width 31 height 11
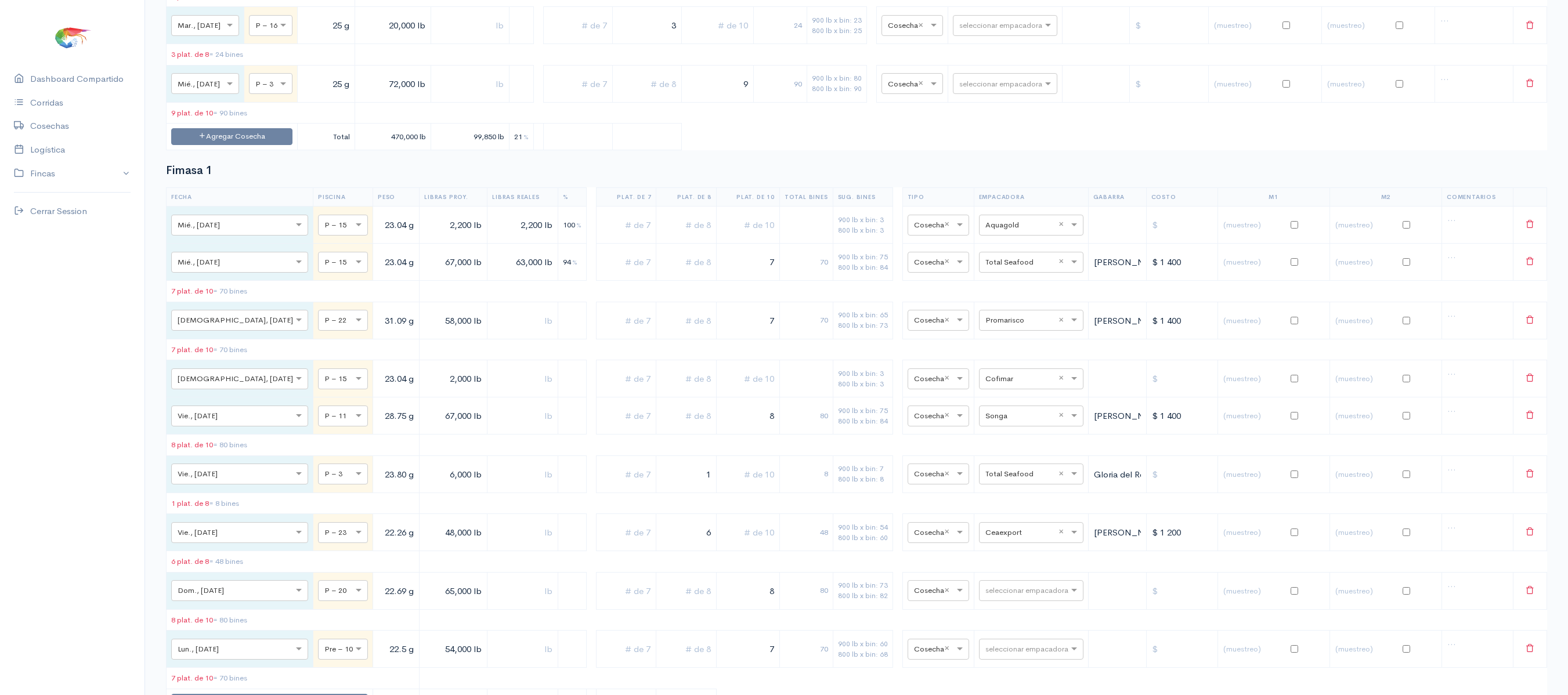
scroll to position [1426, 0]
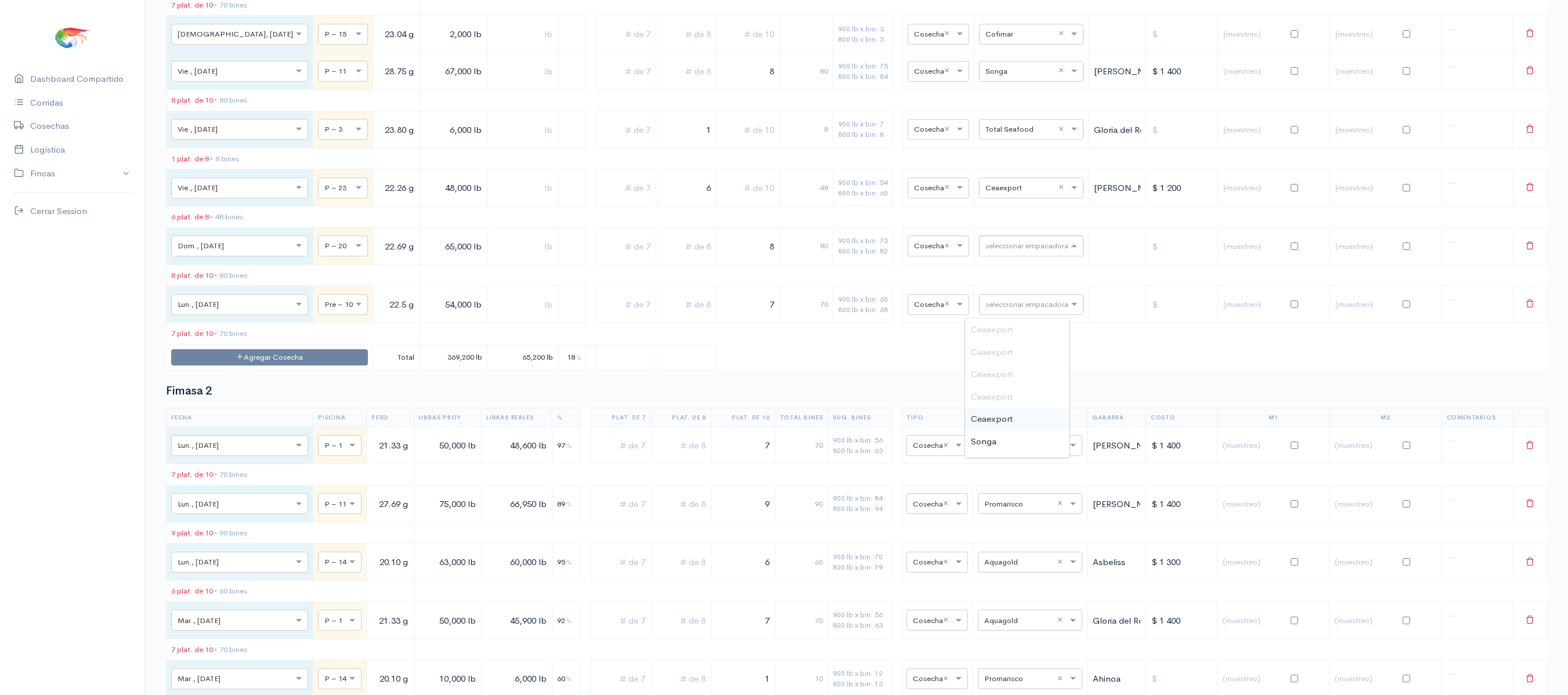
click at [1003, 257] on div "seleccionar empacadora" at bounding box center [1031, 246] width 104 height 21
type input "son"
click at [1007, 339] on div "Songa" at bounding box center [1017, 330] width 104 height 23
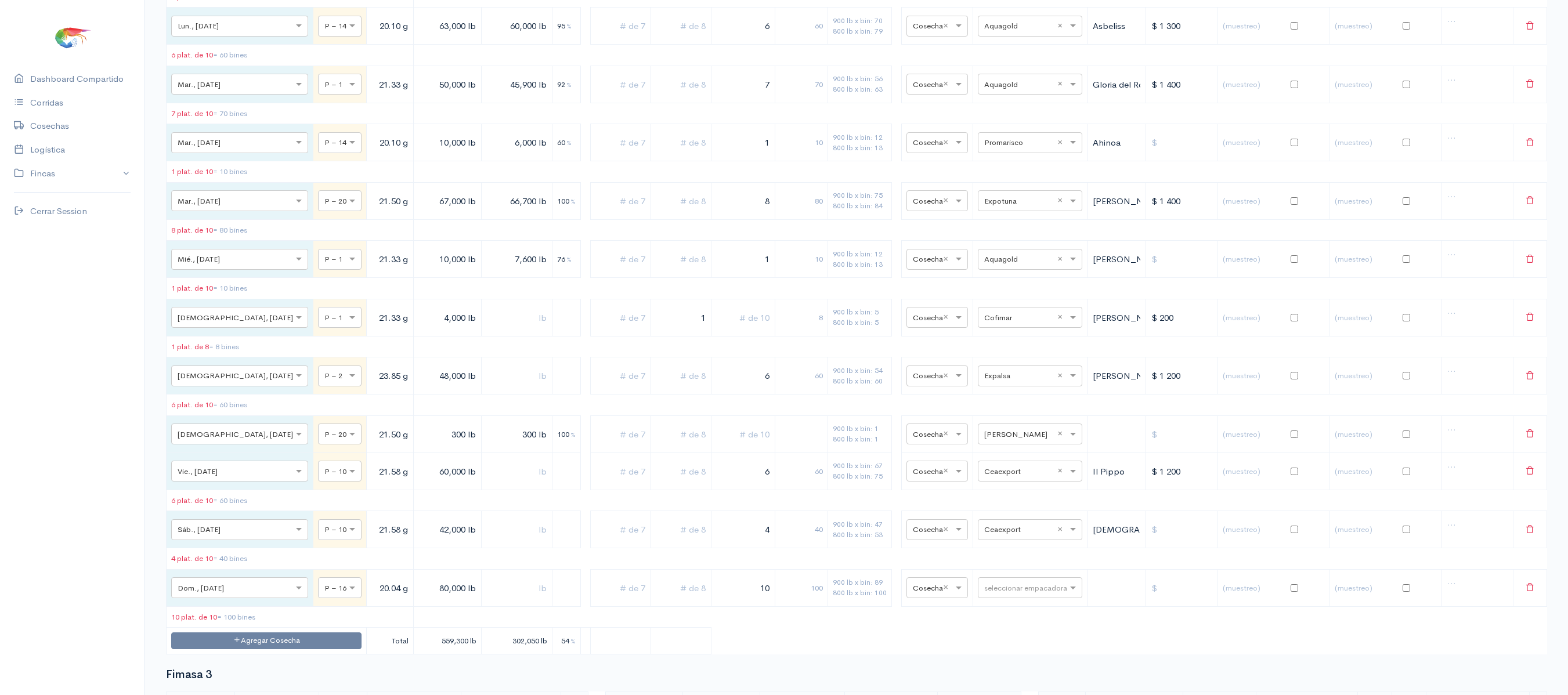
scroll to position [2251, 0]
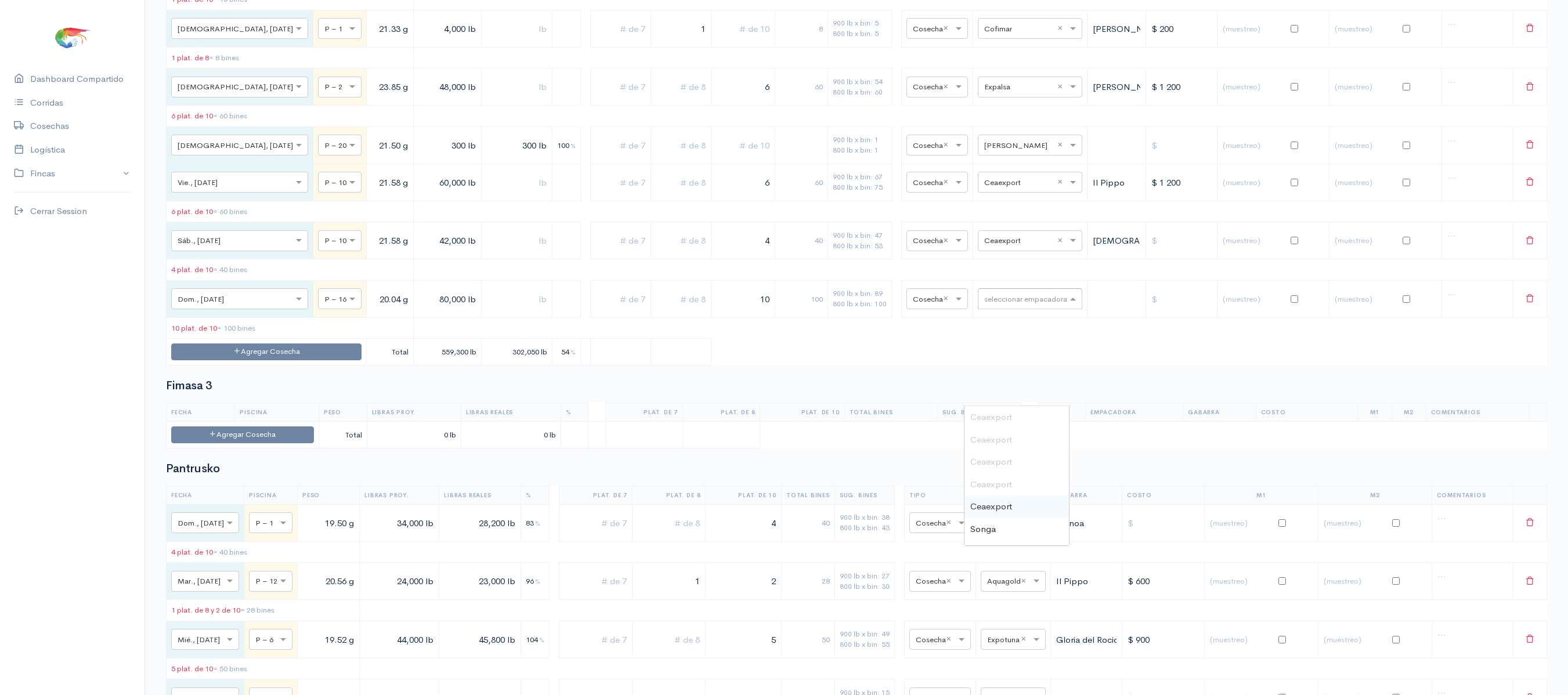
click at [996, 309] on div "seleccionar empacadora" at bounding box center [1030, 298] width 104 height 21
type input "[PERSON_NAME]"
click at [999, 408] on div "Omarsa" at bounding box center [1017, 418] width 104 height 23
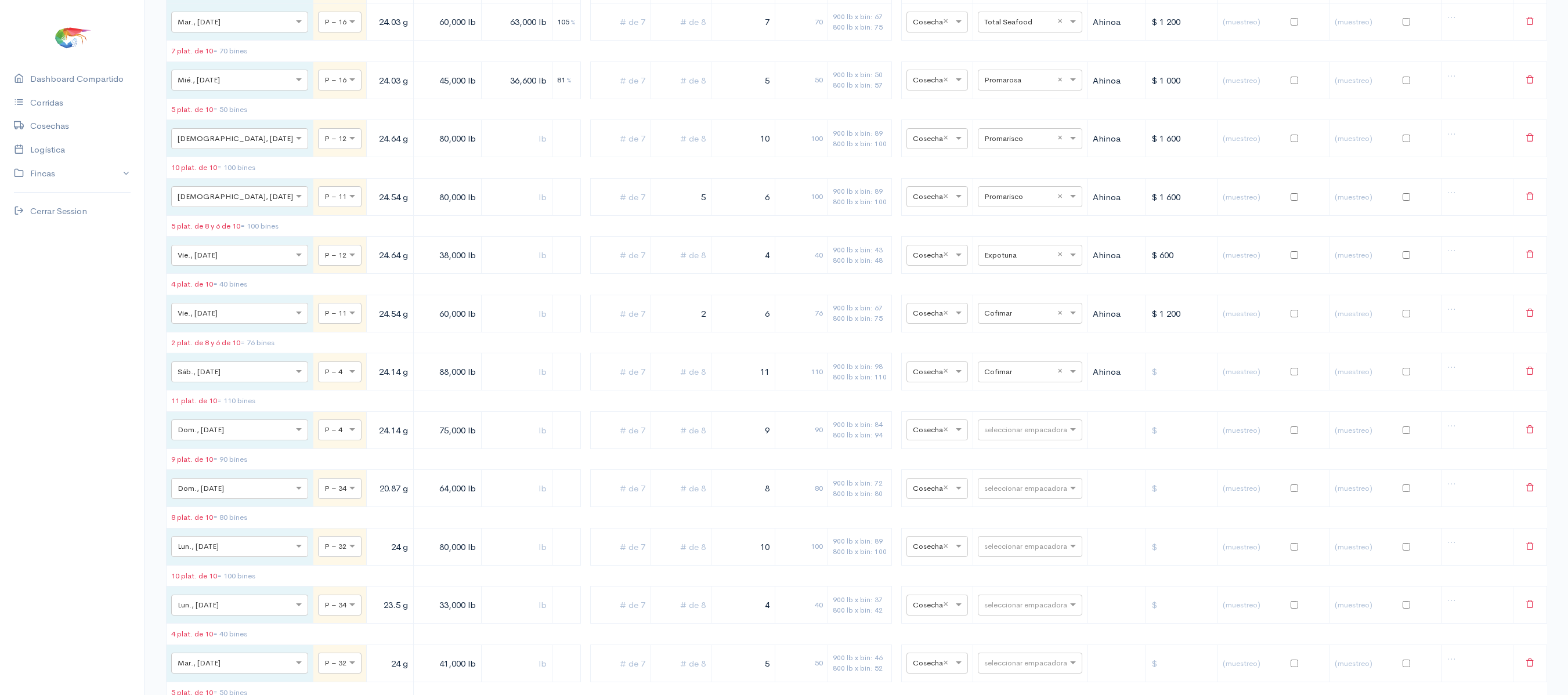
scroll to position [3318, 0]
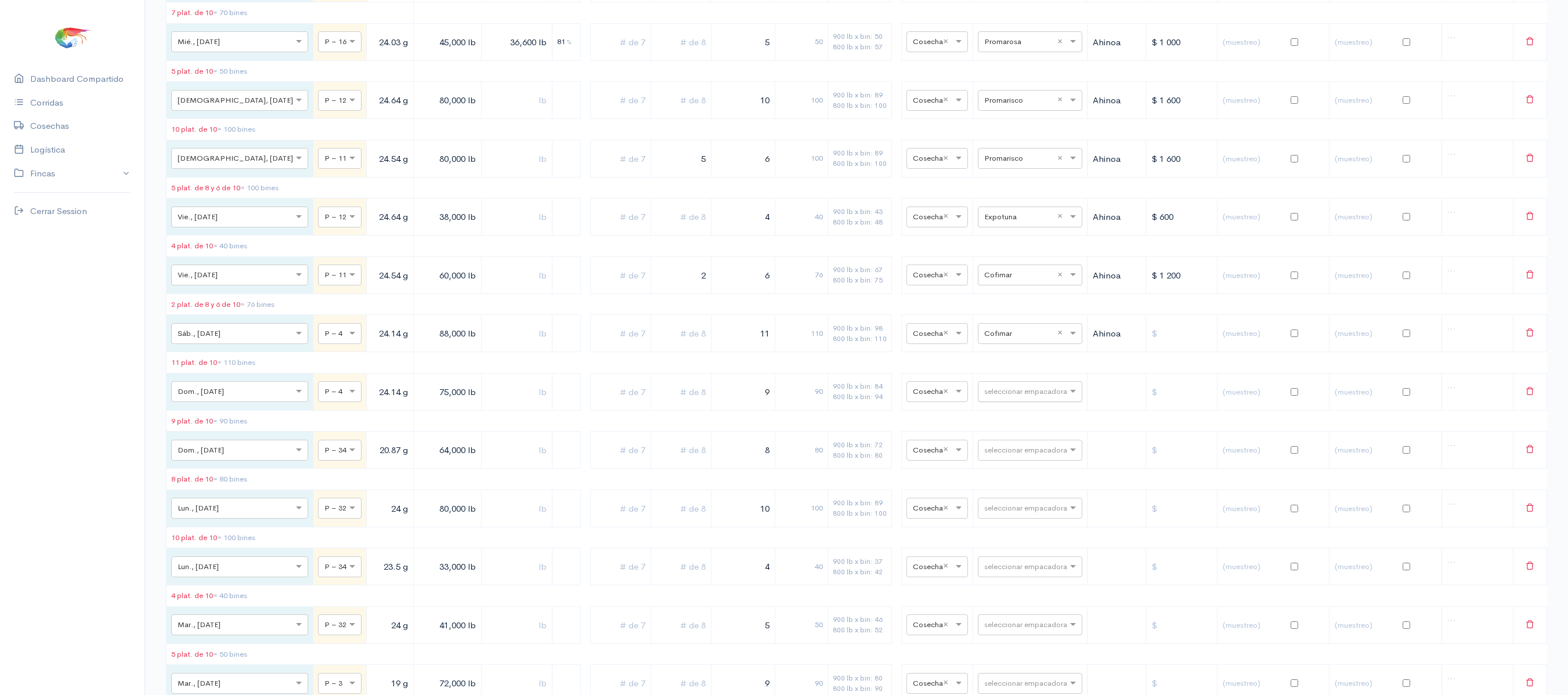
click at [1010, 398] on input "text" at bounding box center [1019, 391] width 71 height 13
type input "co"
click at [1007, 559] on div "Cofimar" at bounding box center [1018, 555] width 104 height 23
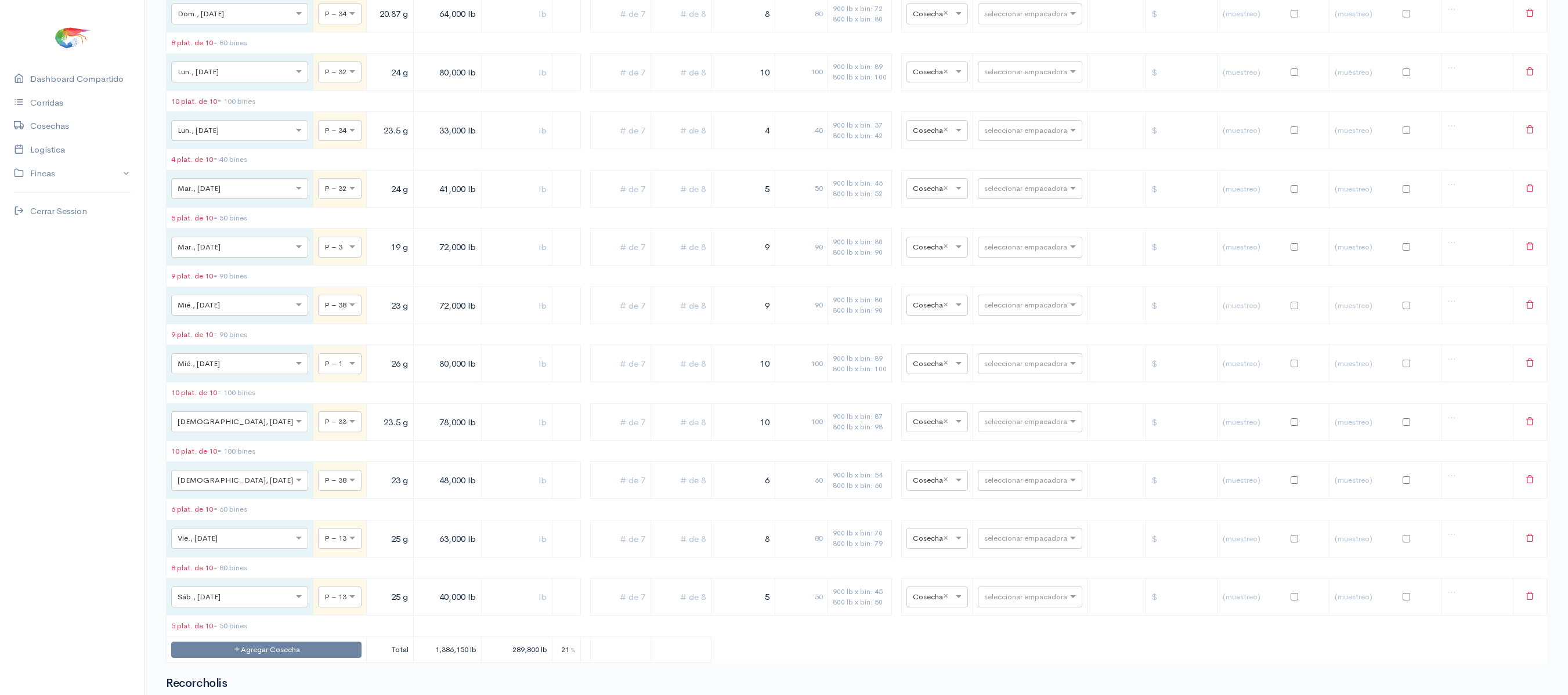
scroll to position [3756, 0]
click at [1003, 19] on input "text" at bounding box center [1019, 12] width 71 height 13
click at [1007, 21] on input "text" at bounding box center [1019, 14] width 71 height 13
type input "ce"
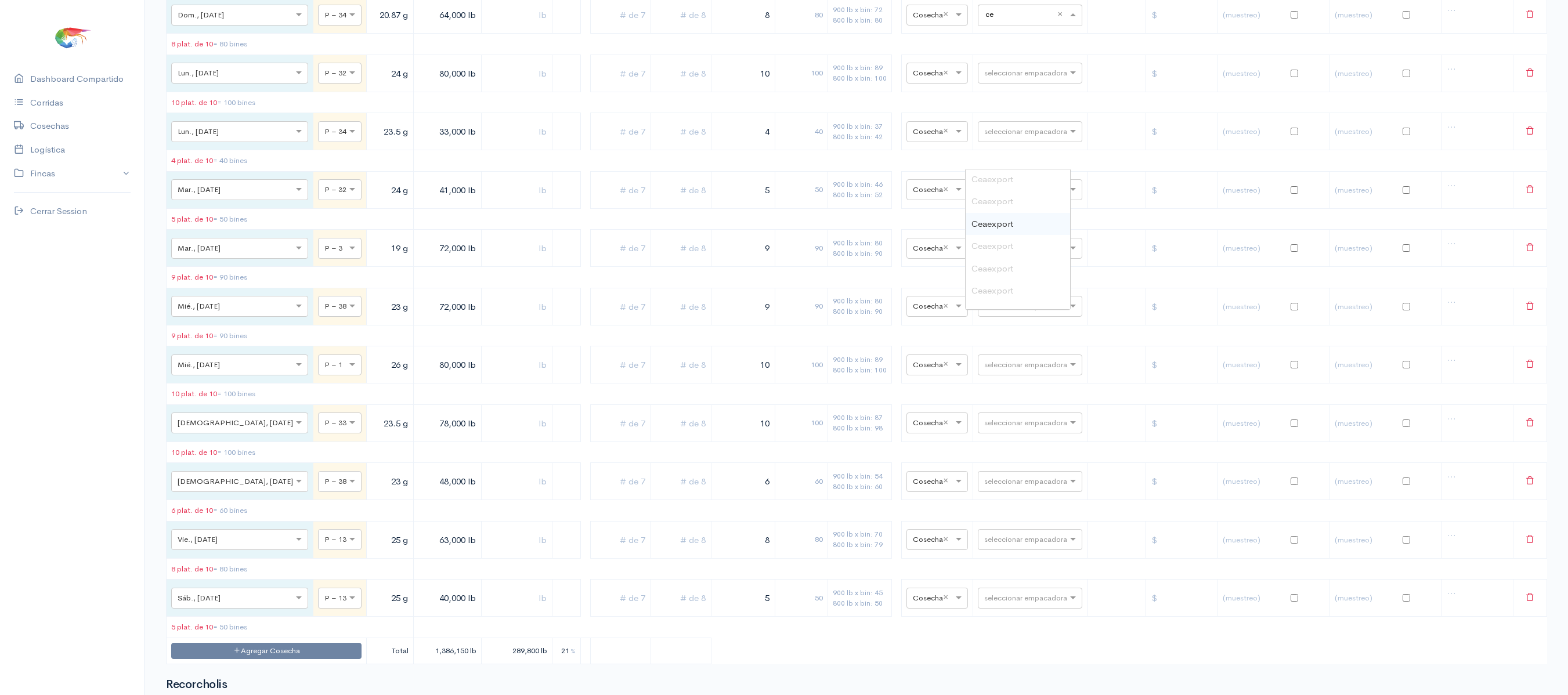
scroll to position [84, 0]
click at [1011, 272] on span "Ceaexport" at bounding box center [992, 276] width 42 height 11
click at [1002, 21] on input "text" at bounding box center [1019, 14] width 71 height 13
type input "fri"
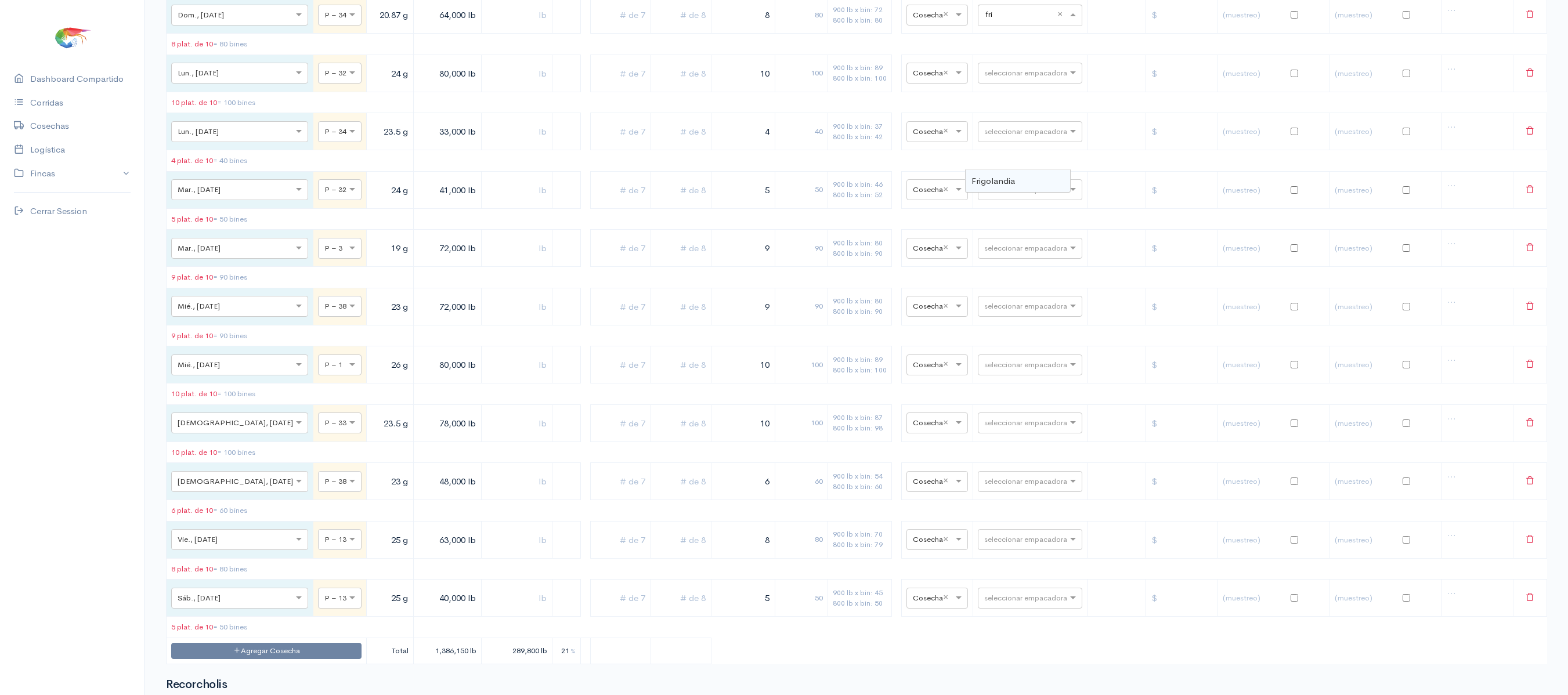
click at [992, 175] on span "Frigolandia" at bounding box center [993, 181] width 43 height 11
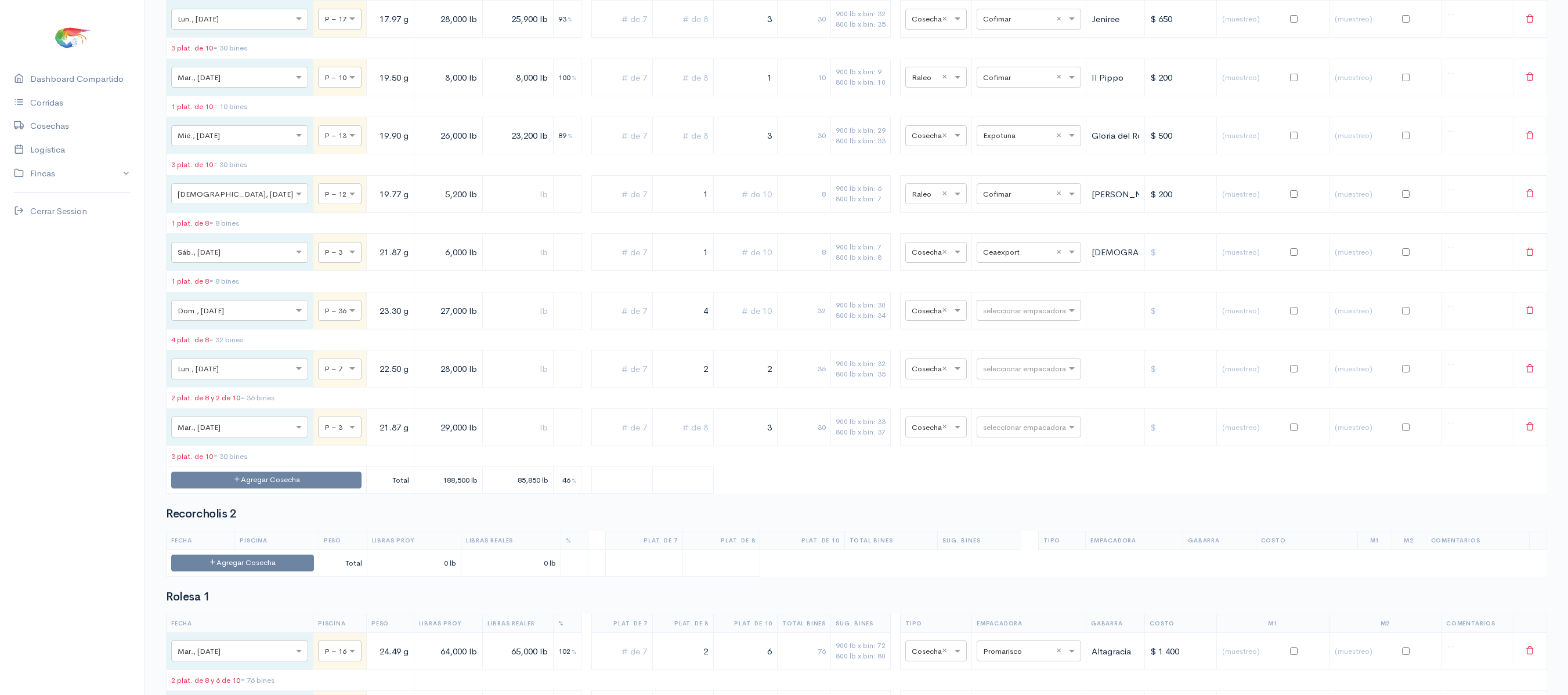
scroll to position [4591, 0]
drag, startPoint x: 1007, startPoint y: 478, endPoint x: 994, endPoint y: 499, distance: 24.7
click at [994, 328] on td "seleccionar empacadora" at bounding box center [1029, 309] width 115 height 37
click at [994, 315] on input "text" at bounding box center [1019, 309] width 71 height 13
type input "cof"
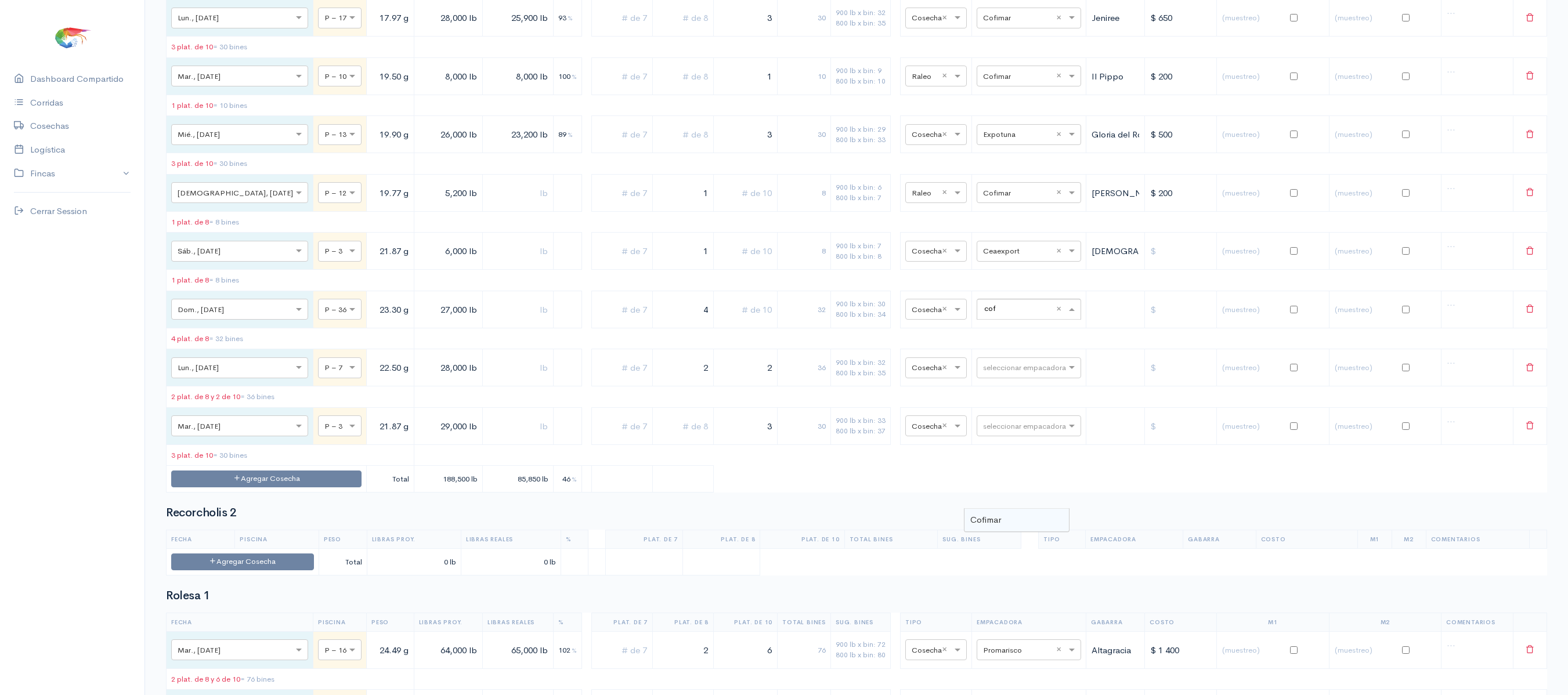
click at [1007, 527] on div "Cofimar" at bounding box center [1017, 520] width 104 height 23
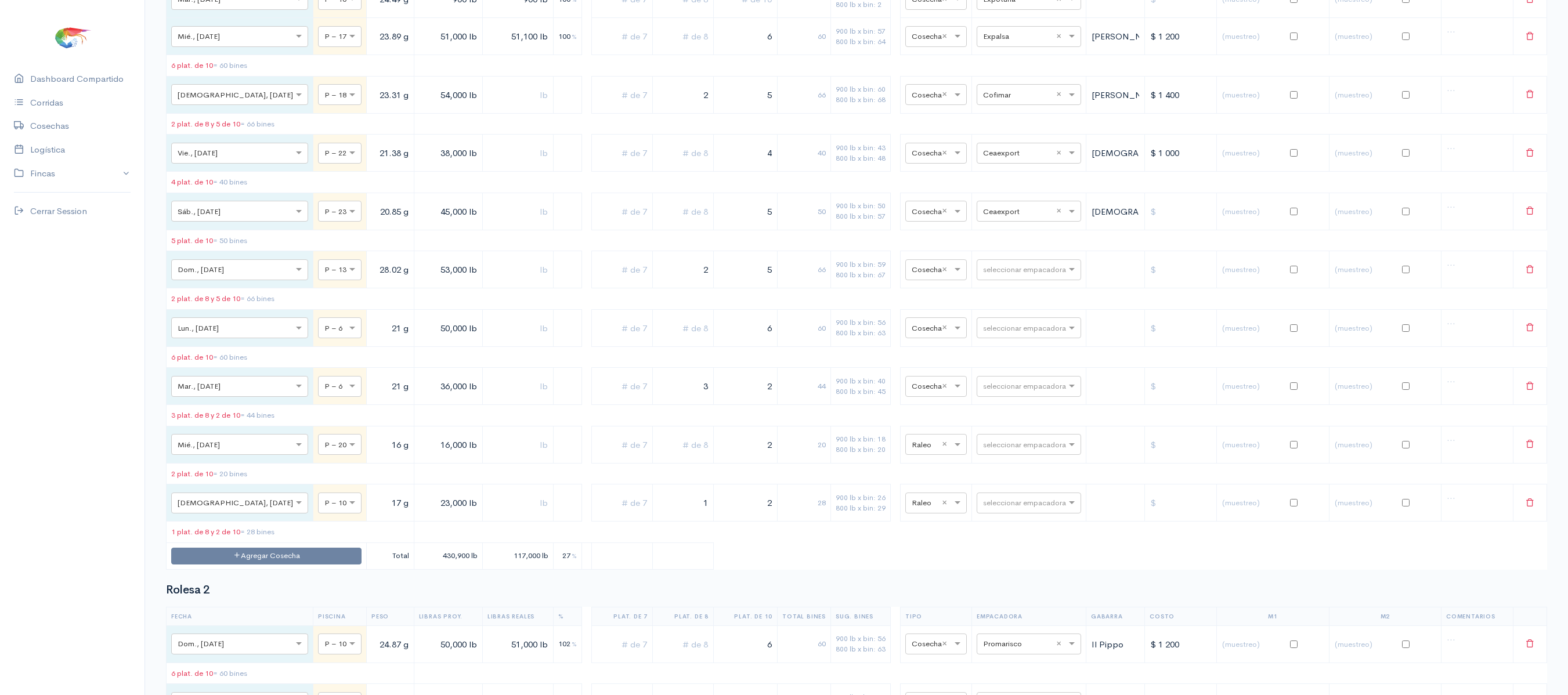
scroll to position [5301, 0]
click at [992, 279] on div "seleccionar empacadora" at bounding box center [1029, 268] width 104 height 21
type input "son"
click at [988, 518] on ng-dropdown-panel "Songa" at bounding box center [1016, 506] width 106 height 24
click at [990, 514] on div "Songa" at bounding box center [1016, 506] width 104 height 23
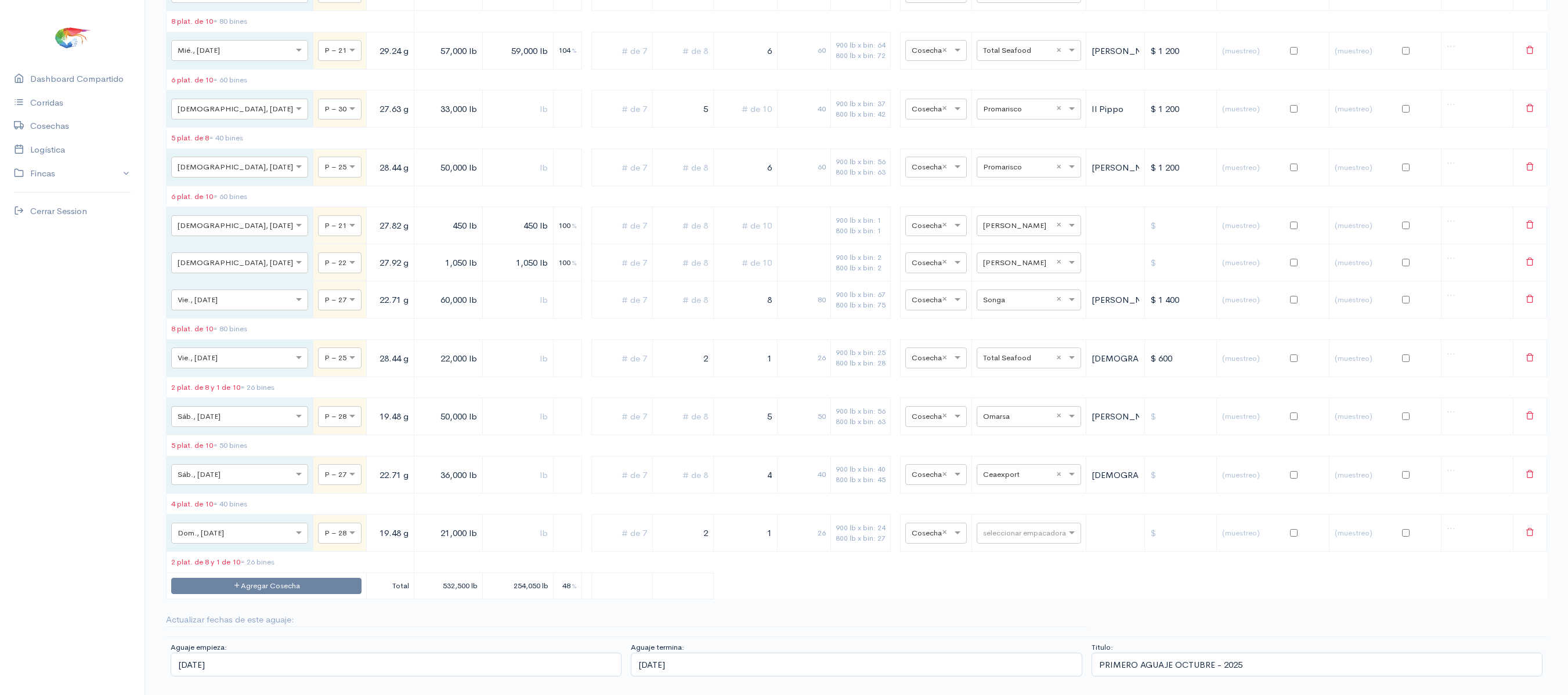
scroll to position [6550, 0]
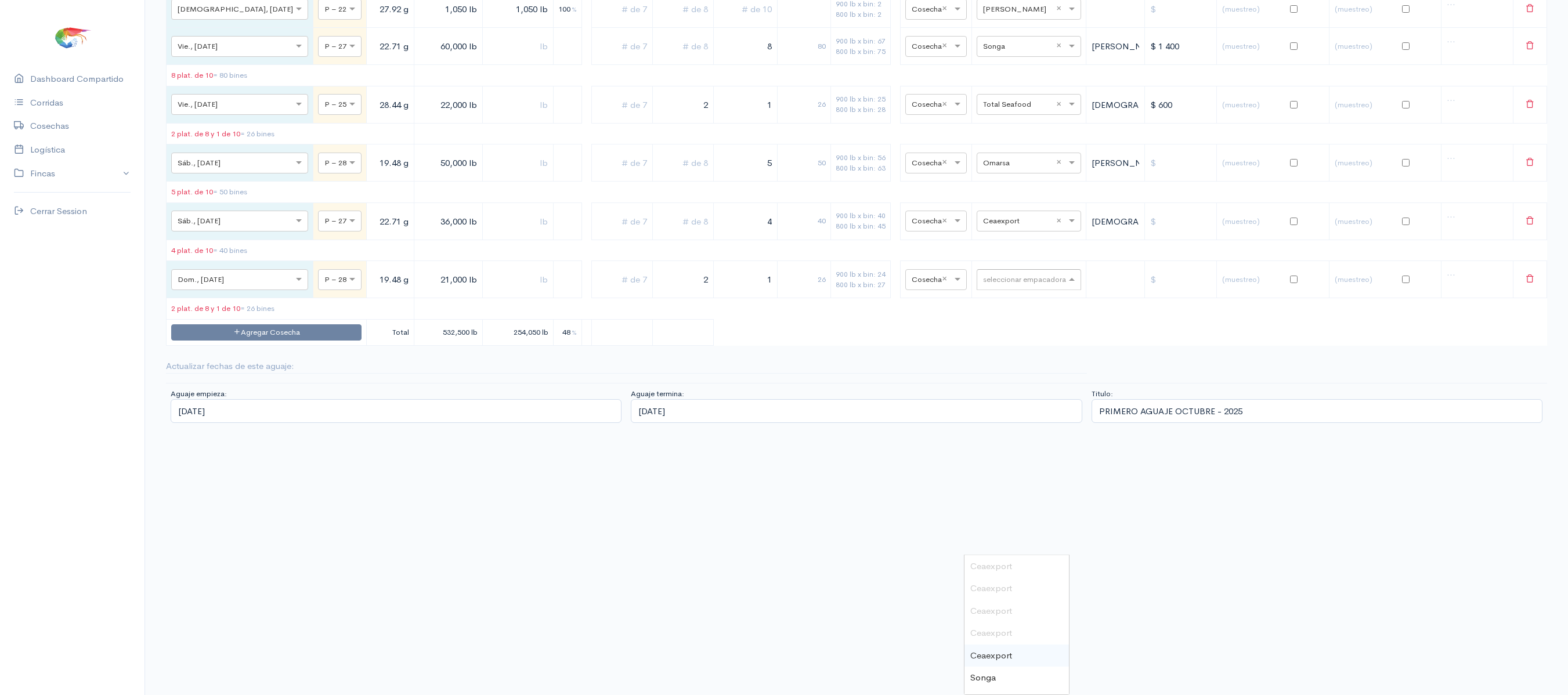
click at [988, 286] on input "text" at bounding box center [1019, 279] width 71 height 13
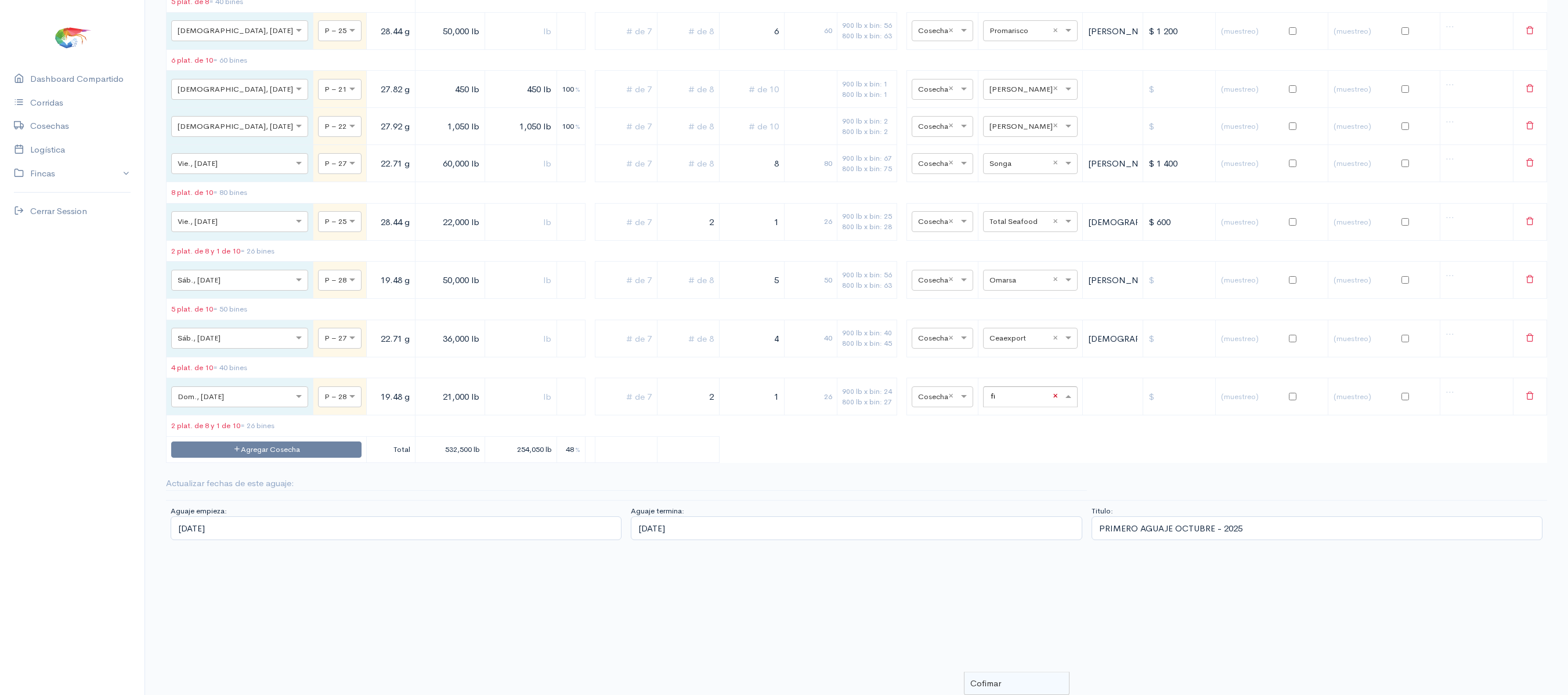
type input "f"
type input "fr"
click at [1024, 672] on div "Frigolandia" at bounding box center [1017, 684] width 104 height 23
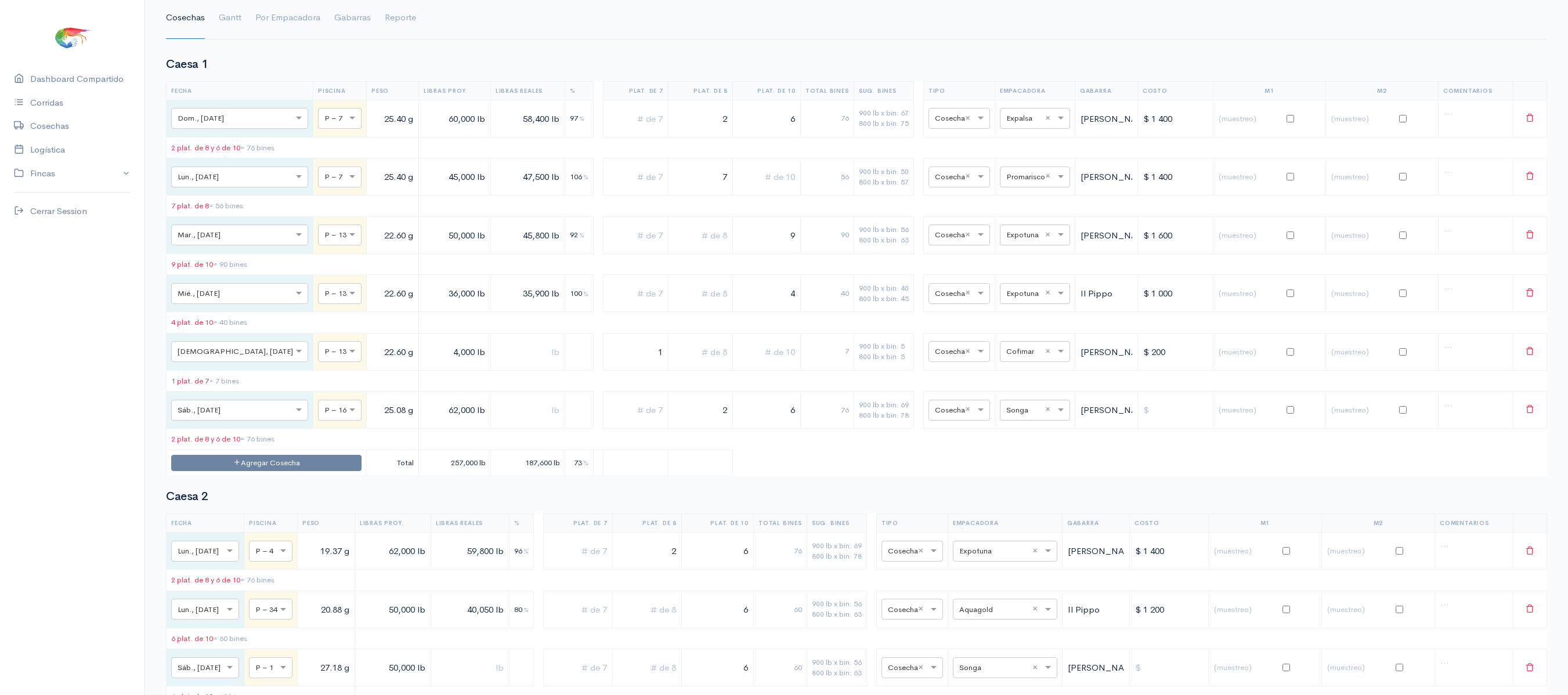
scroll to position [0, 0]
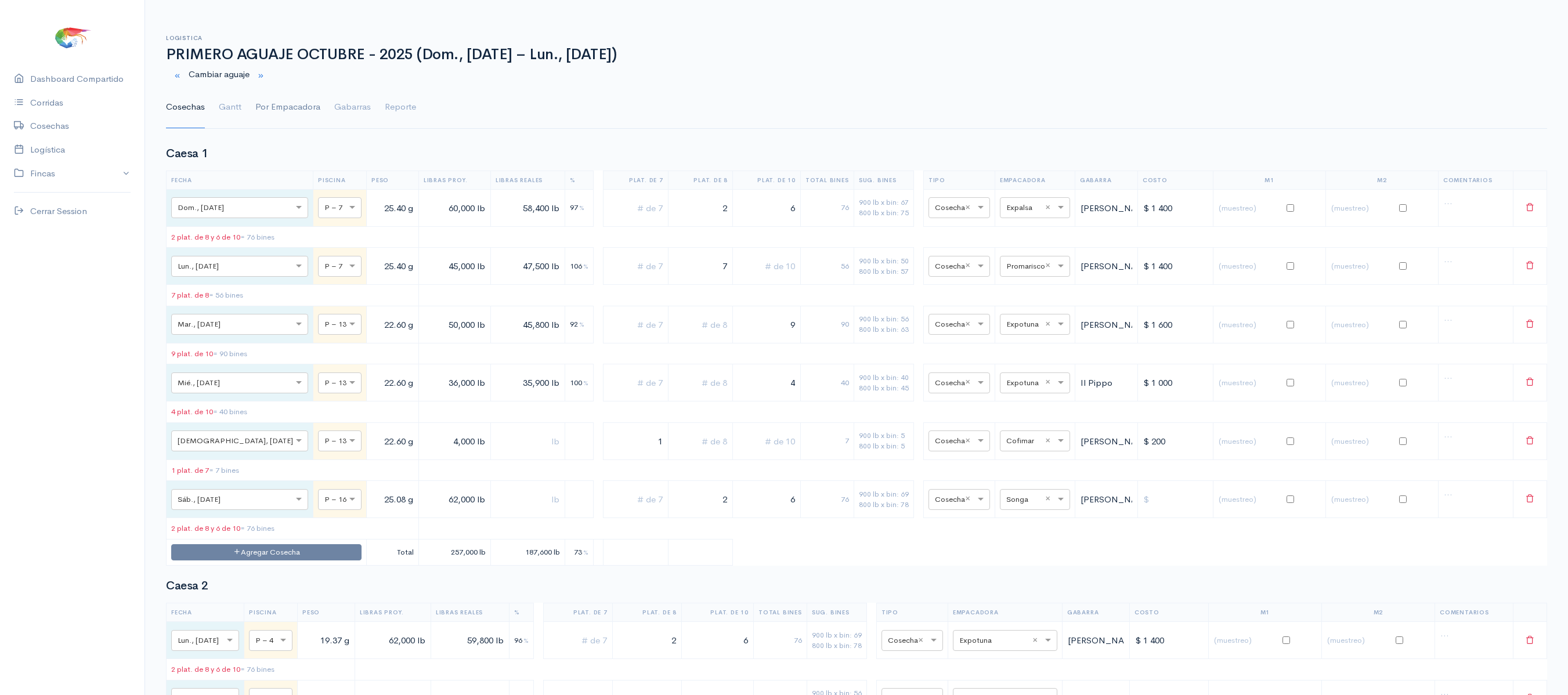
click at [265, 116] on link "Por Empacadora" at bounding box center [288, 107] width 65 height 42
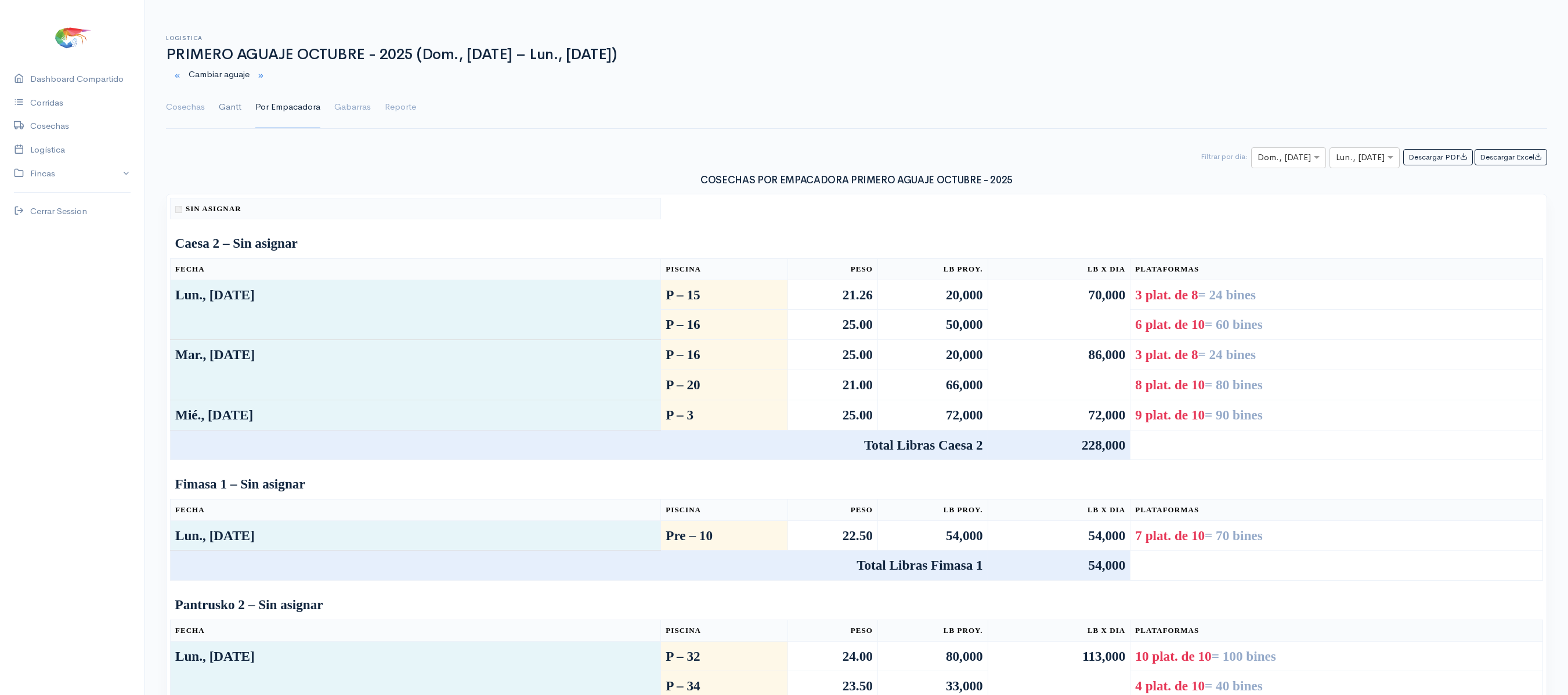
click at [228, 108] on link "Gantt" at bounding box center [230, 107] width 23 height 42
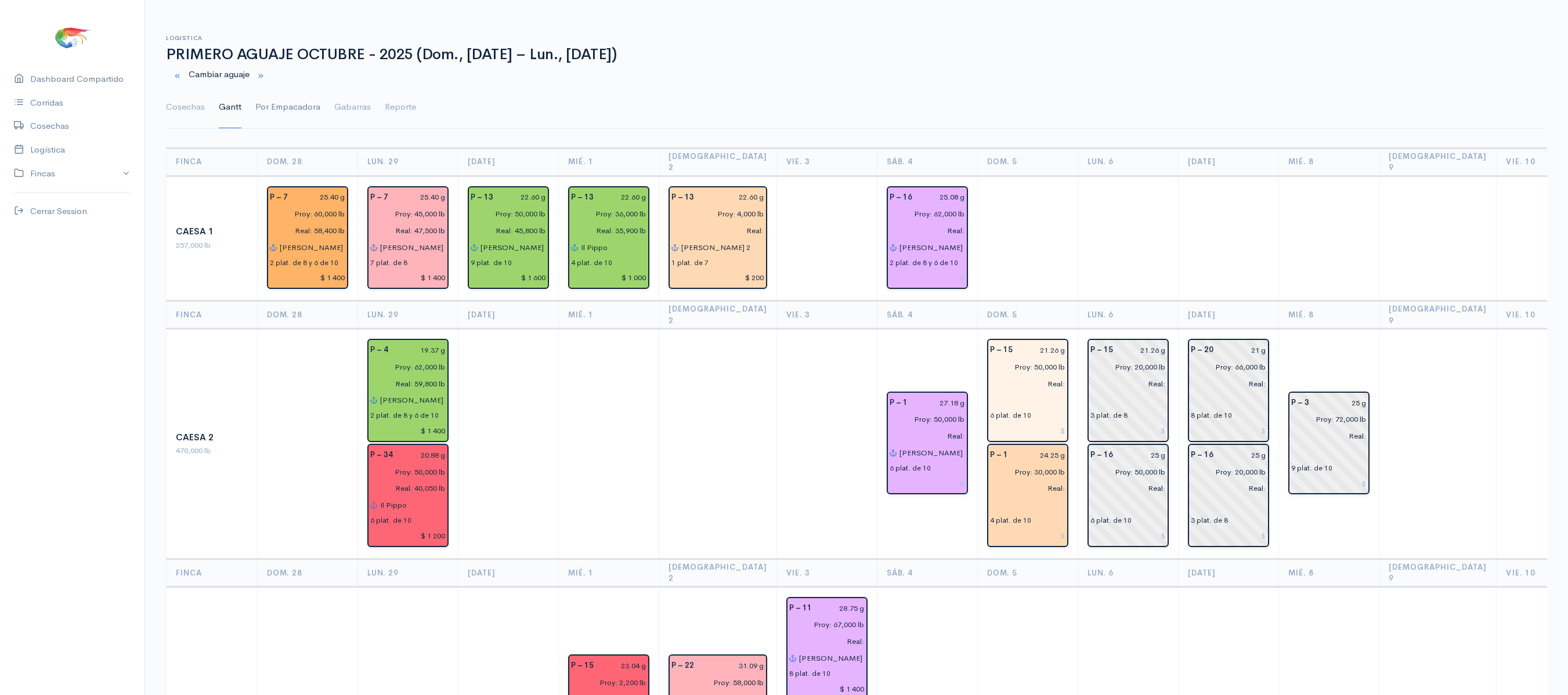
click at [302, 115] on link "Por Empacadora" at bounding box center [288, 107] width 65 height 42
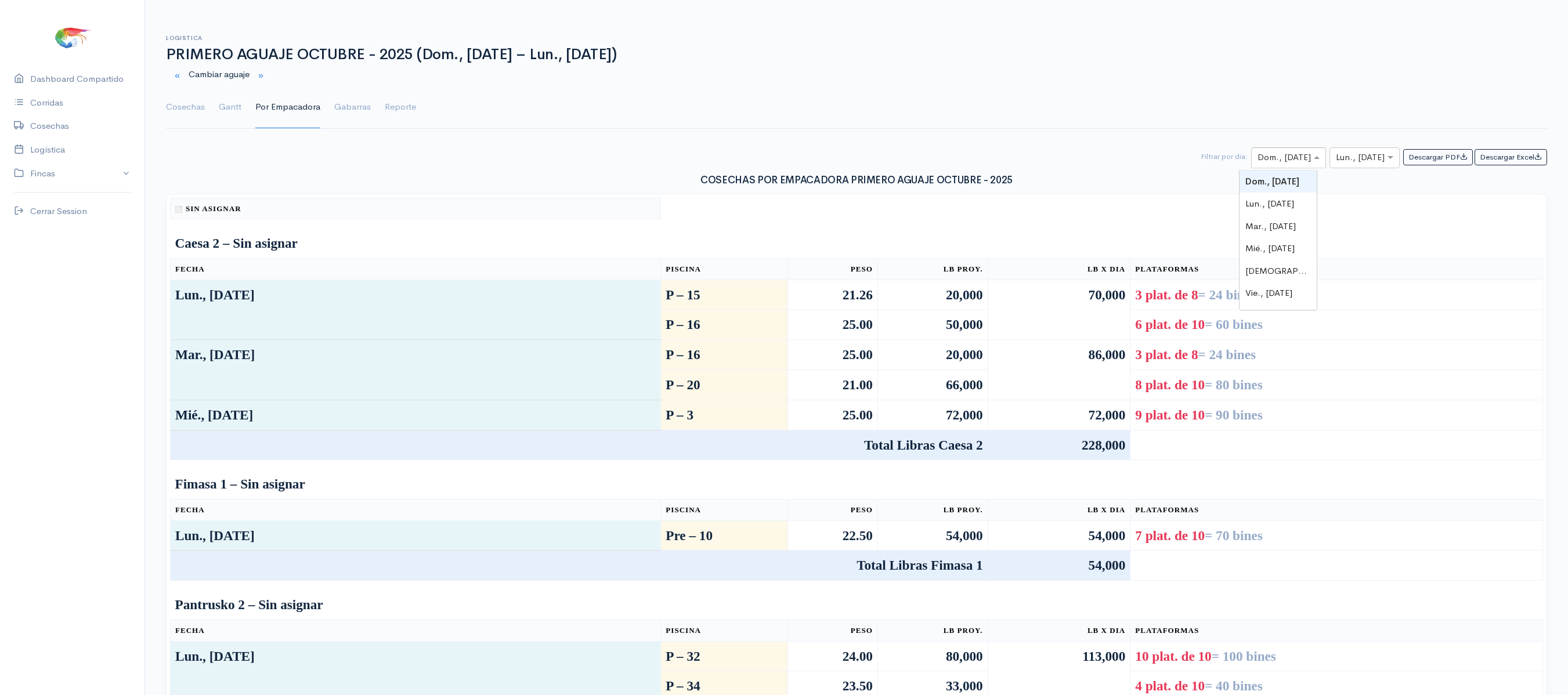
click at [1283, 159] on input "text" at bounding box center [1278, 158] width 41 height 14
type input "5"
click at [1342, 165] on input "text" at bounding box center [1354, 158] width 36 height 14
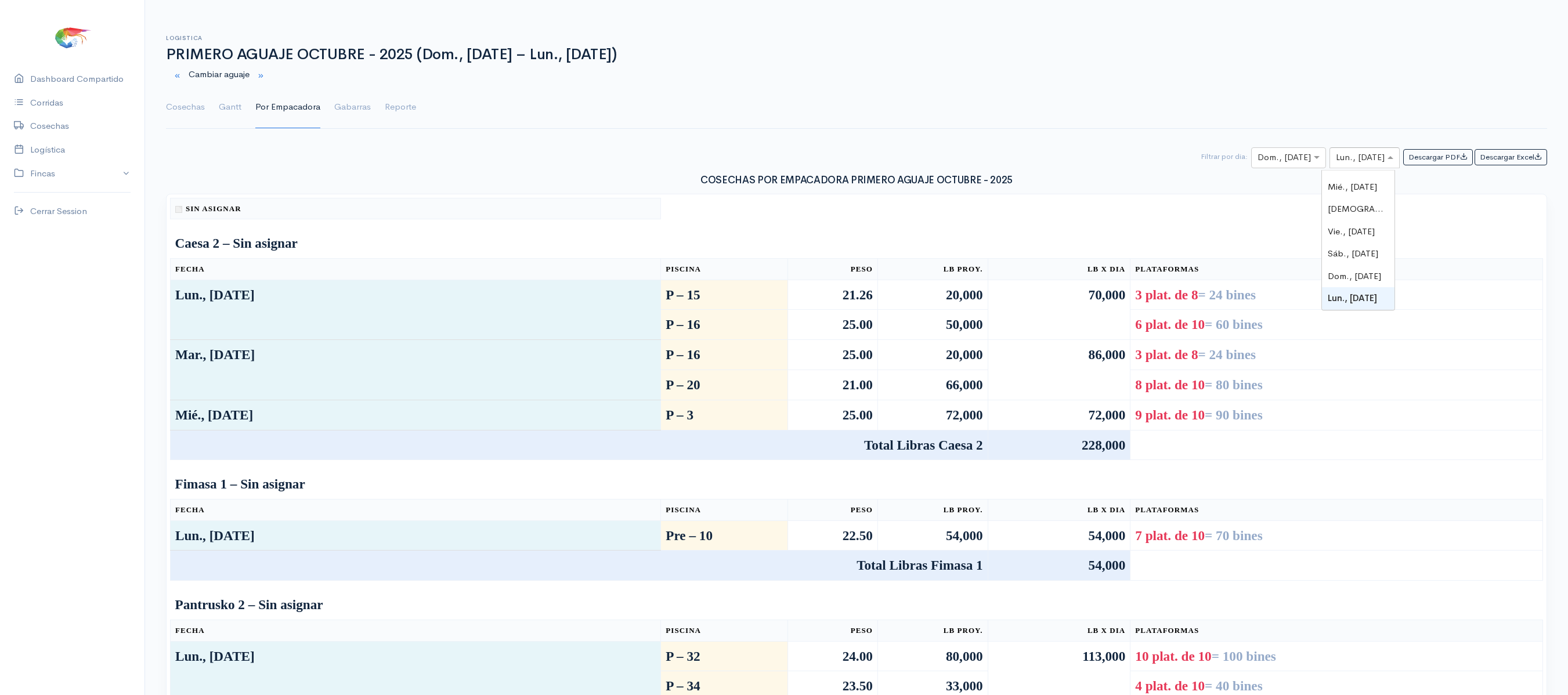
type input "5"
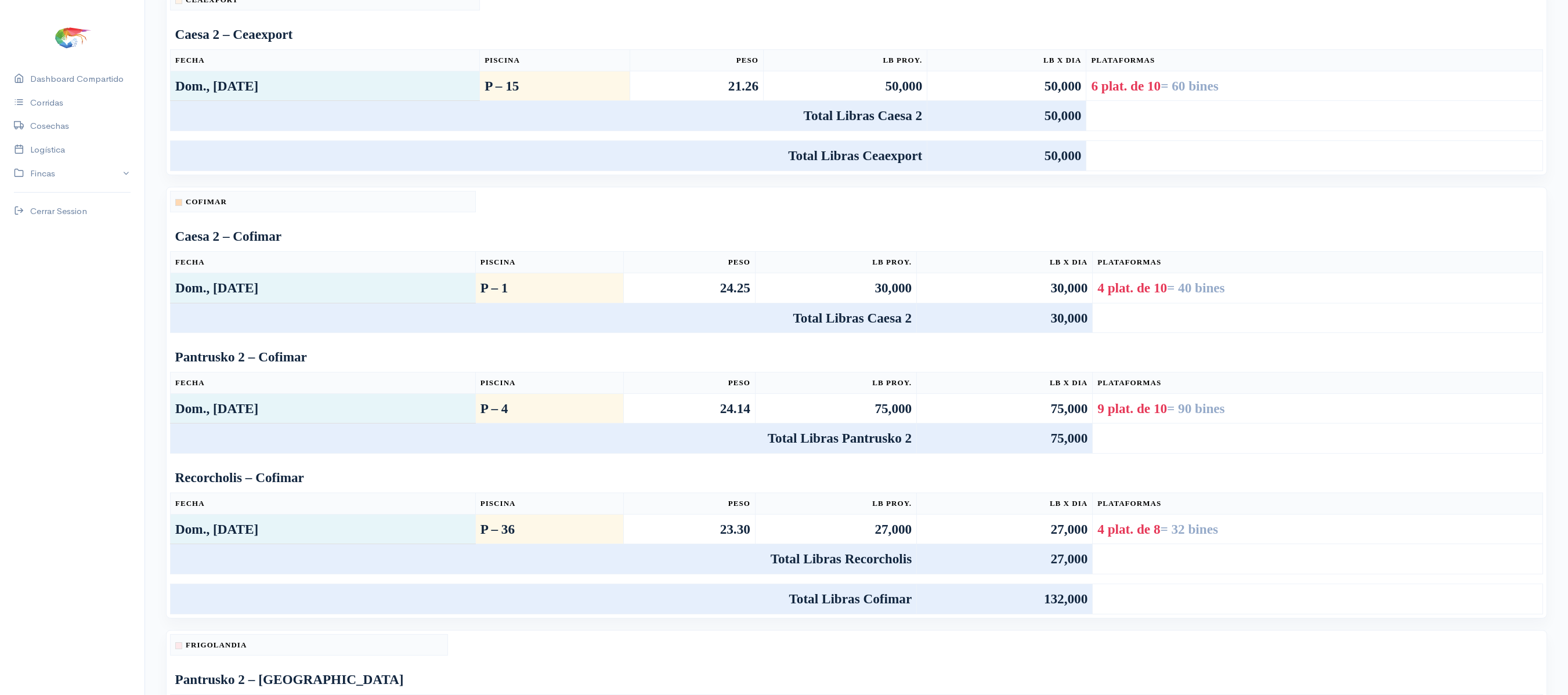
scroll to position [0, 0]
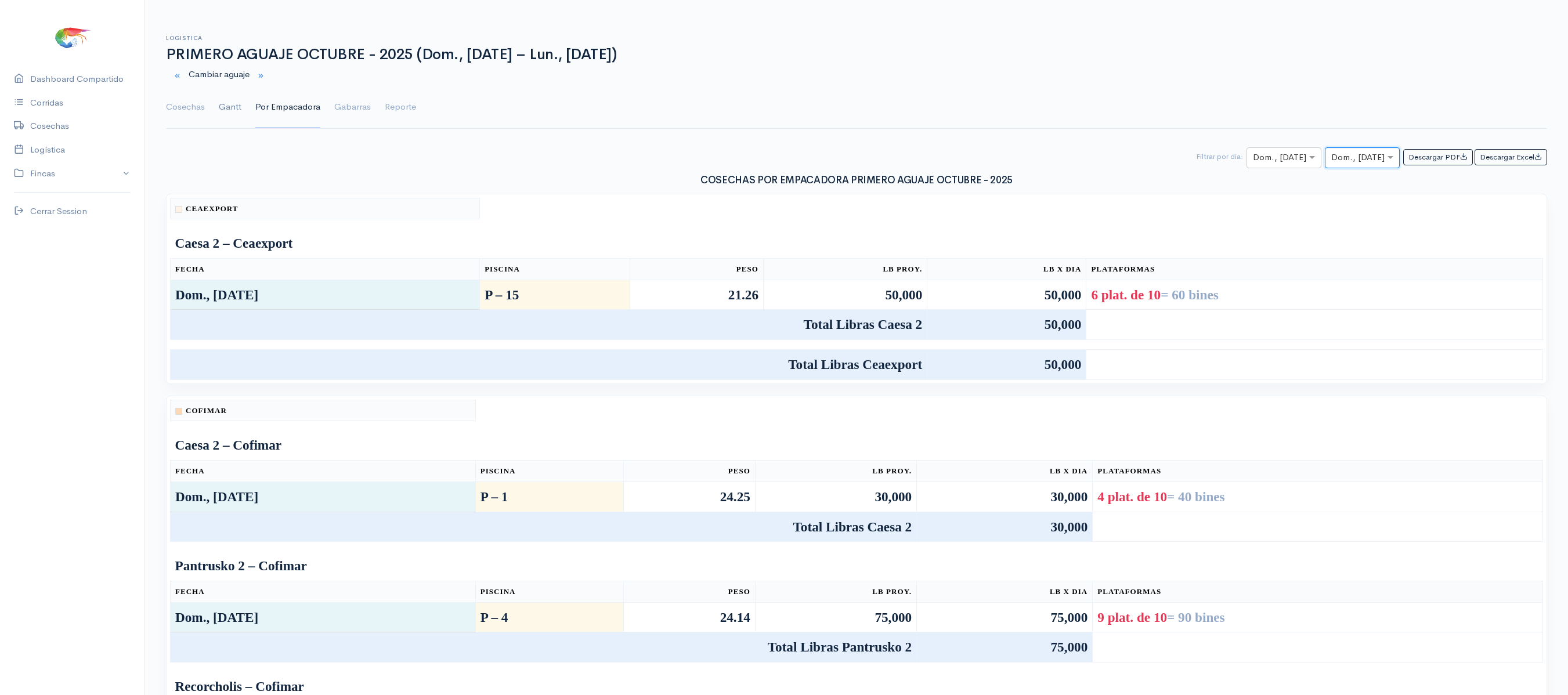
click at [224, 110] on link "Gantt" at bounding box center [230, 107] width 23 height 42
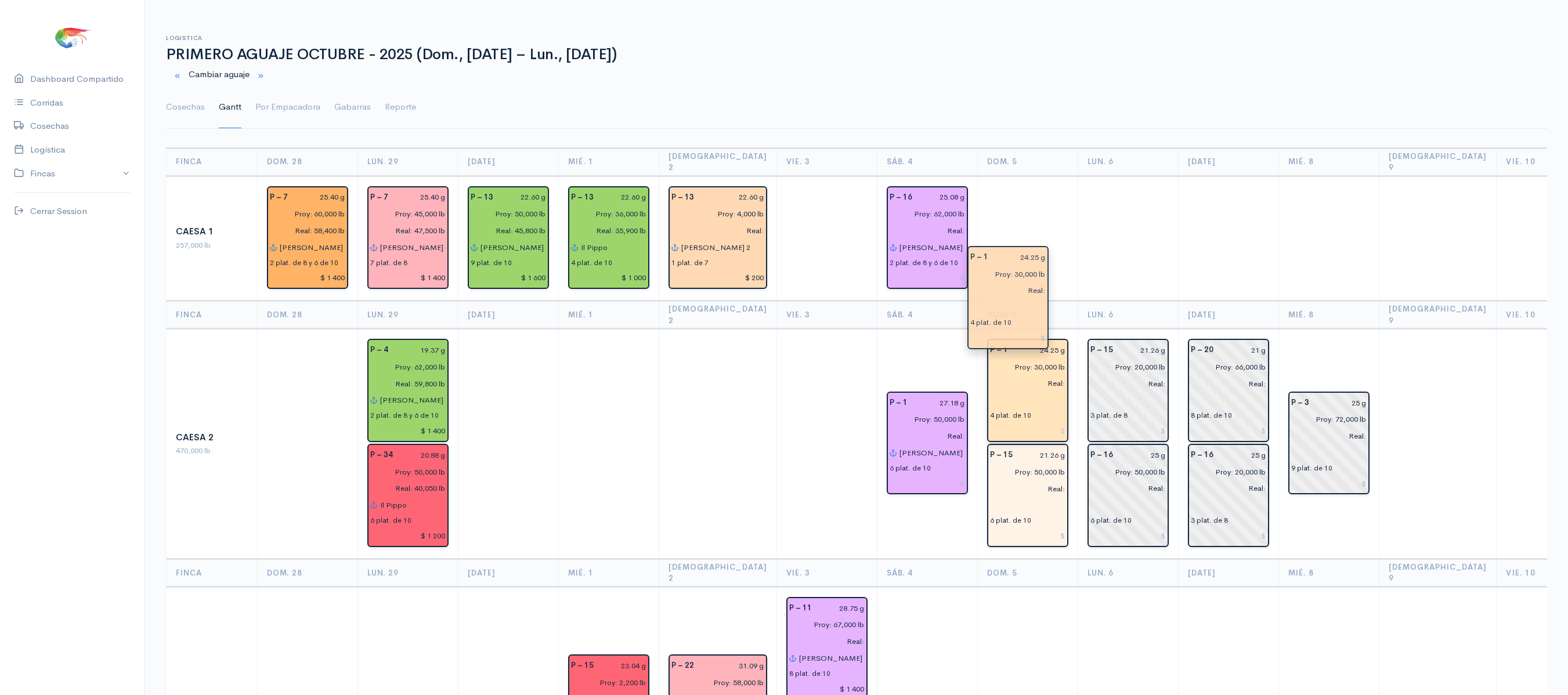
drag, startPoint x: 1011, startPoint y: 514, endPoint x: 1009, endPoint y: 342, distance: 172.0
click at [1019, 252] on td at bounding box center [1028, 238] width 101 height 125
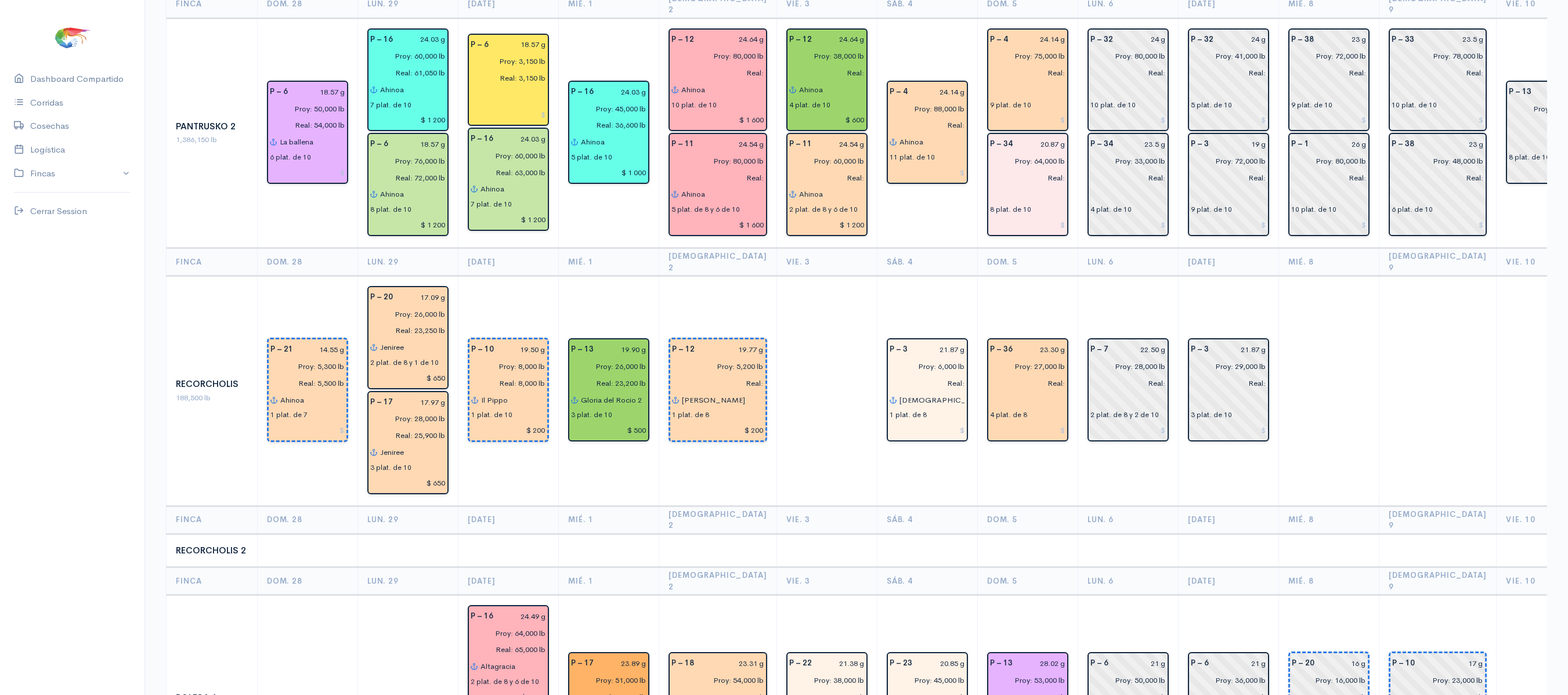
scroll to position [1512, 0]
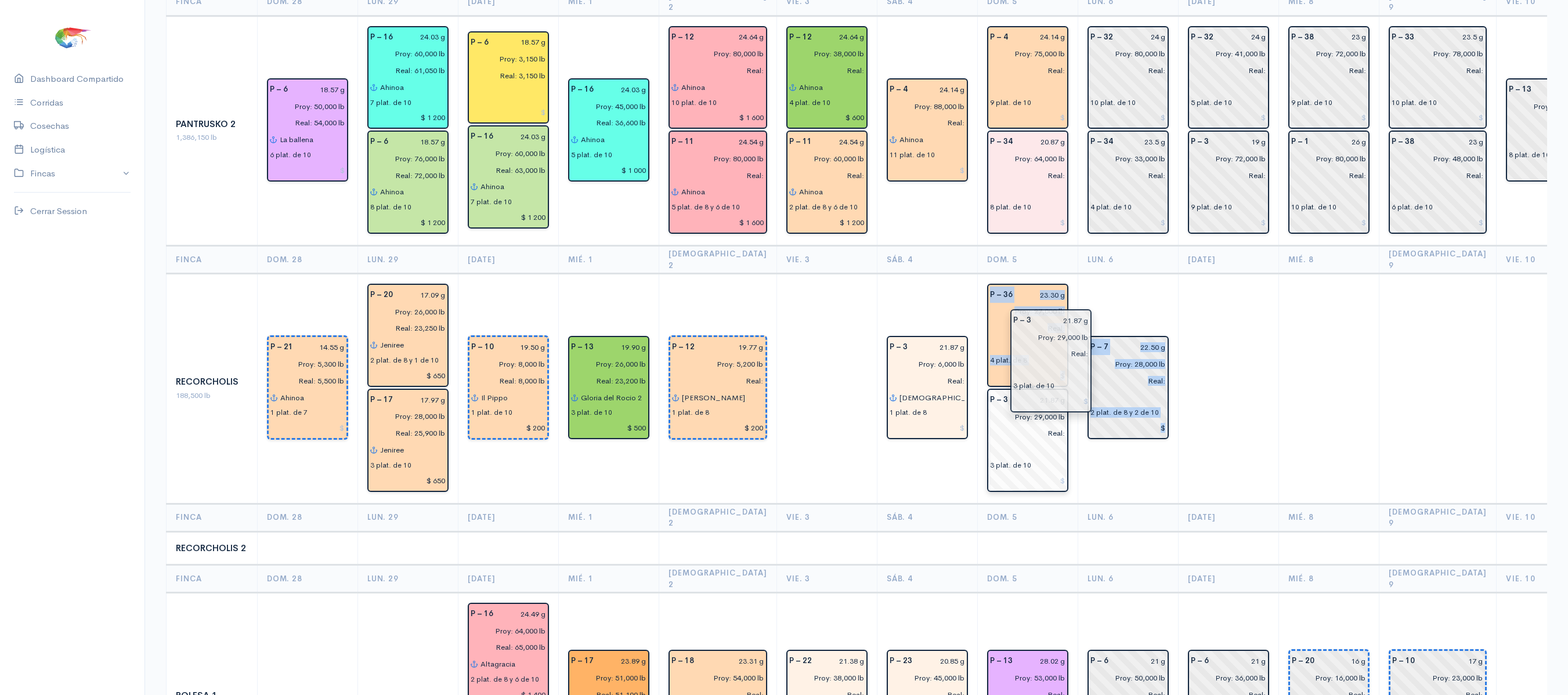
drag, startPoint x: 1201, startPoint y: 253, endPoint x: 1040, endPoint y: 318, distance: 173.6
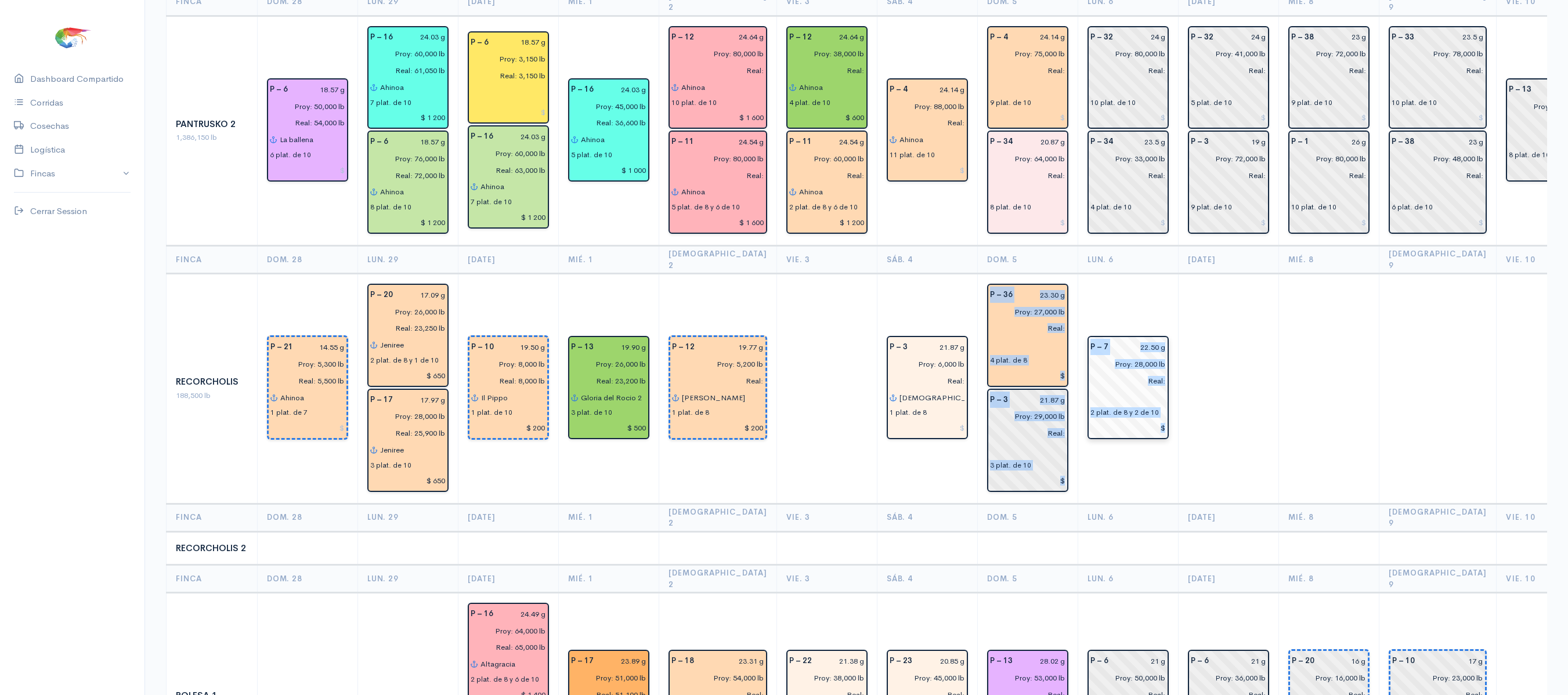
click at [1146, 420] on input at bounding box center [1128, 428] width 76 height 17
type input "$"
click at [1245, 282] on td at bounding box center [1229, 389] width 101 height 230
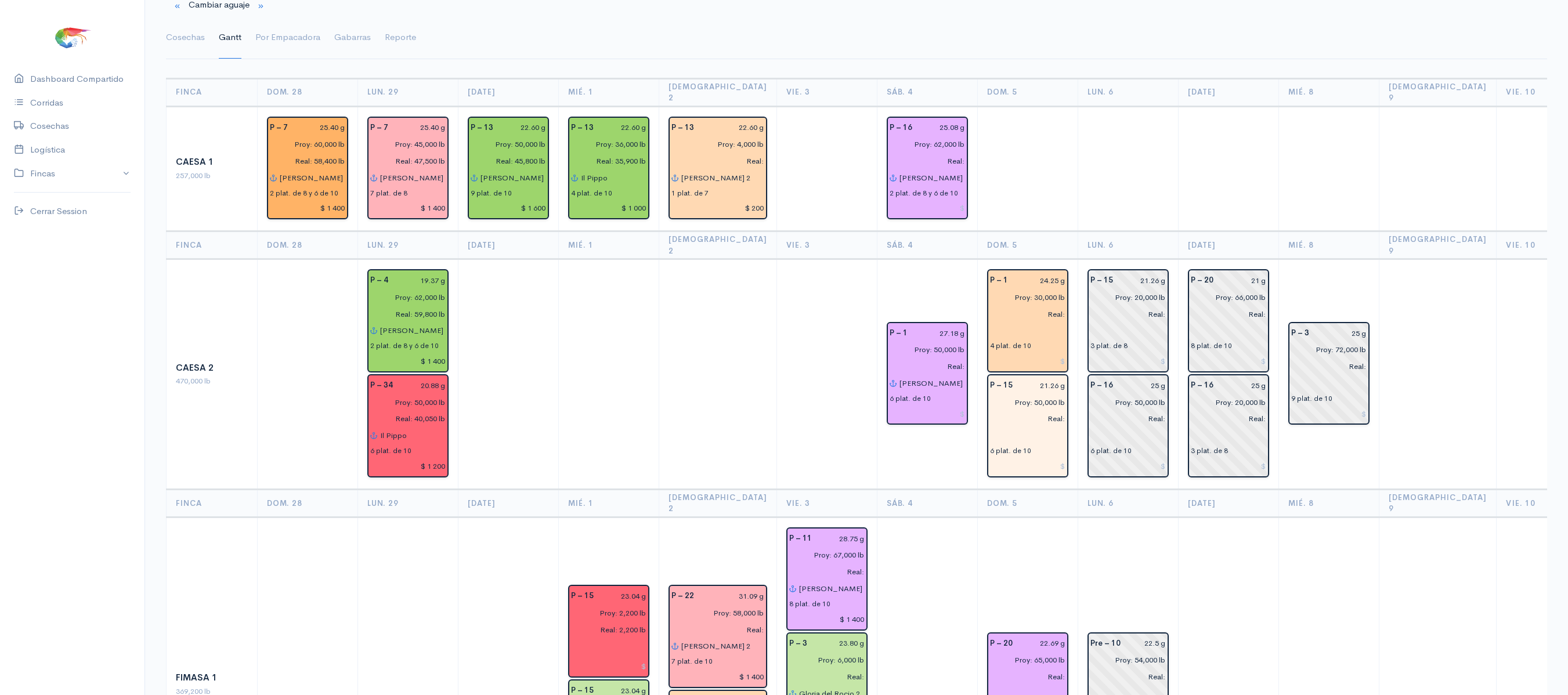
scroll to position [0, 0]
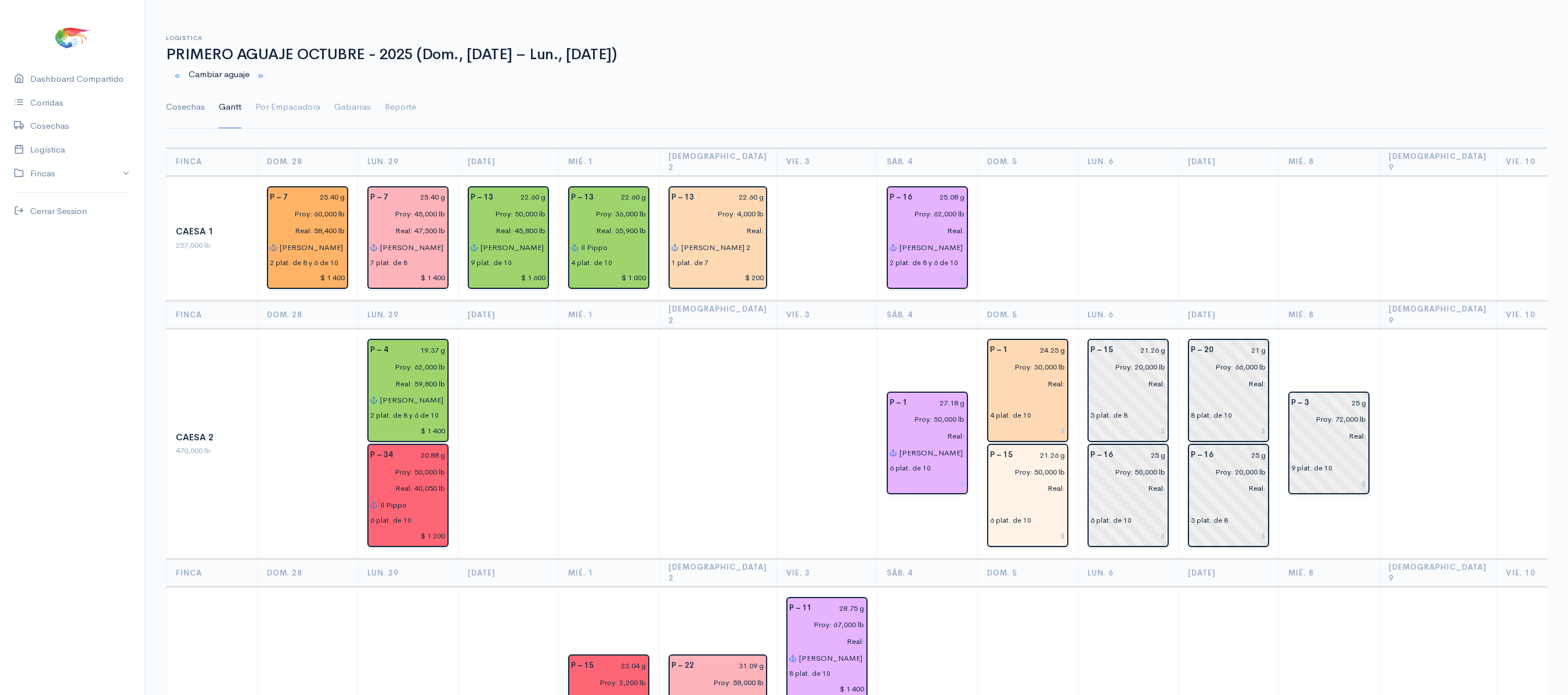
click at [176, 106] on link "Cosechas" at bounding box center [186, 107] width 39 height 42
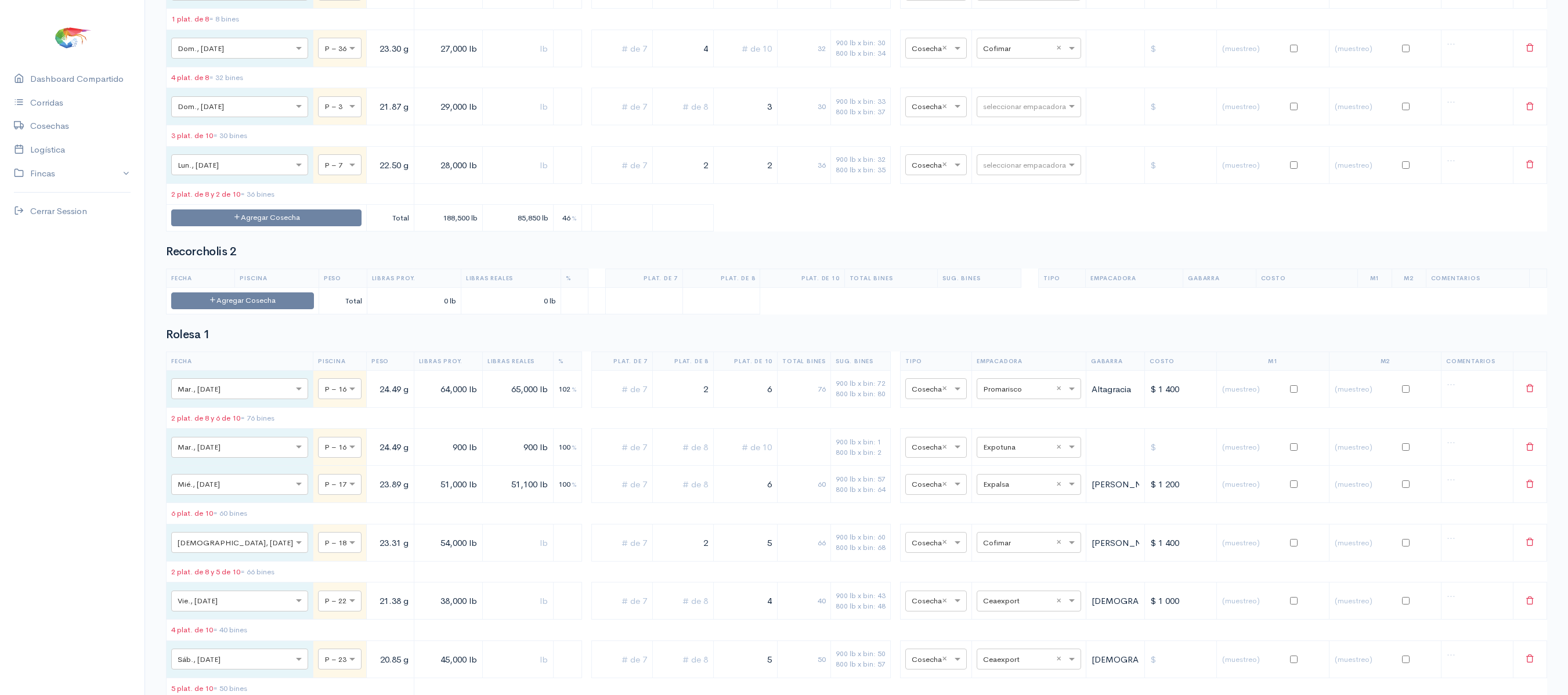
scroll to position [4854, 0]
click at [987, 111] on input "text" at bounding box center [1019, 105] width 71 height 13
type input "CE"
click at [1007, 412] on span "Ceaexport" at bounding box center [991, 413] width 42 height 11
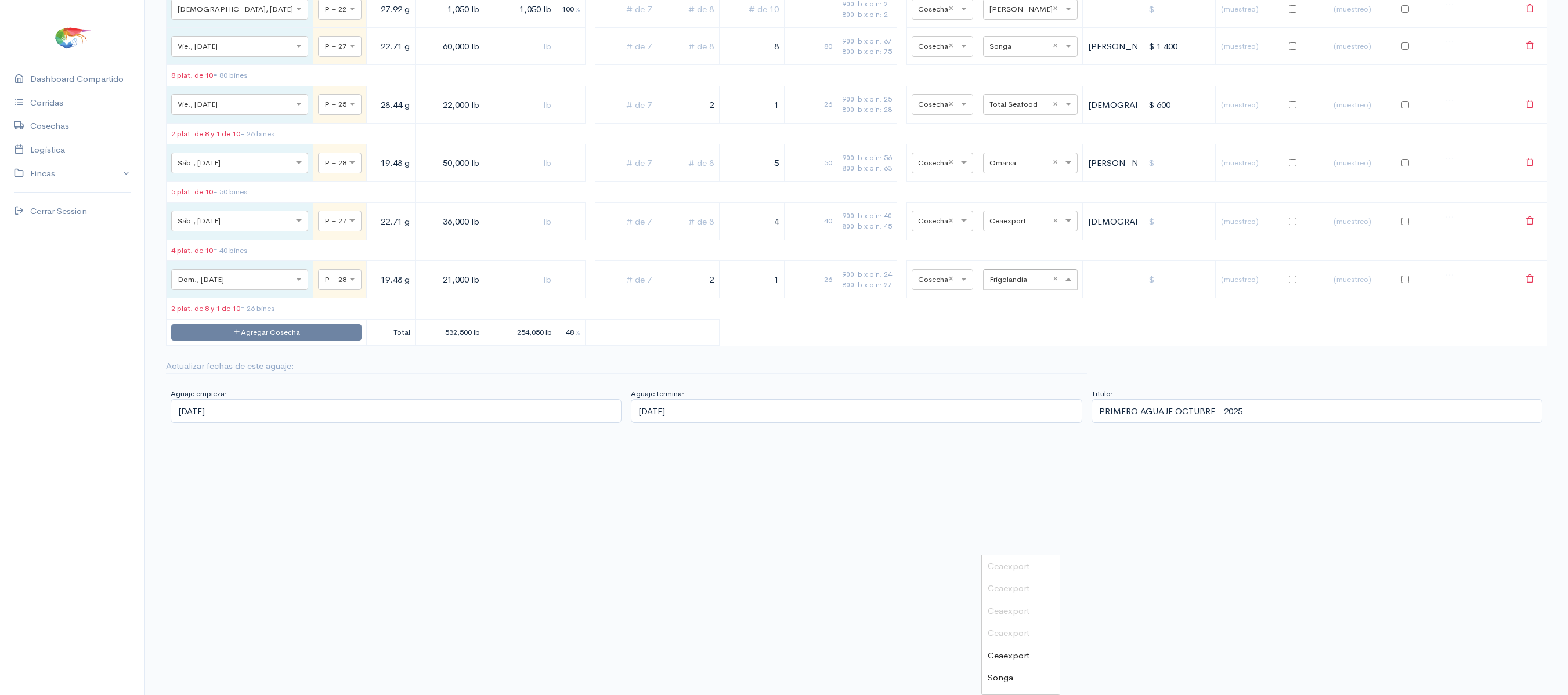
click at [1012, 286] on input "text" at bounding box center [1020, 279] width 61 height 13
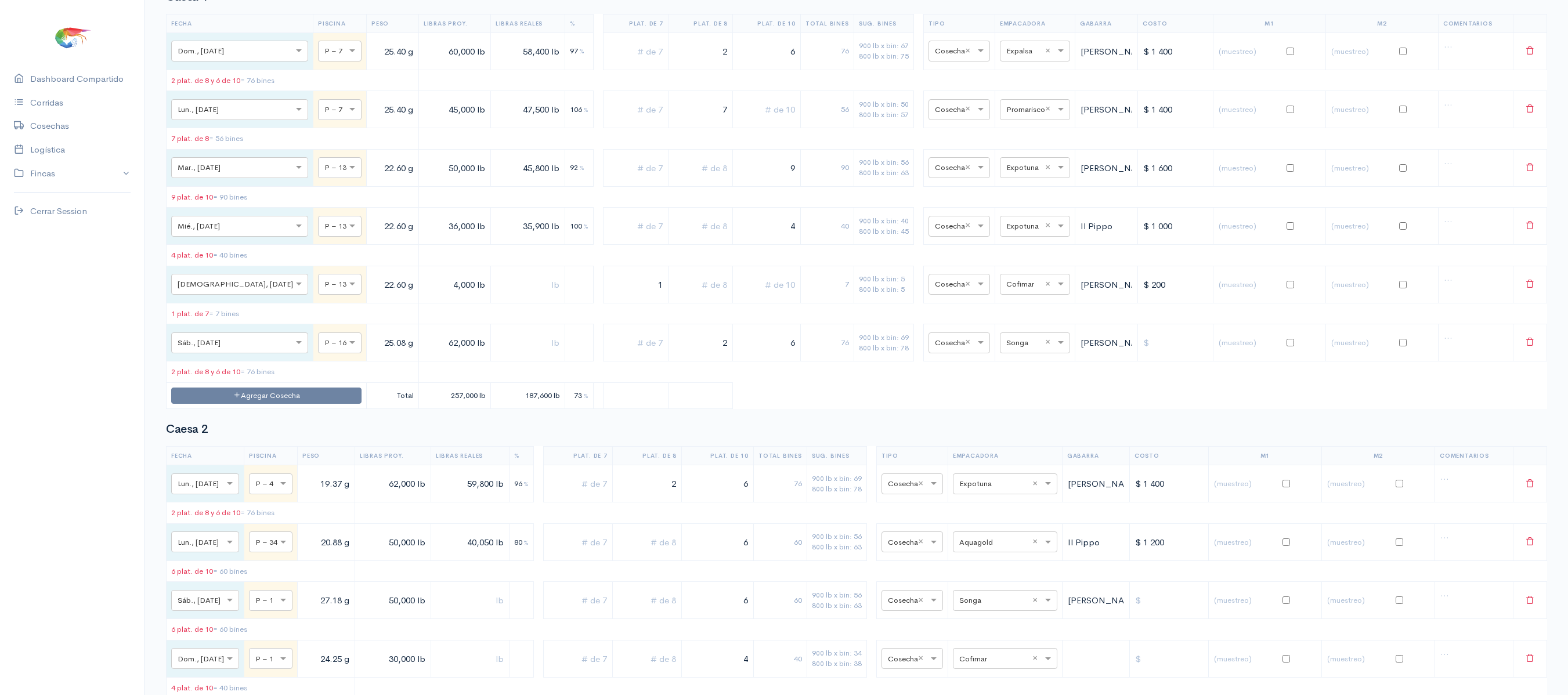
scroll to position [0, 0]
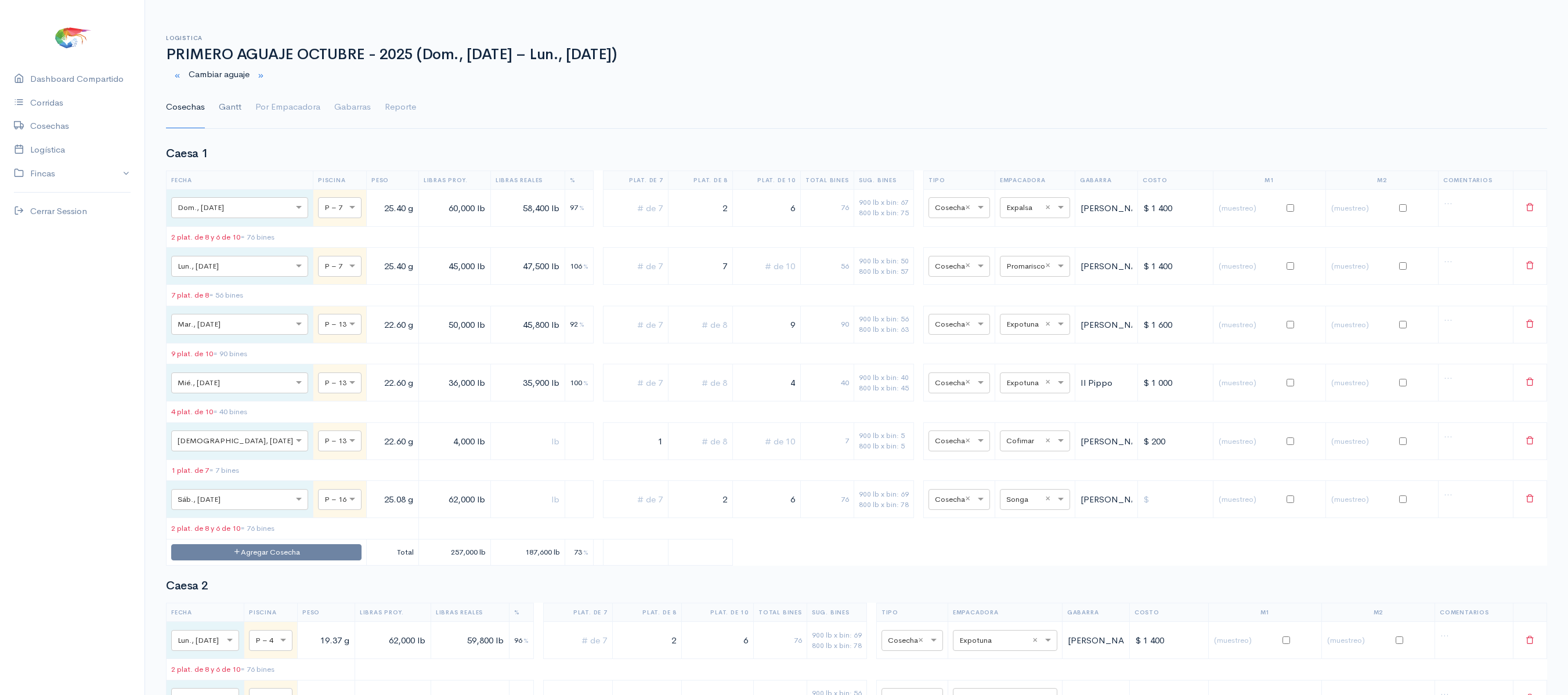
click at [232, 95] on link "Gantt" at bounding box center [230, 107] width 23 height 42
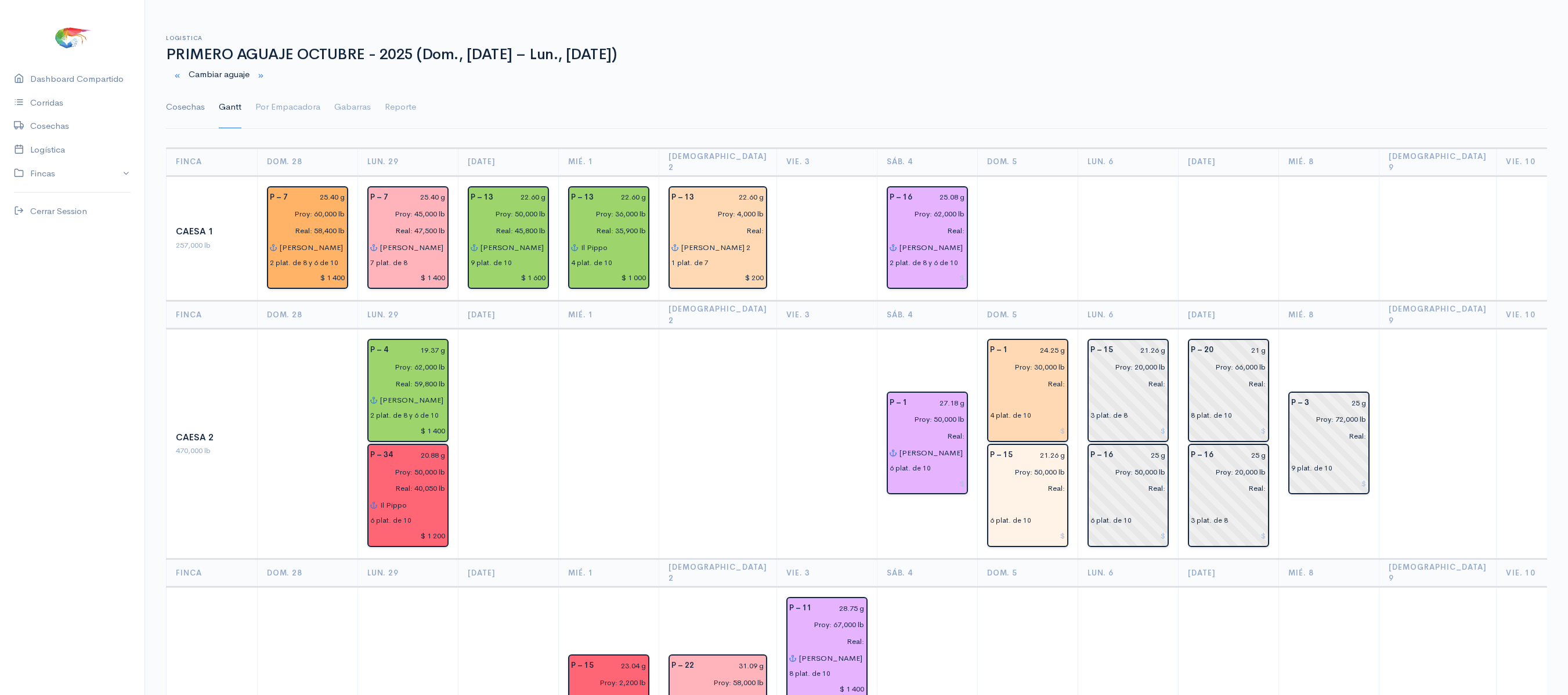
click at [183, 104] on link "Cosechas" at bounding box center [186, 107] width 39 height 42
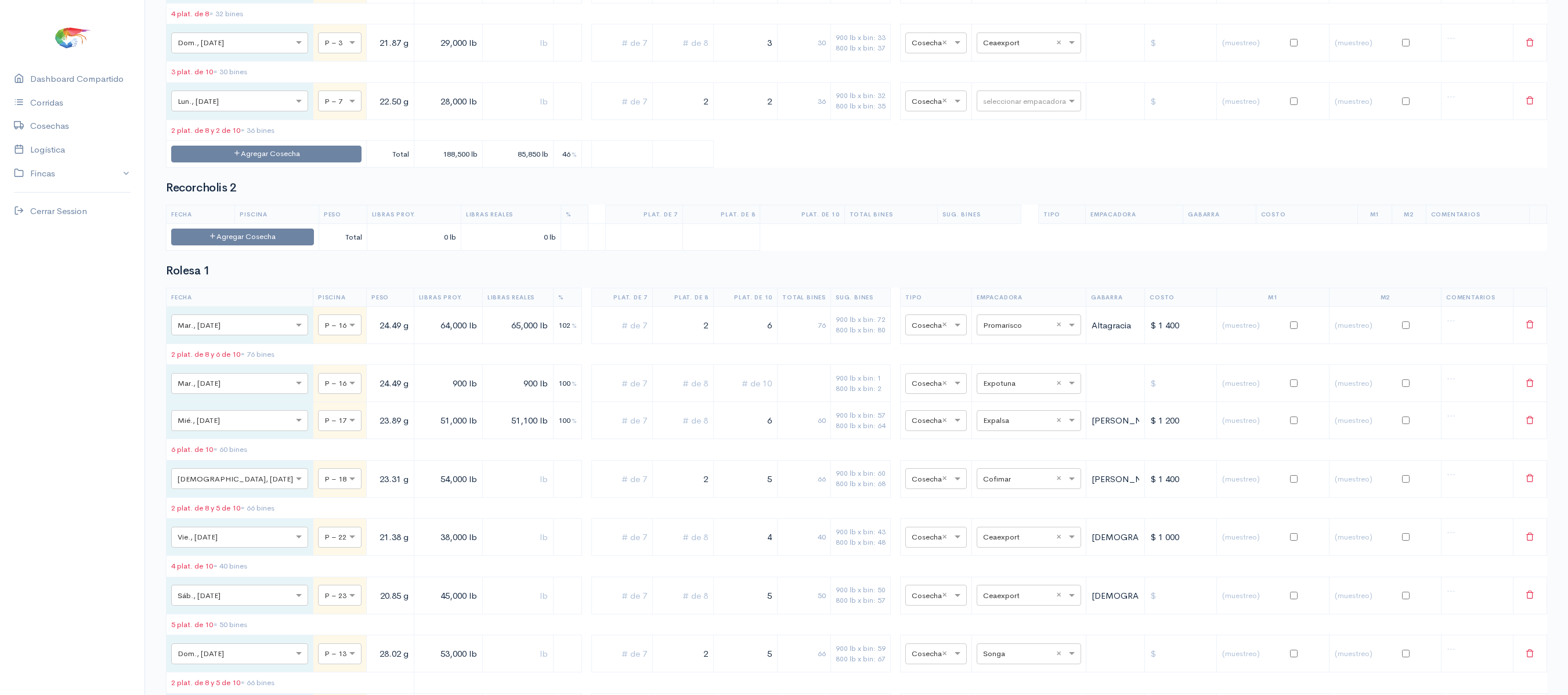
scroll to position [4915, 0]
click at [1007, 55] on div "seleccionar empacadora × Ceaexport ×" at bounding box center [1029, 44] width 104 height 21
type input "song"
click at [1014, 260] on div "Songa" at bounding box center [1017, 257] width 104 height 23
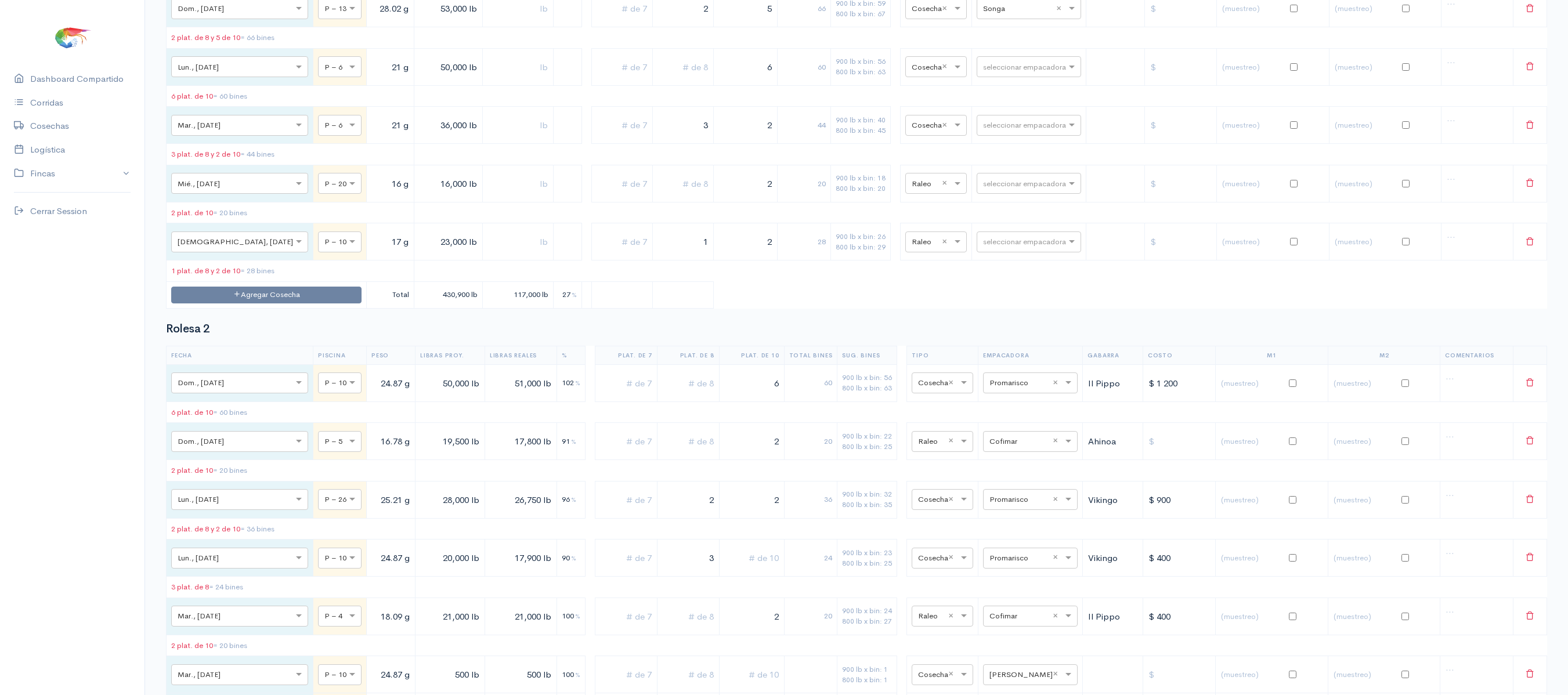
scroll to position [5561, 0]
click at [988, 16] on input "text" at bounding box center [1019, 9] width 71 height 13
type input "t"
click at [1017, 353] on span "Total Seafood" at bounding box center [997, 358] width 55 height 11
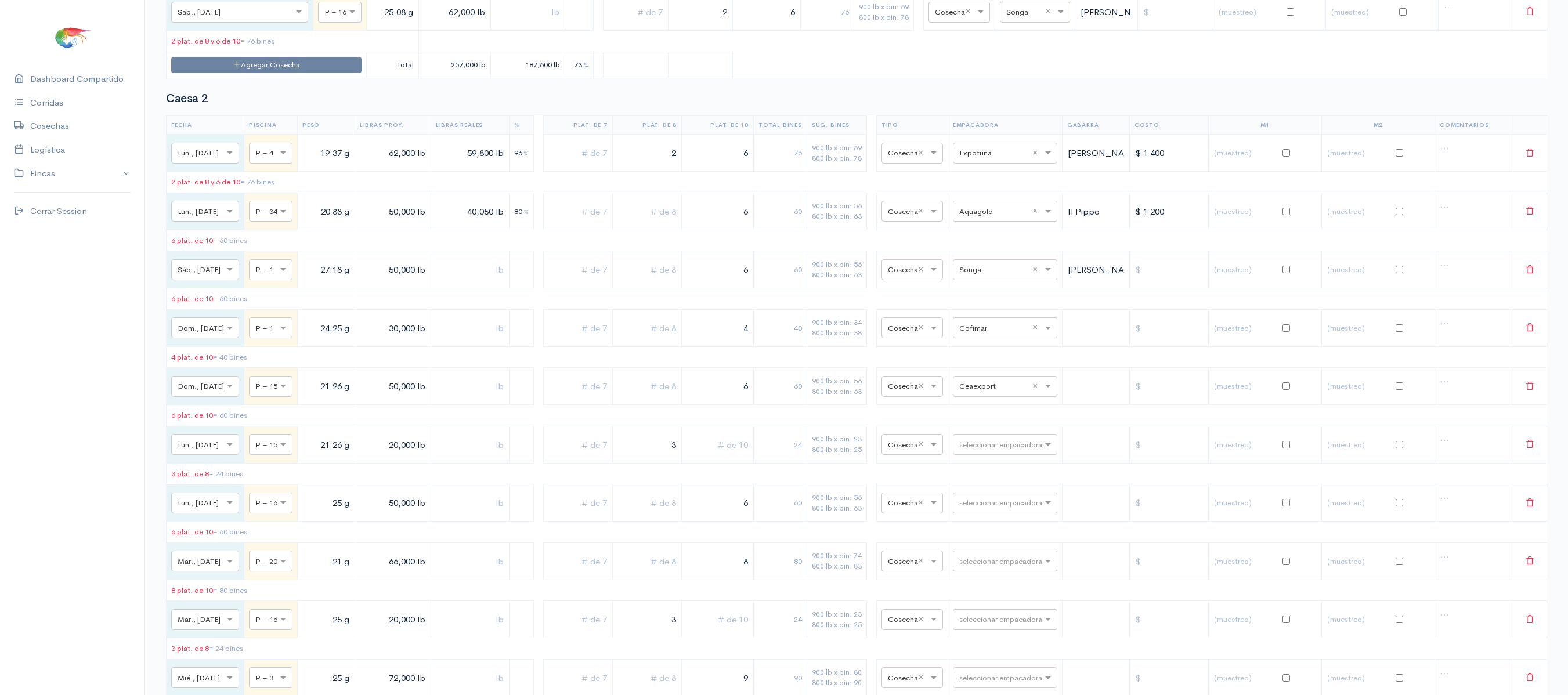
scroll to position [0, 0]
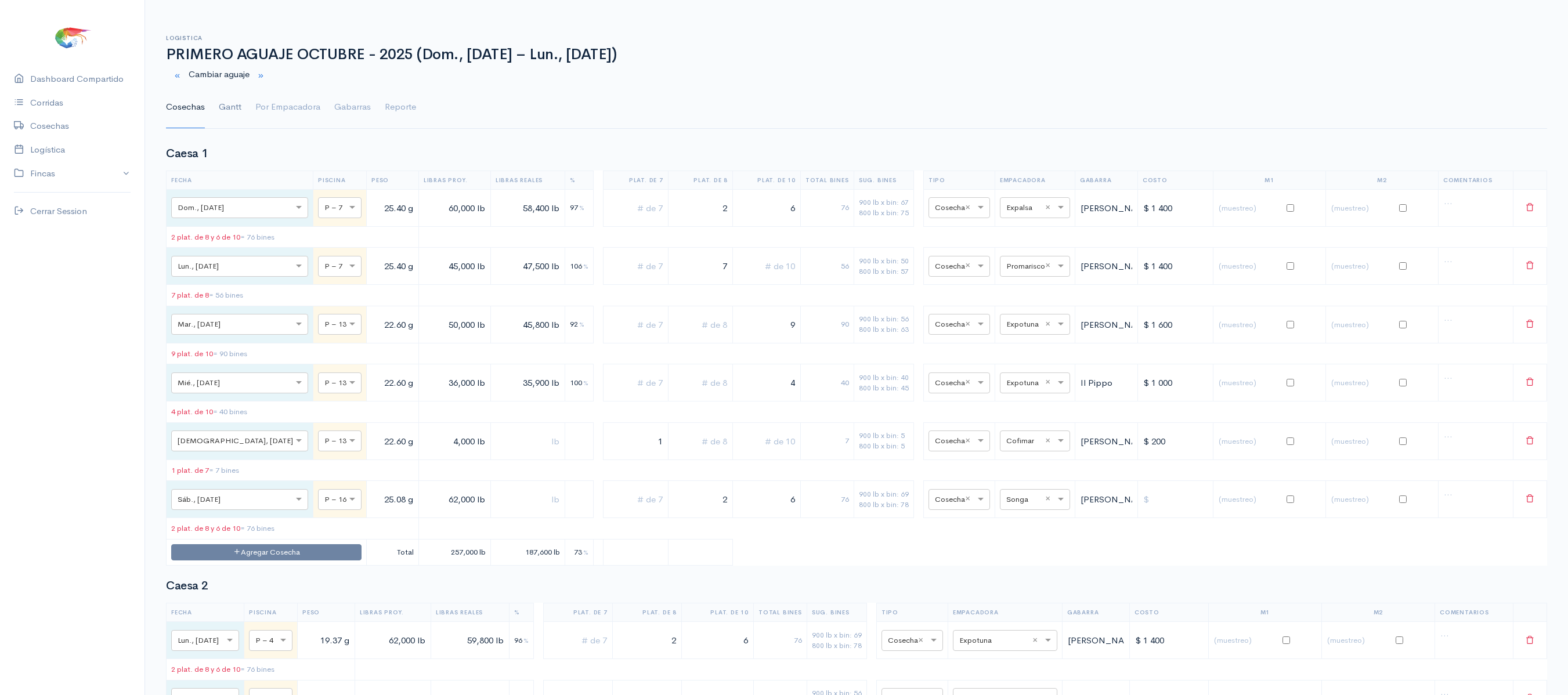
click at [221, 110] on link "Gantt" at bounding box center [230, 107] width 23 height 42
